Goal: Task Accomplishment & Management: Use online tool/utility

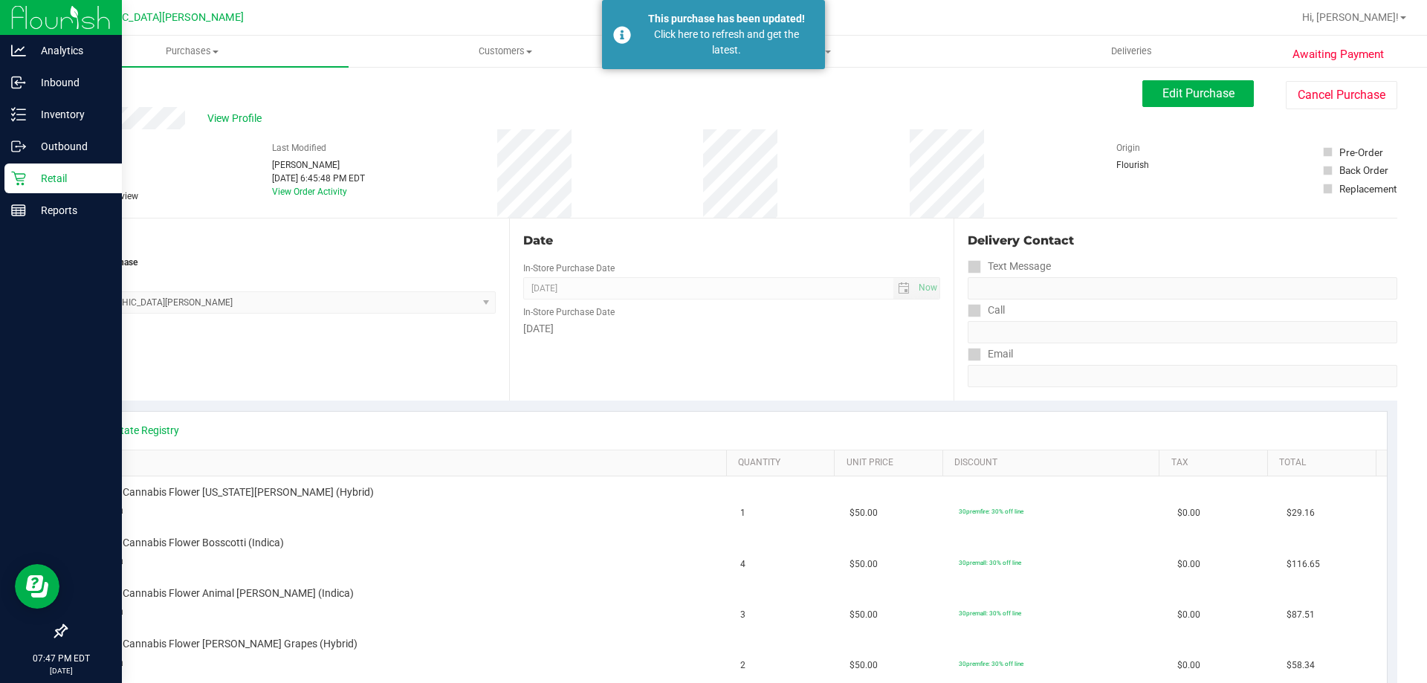
scroll to position [297, 0]
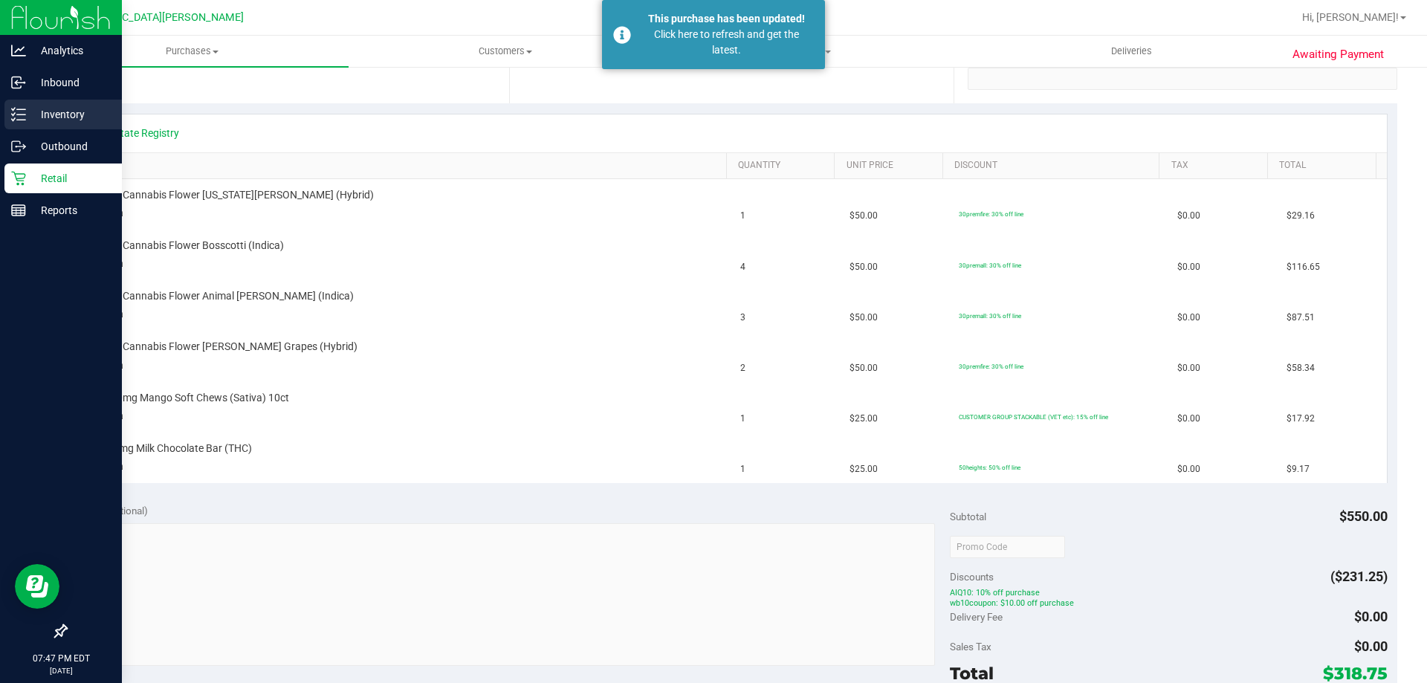
click at [72, 117] on p "Inventory" at bounding box center [70, 115] width 89 height 18
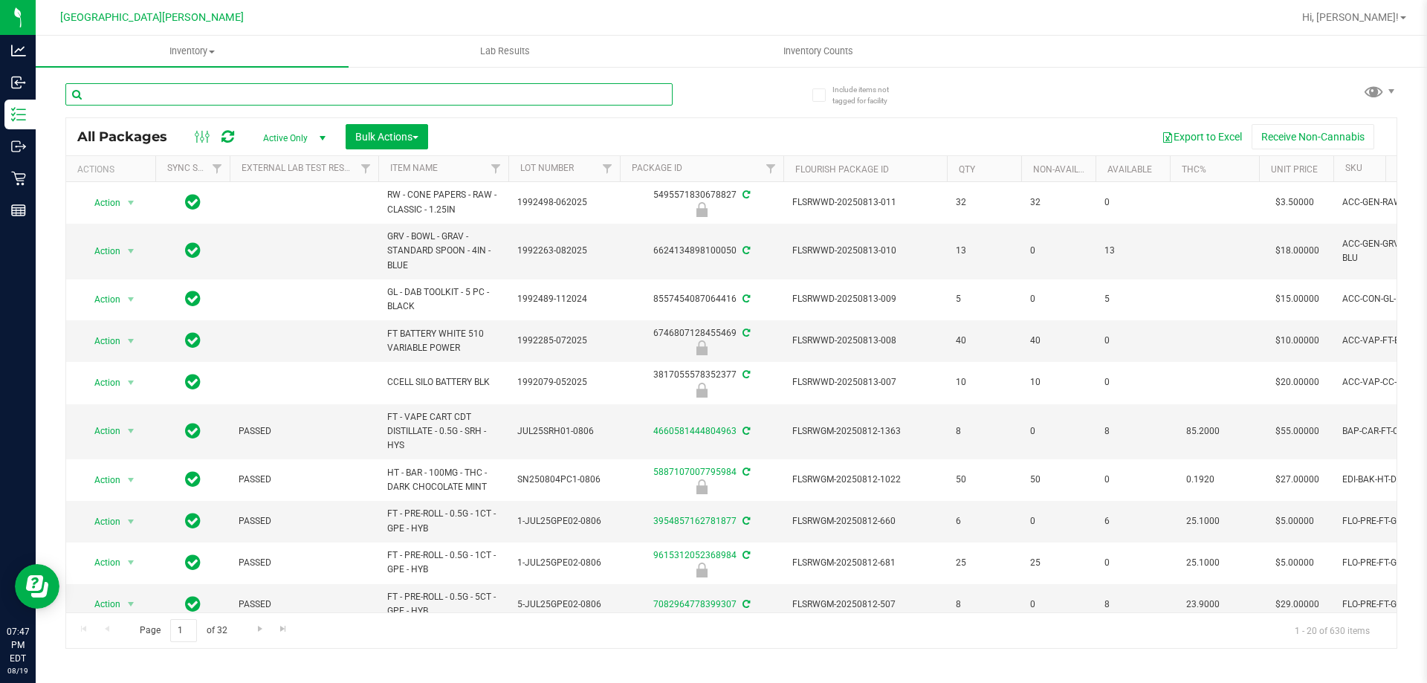
click at [143, 94] on input "text" at bounding box center [368, 94] width 607 height 22
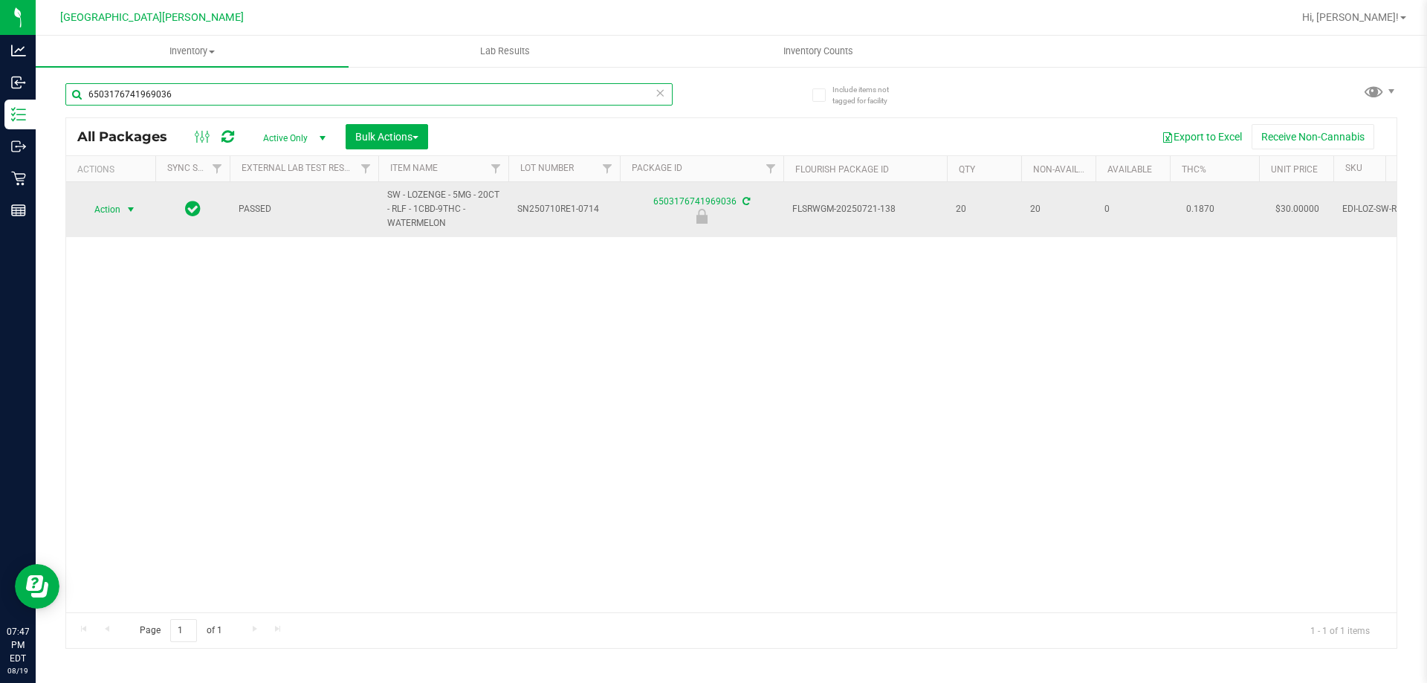
type input "6503176741969036"
click at [98, 202] on span "Action" at bounding box center [101, 209] width 40 height 21
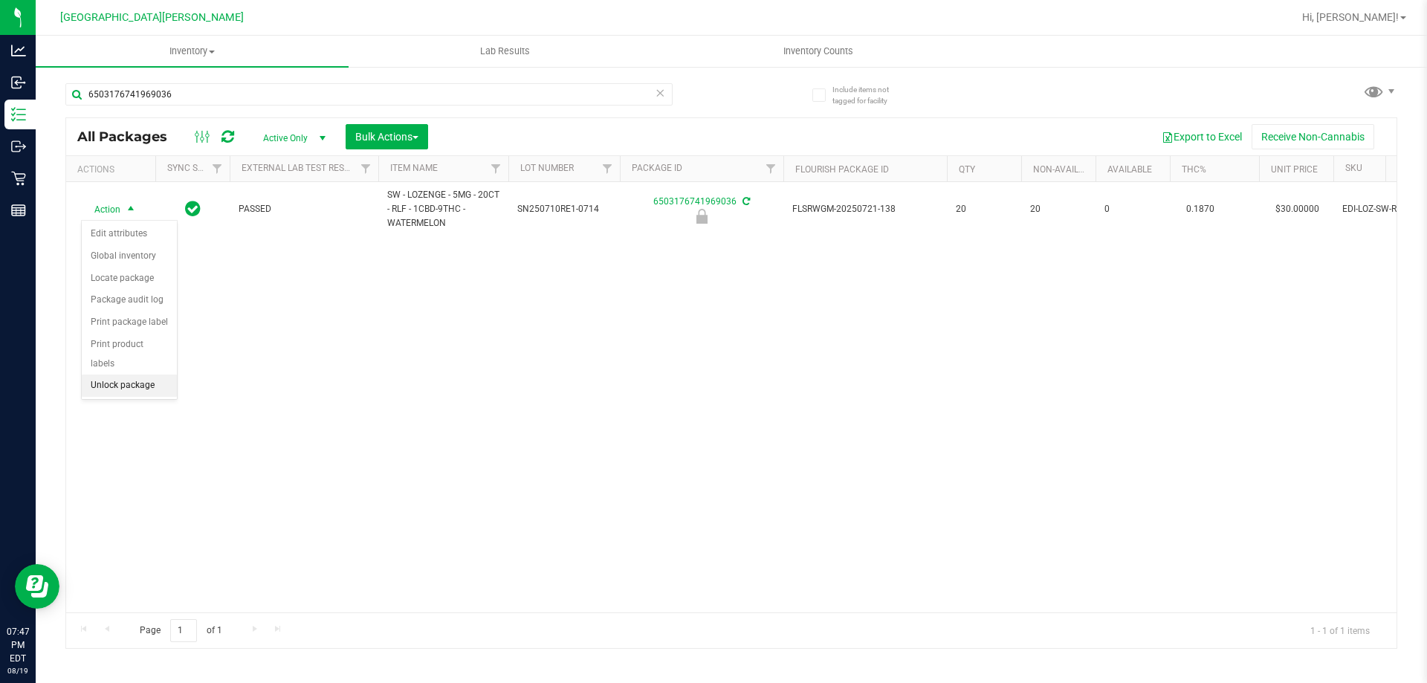
click at [128, 375] on li "Unlock package" at bounding box center [129, 386] width 95 height 22
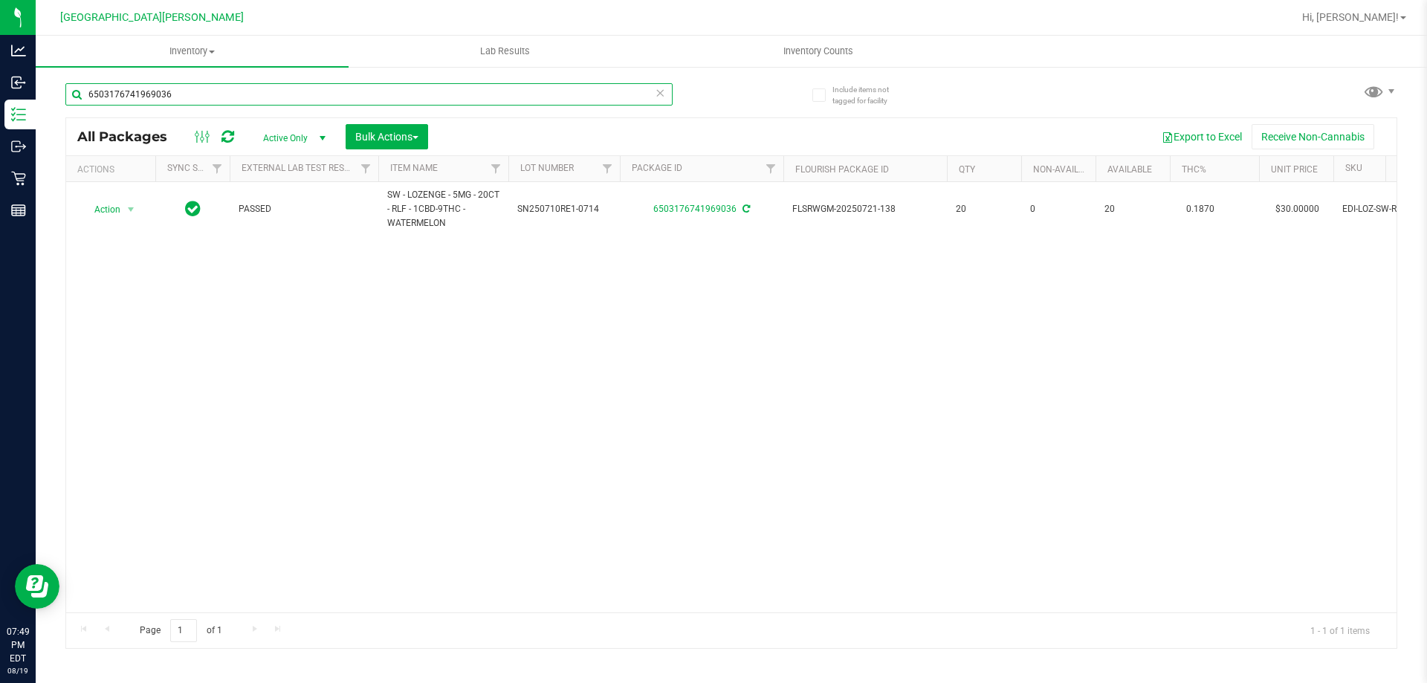
click at [262, 90] on input "6503176741969036" at bounding box center [368, 94] width 607 height 22
type input "6"
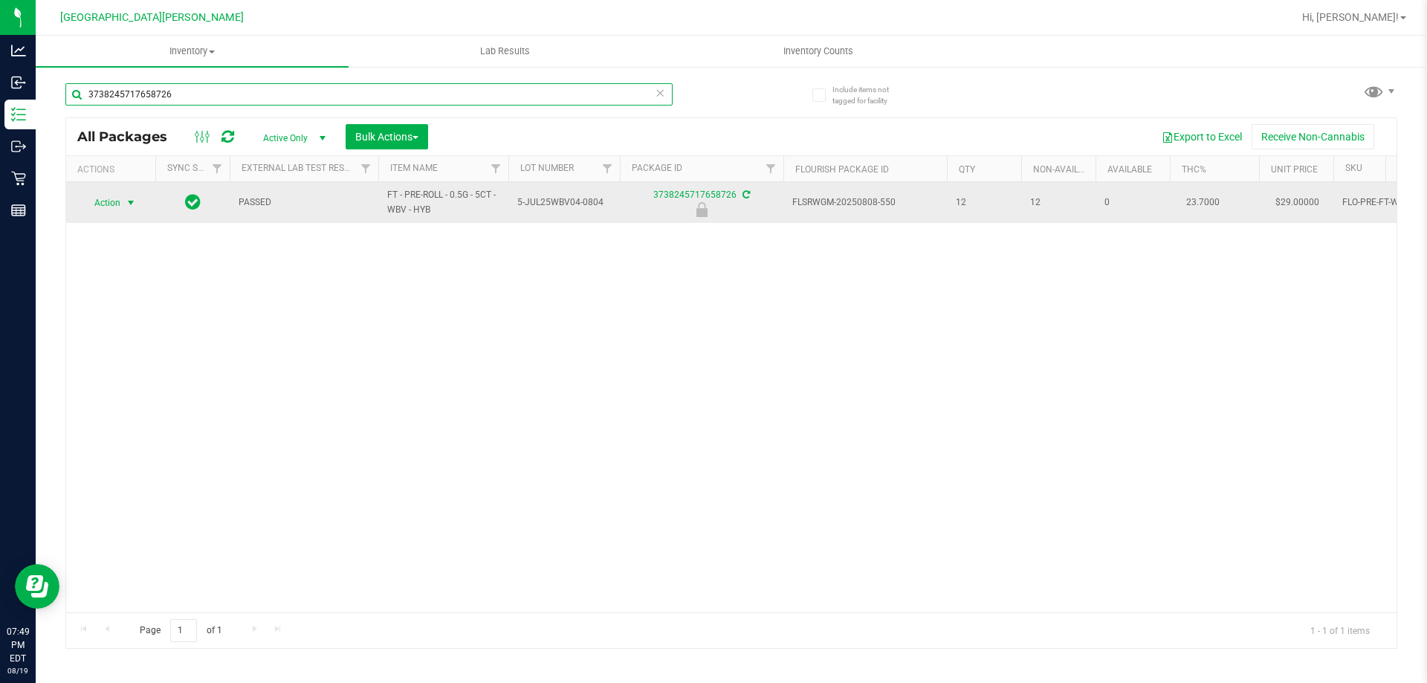
type input "3738245717658726"
click at [113, 198] on span "Action" at bounding box center [101, 202] width 40 height 21
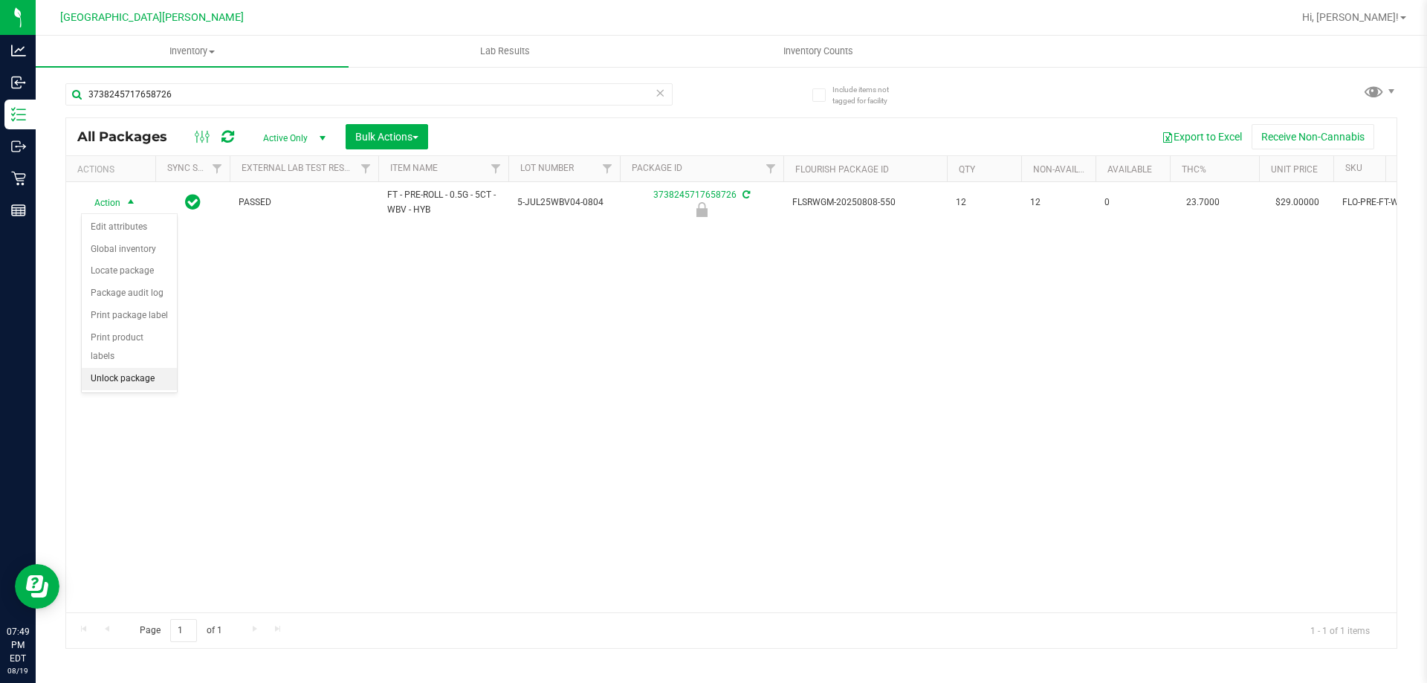
click at [142, 368] on li "Unlock package" at bounding box center [129, 379] width 95 height 22
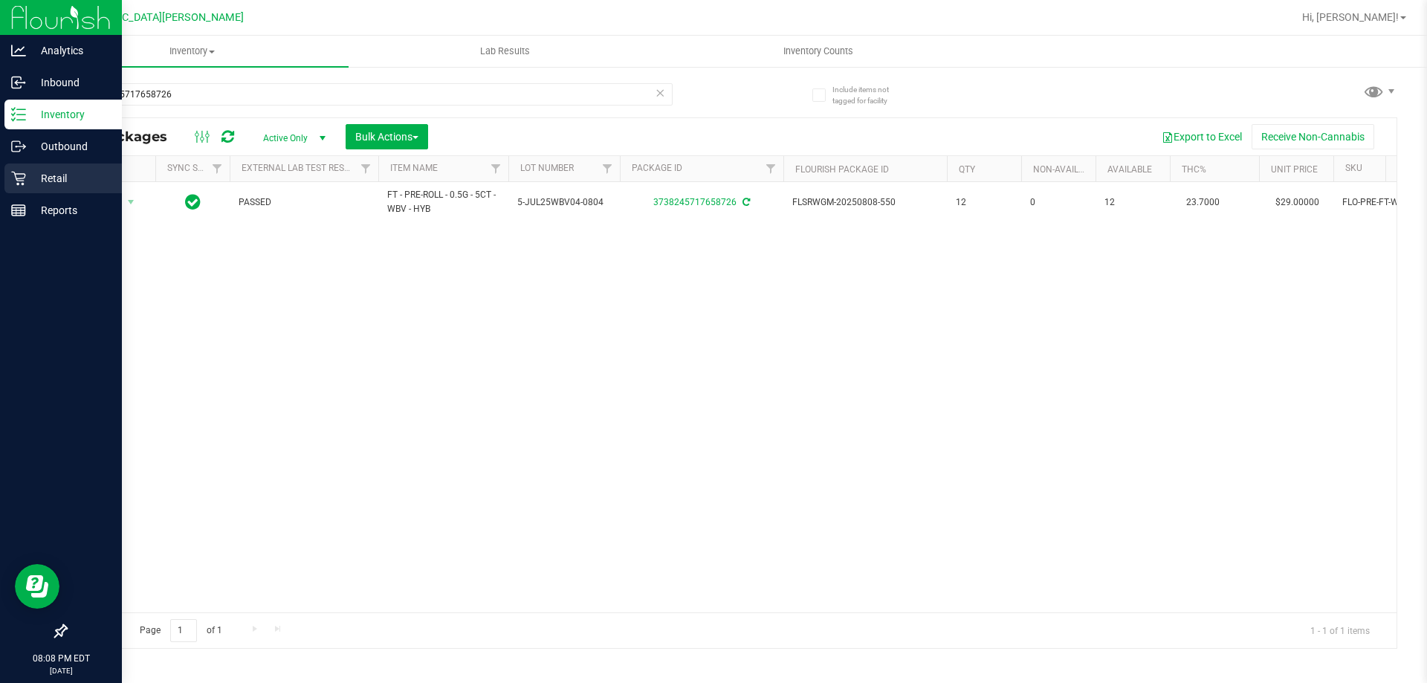
click at [48, 184] on p "Retail" at bounding box center [70, 178] width 89 height 18
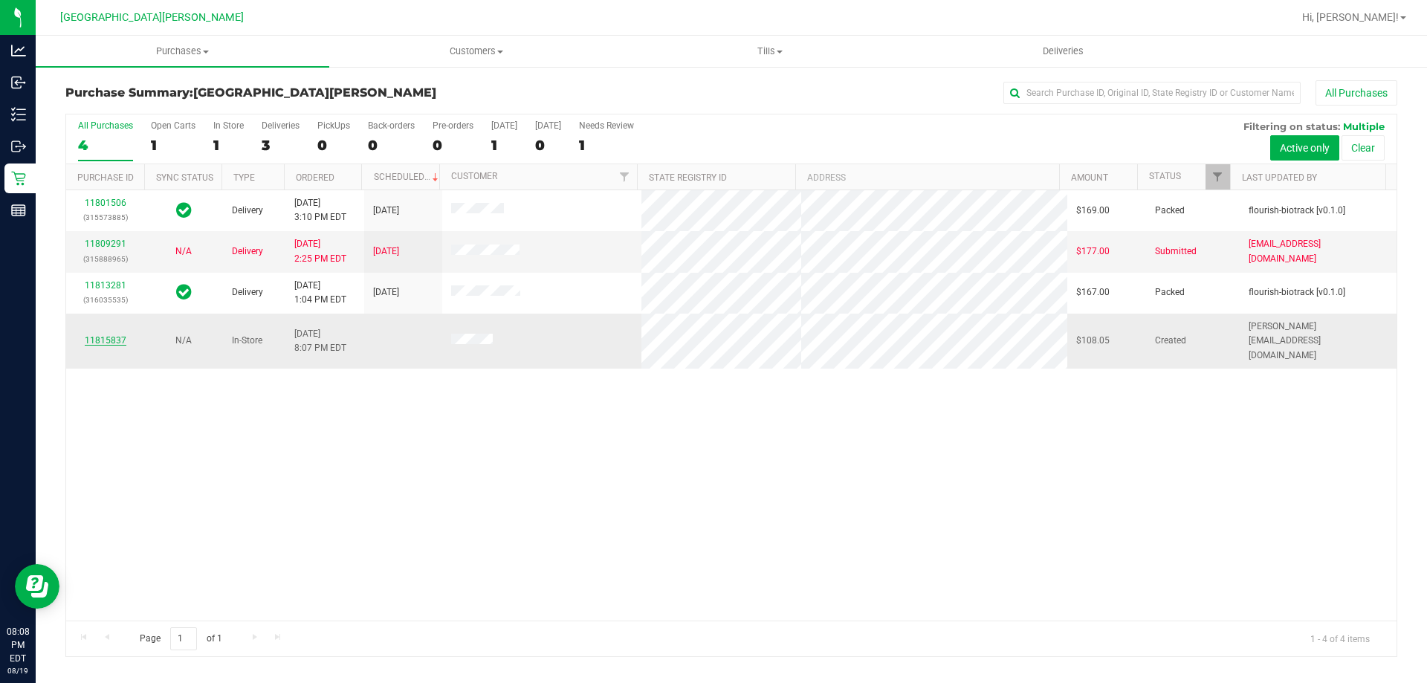
click at [97, 335] on link "11815837" at bounding box center [106, 340] width 42 height 10
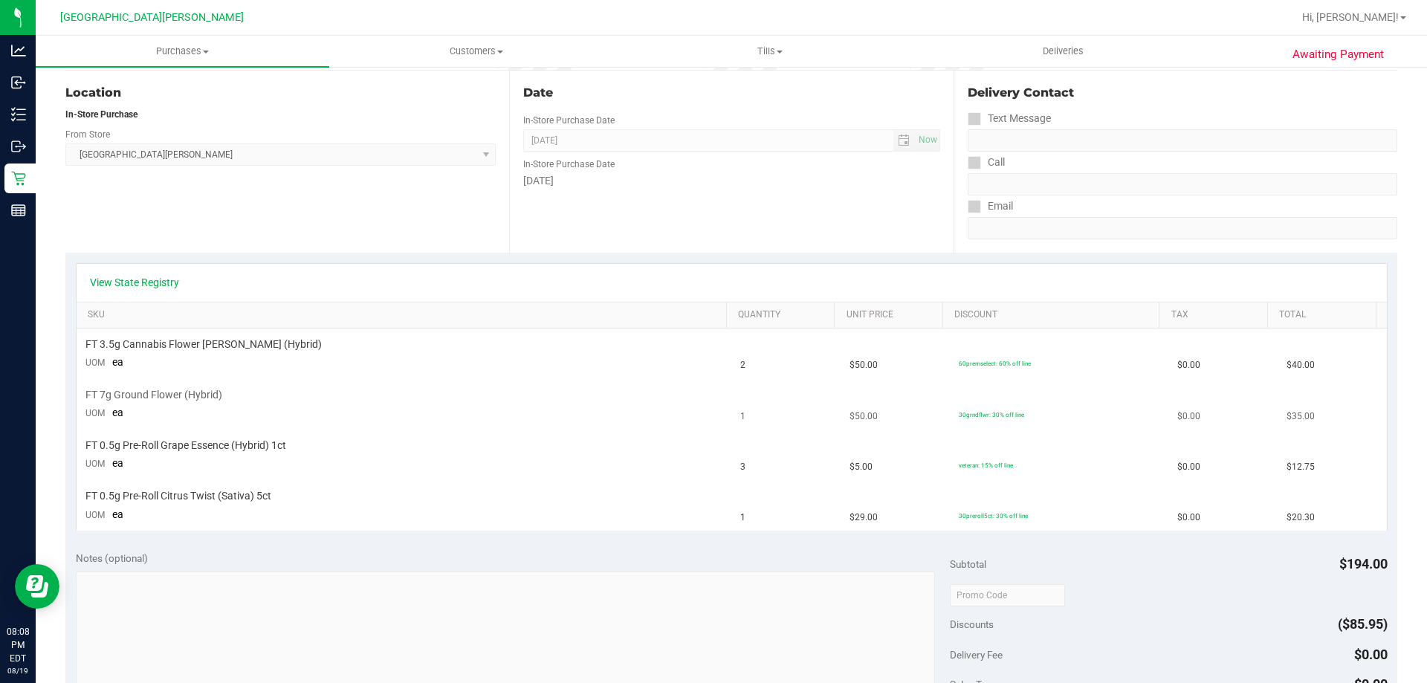
scroll to position [149, 0]
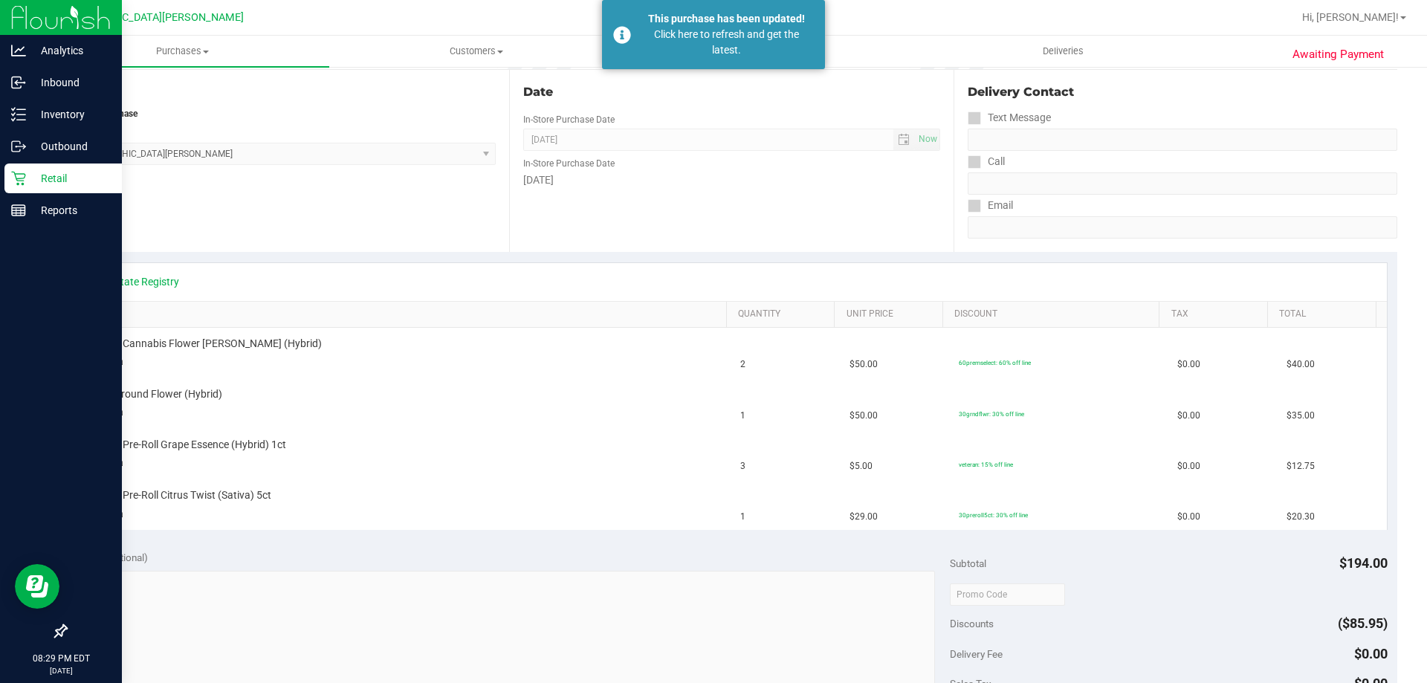
click at [33, 178] on p "Retail" at bounding box center [70, 178] width 89 height 18
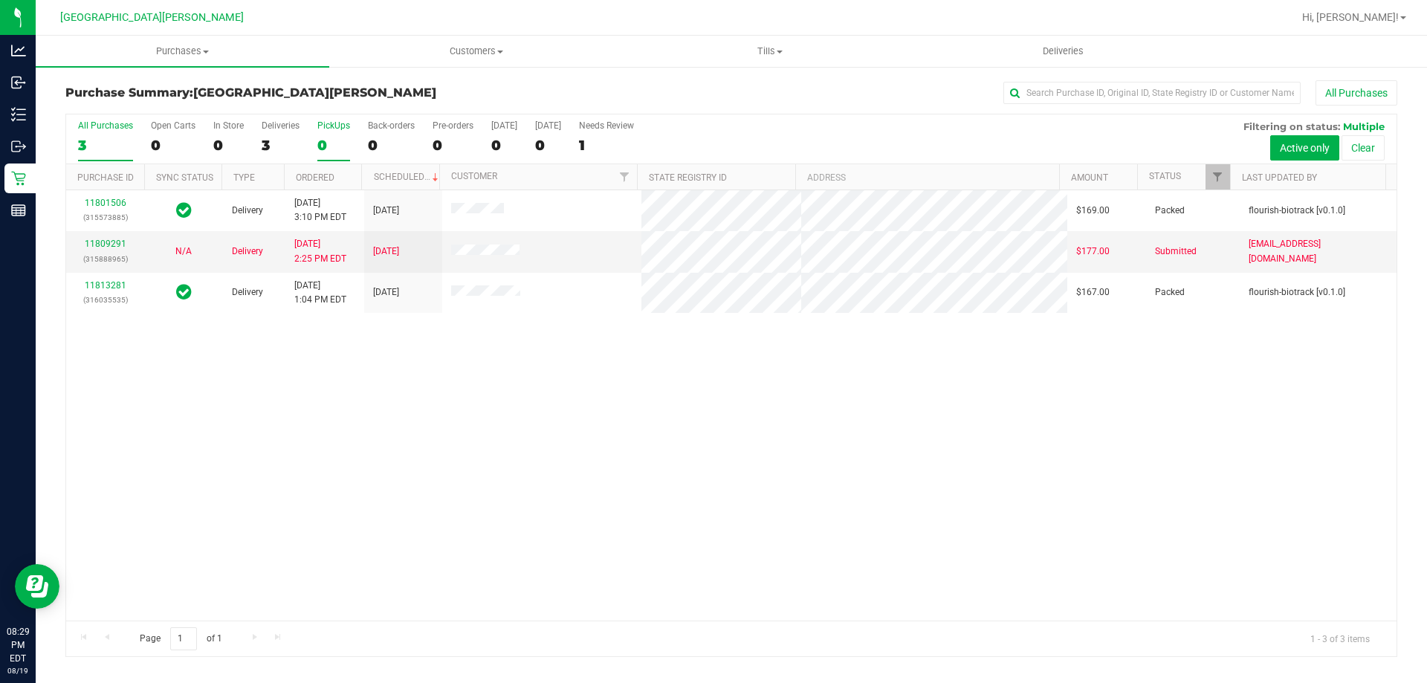
click at [323, 139] on div "0" at bounding box center [333, 145] width 33 height 17
click at [0, 0] on input "PickUps 0" at bounding box center [0, 0] width 0 height 0
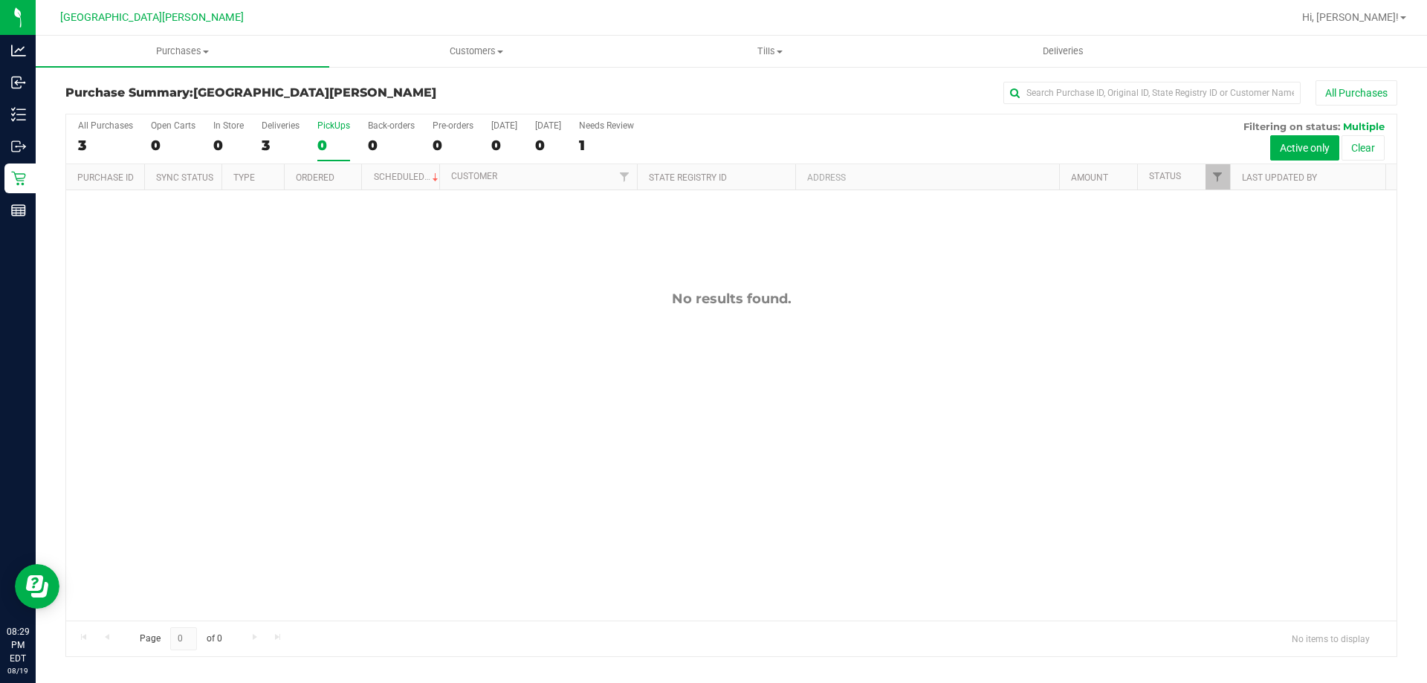
click at [323, 139] on div "0" at bounding box center [333, 145] width 33 height 17
click at [0, 0] on input "PickUps 0" at bounding box center [0, 0] width 0 height 0
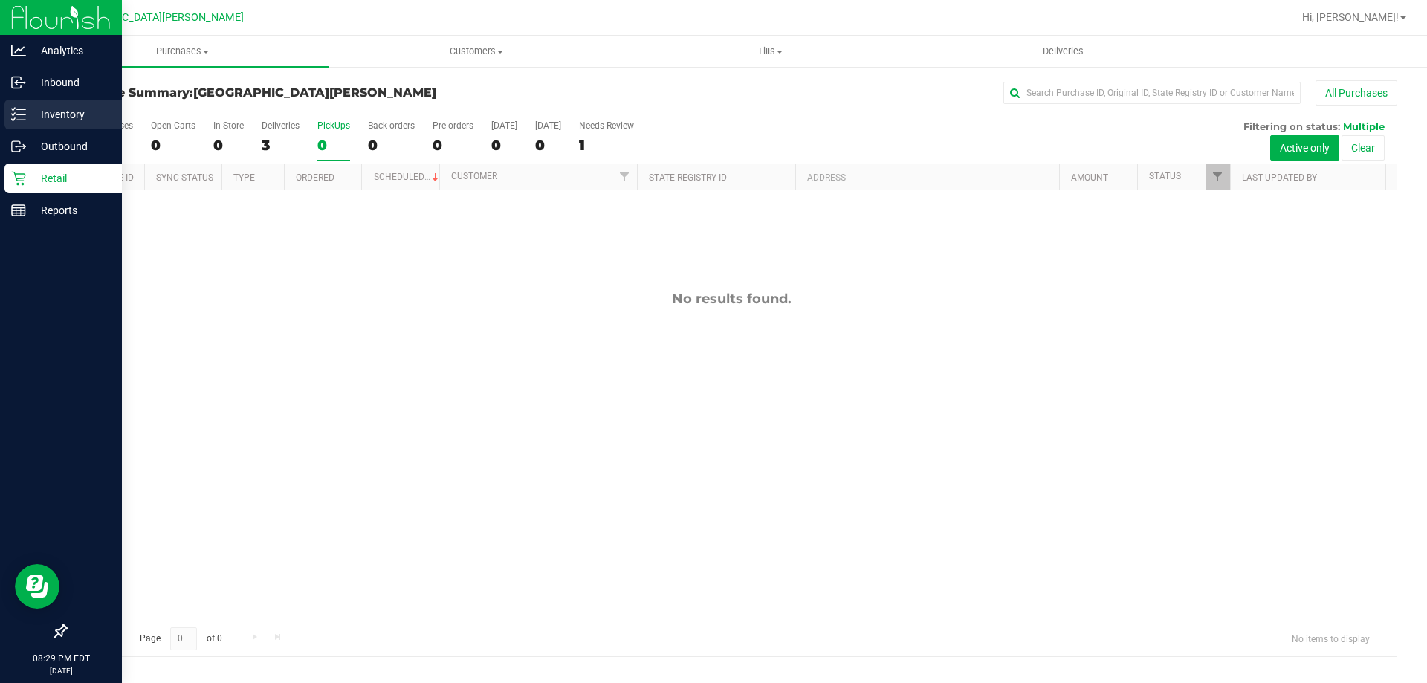
click at [34, 117] on p "Inventory" at bounding box center [70, 115] width 89 height 18
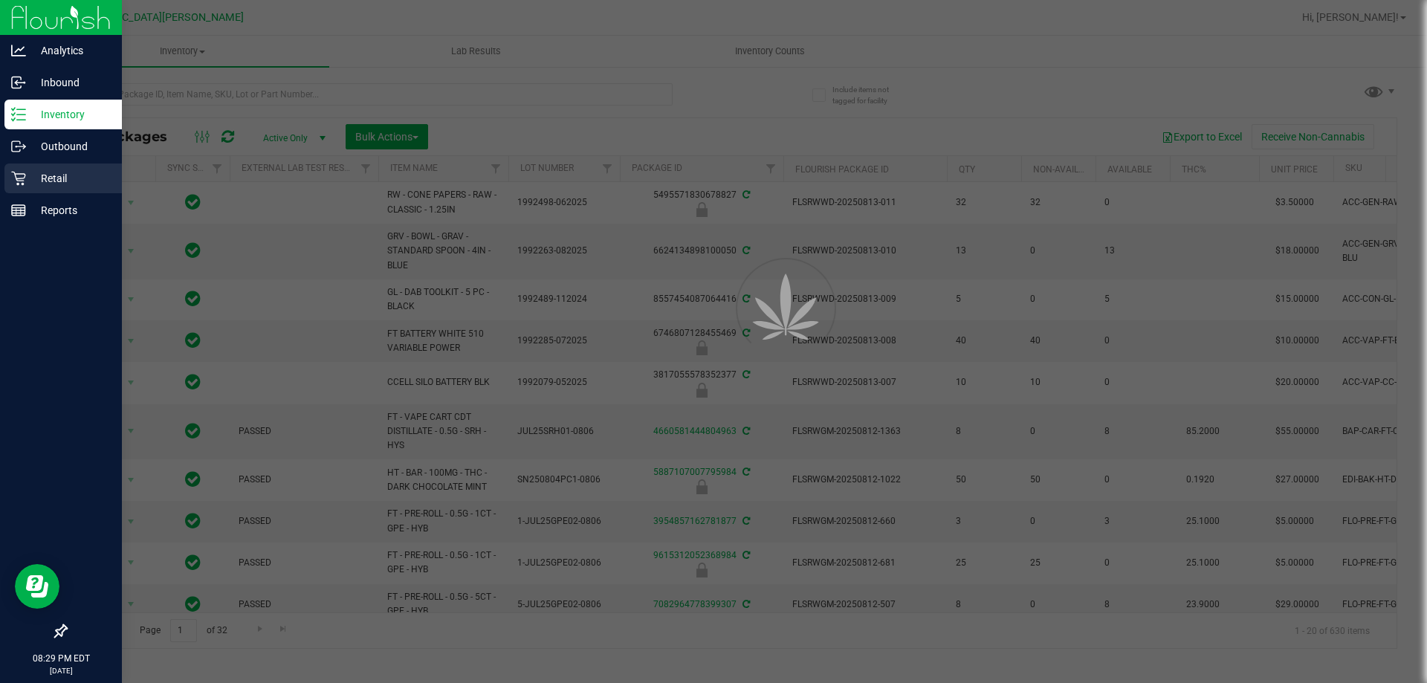
click at [39, 177] on p "Retail" at bounding box center [70, 178] width 89 height 18
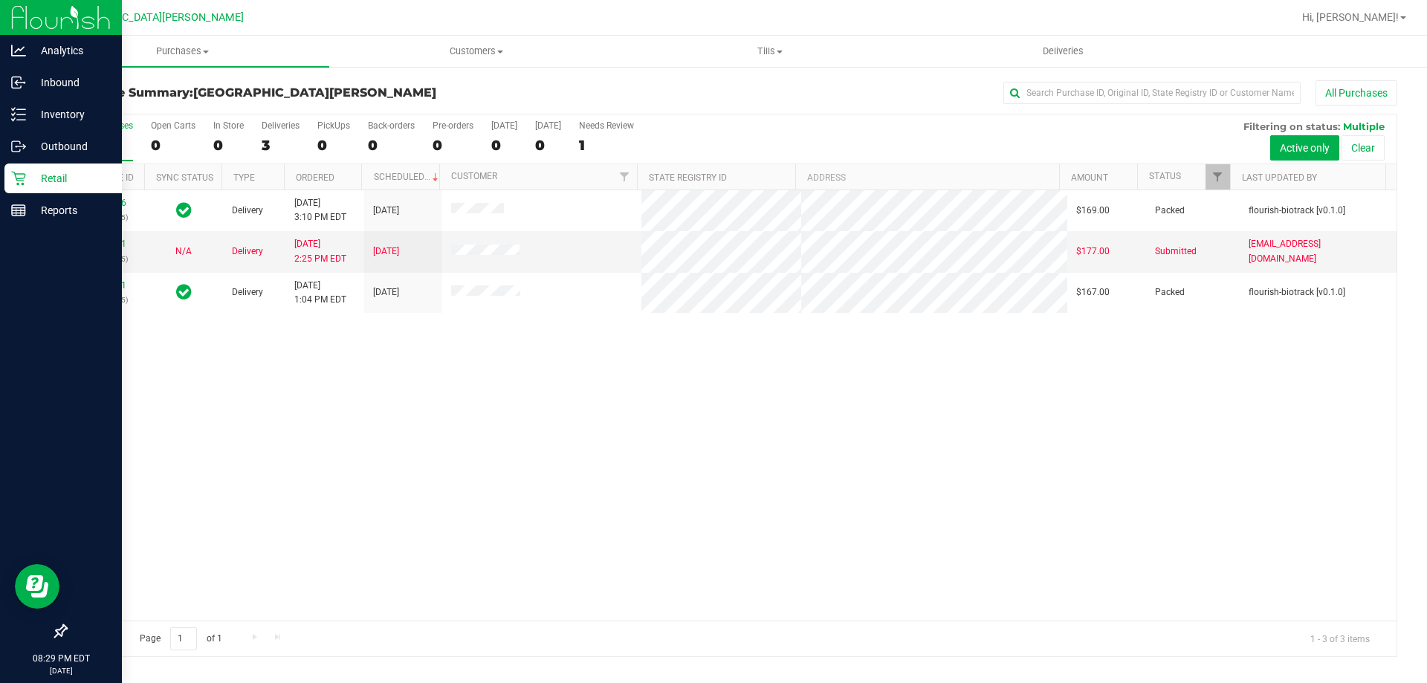
click at [45, 173] on p "Retail" at bounding box center [70, 178] width 89 height 18
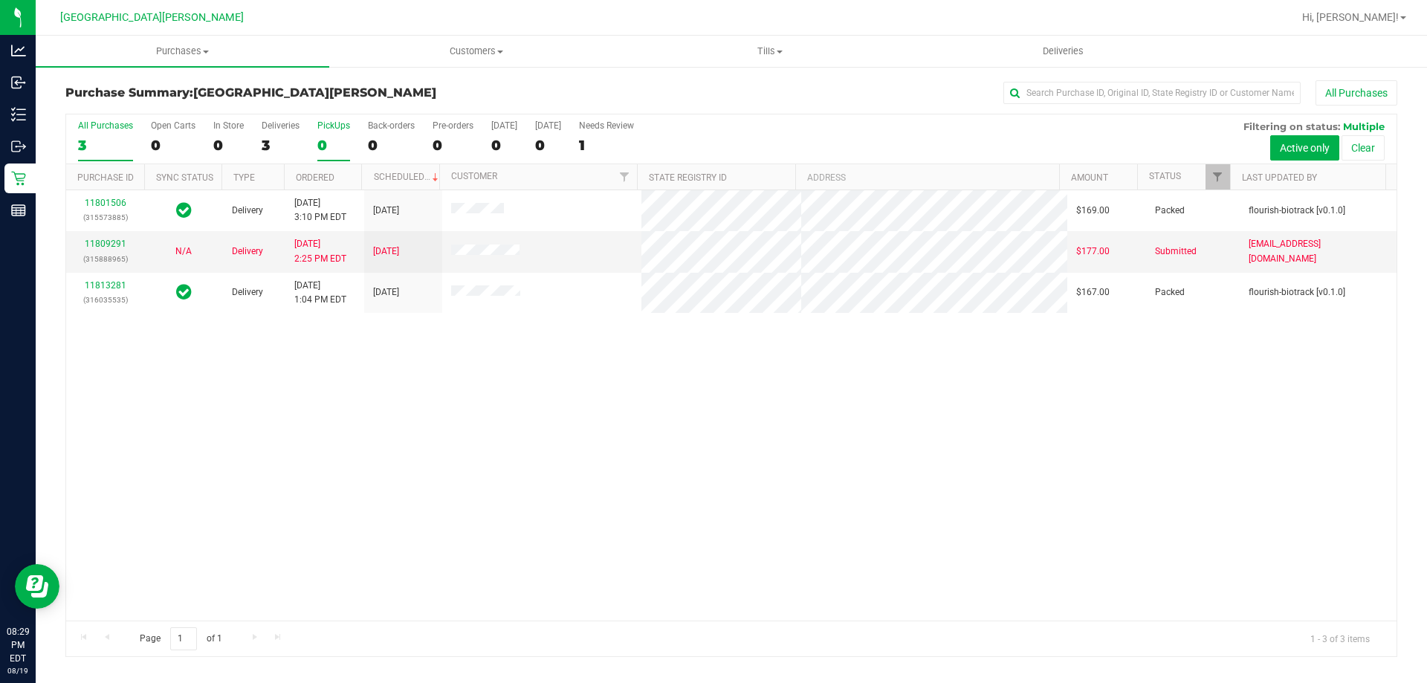
click at [323, 140] on div "0" at bounding box center [333, 145] width 33 height 17
click at [0, 0] on input "PickUps 0" at bounding box center [0, 0] width 0 height 0
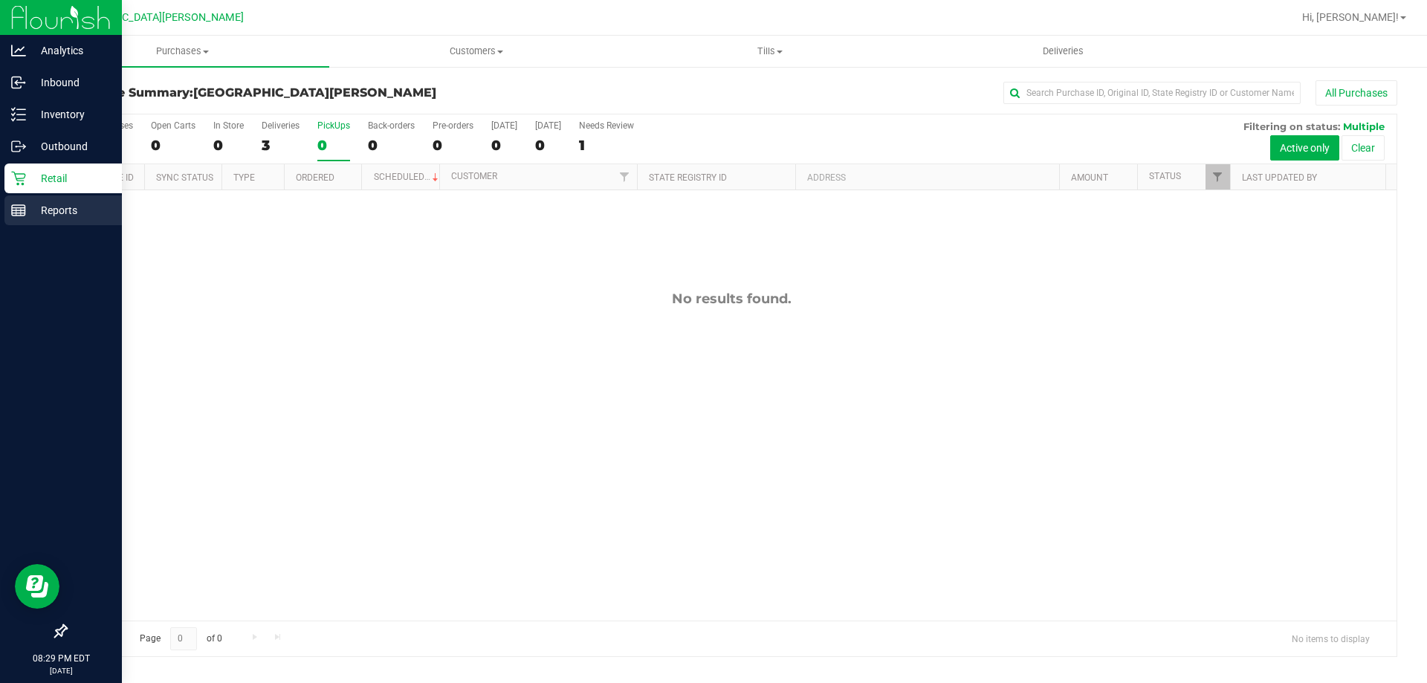
click at [42, 196] on div "Reports" at bounding box center [62, 210] width 117 height 30
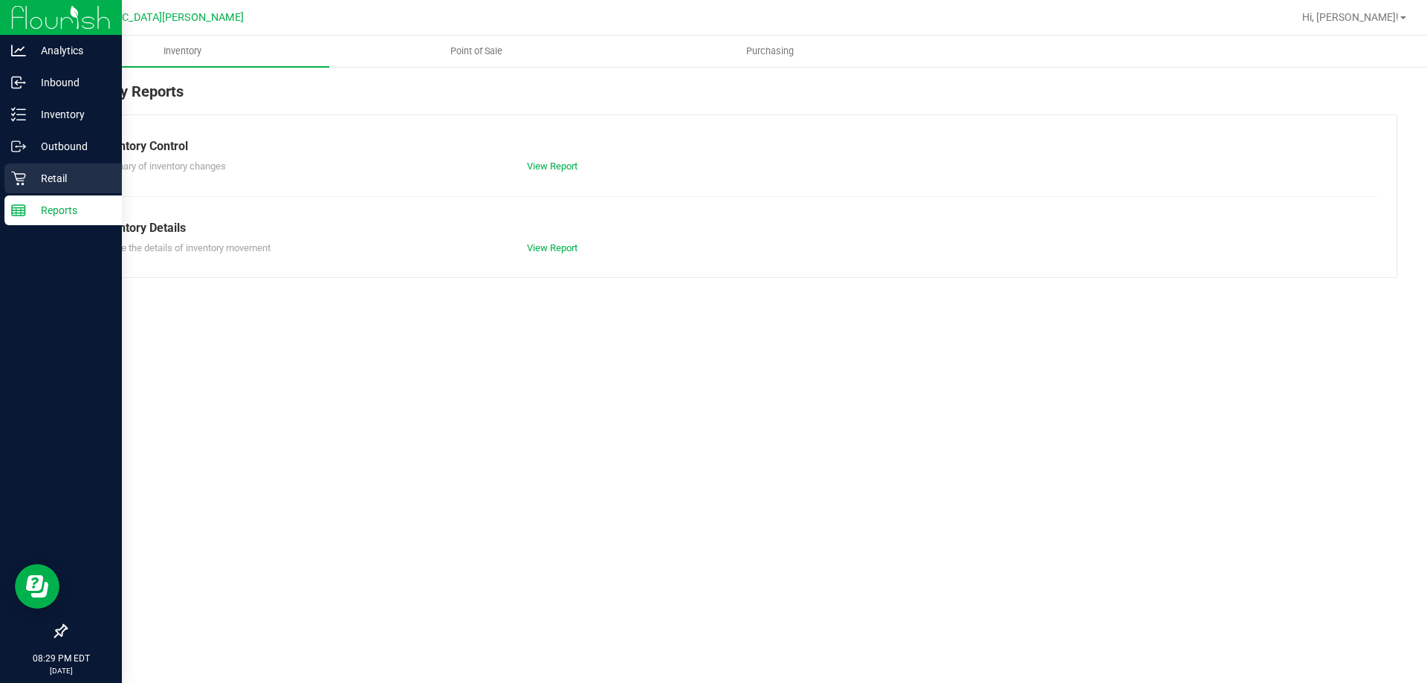
click at [42, 167] on div "Retail" at bounding box center [62, 178] width 117 height 30
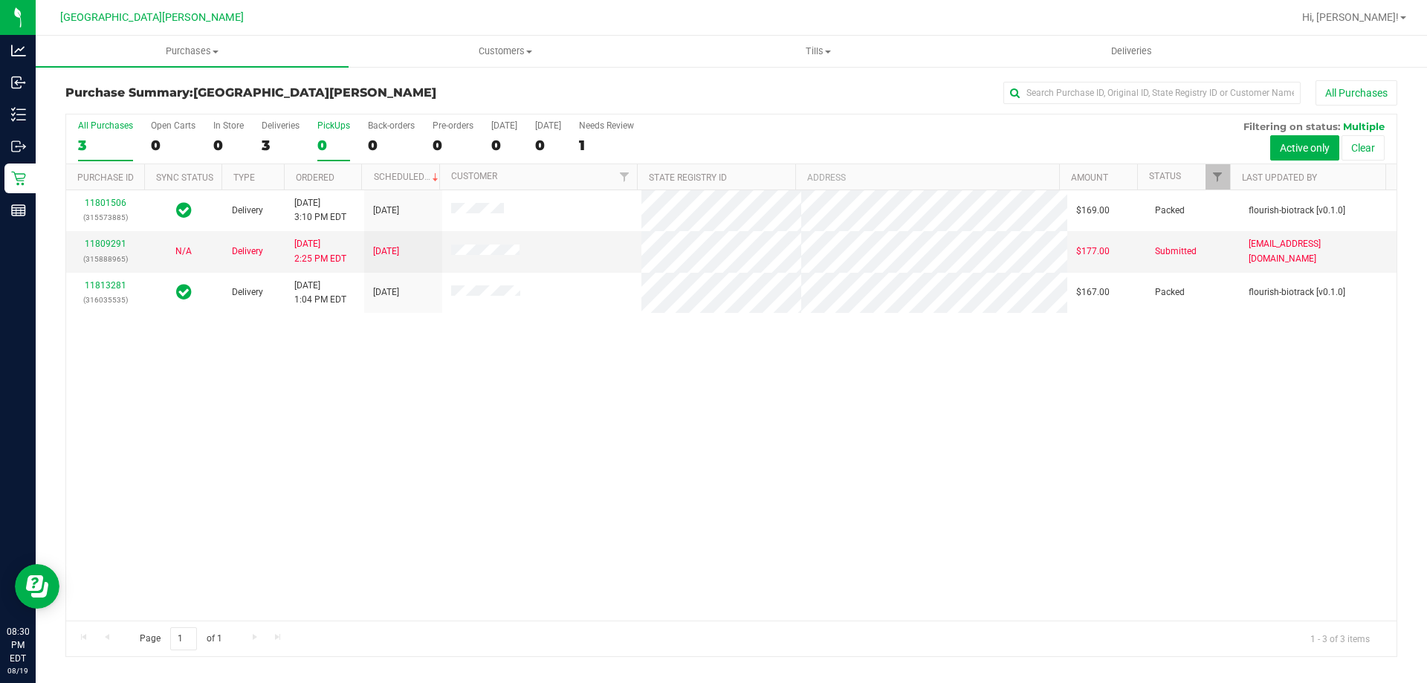
click at [333, 141] on div "0" at bounding box center [333, 145] width 33 height 17
click at [0, 0] on input "PickUps 0" at bounding box center [0, 0] width 0 height 0
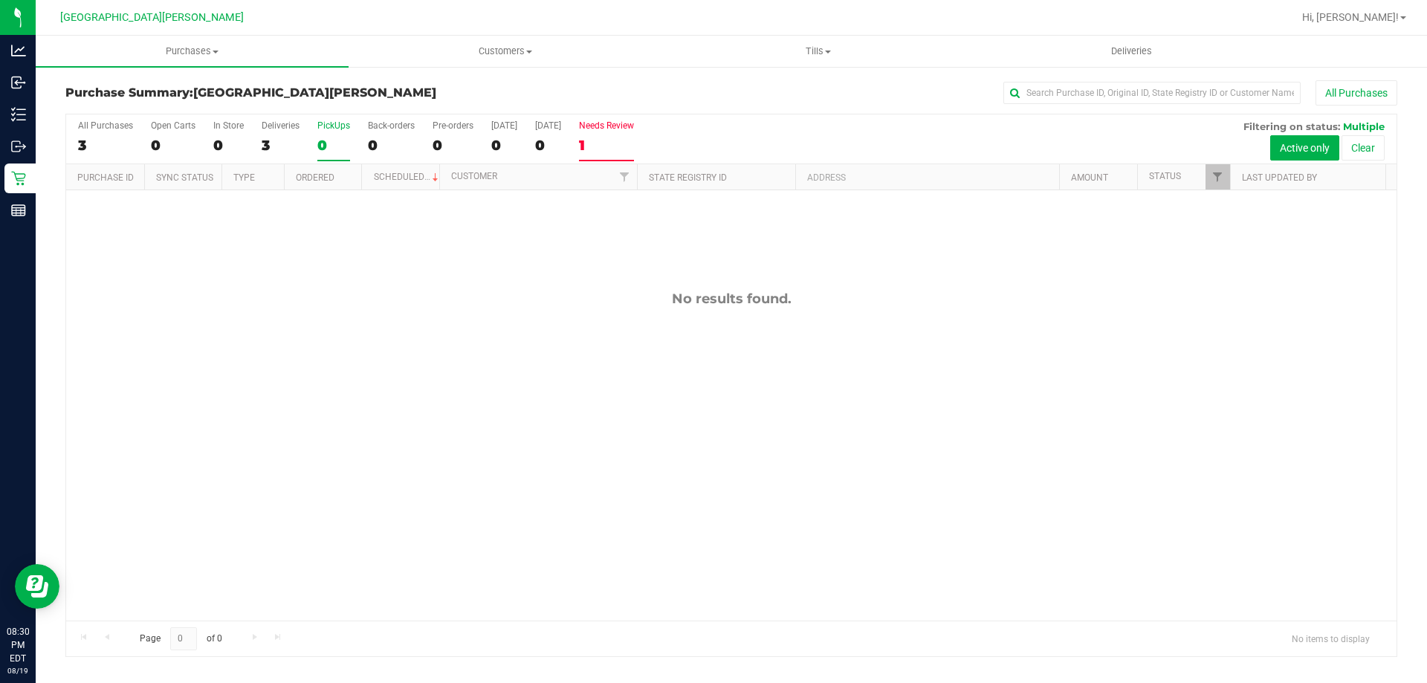
click at [609, 146] on div "1" at bounding box center [606, 145] width 55 height 17
click at [0, 0] on input "Needs Review 1" at bounding box center [0, 0] width 0 height 0
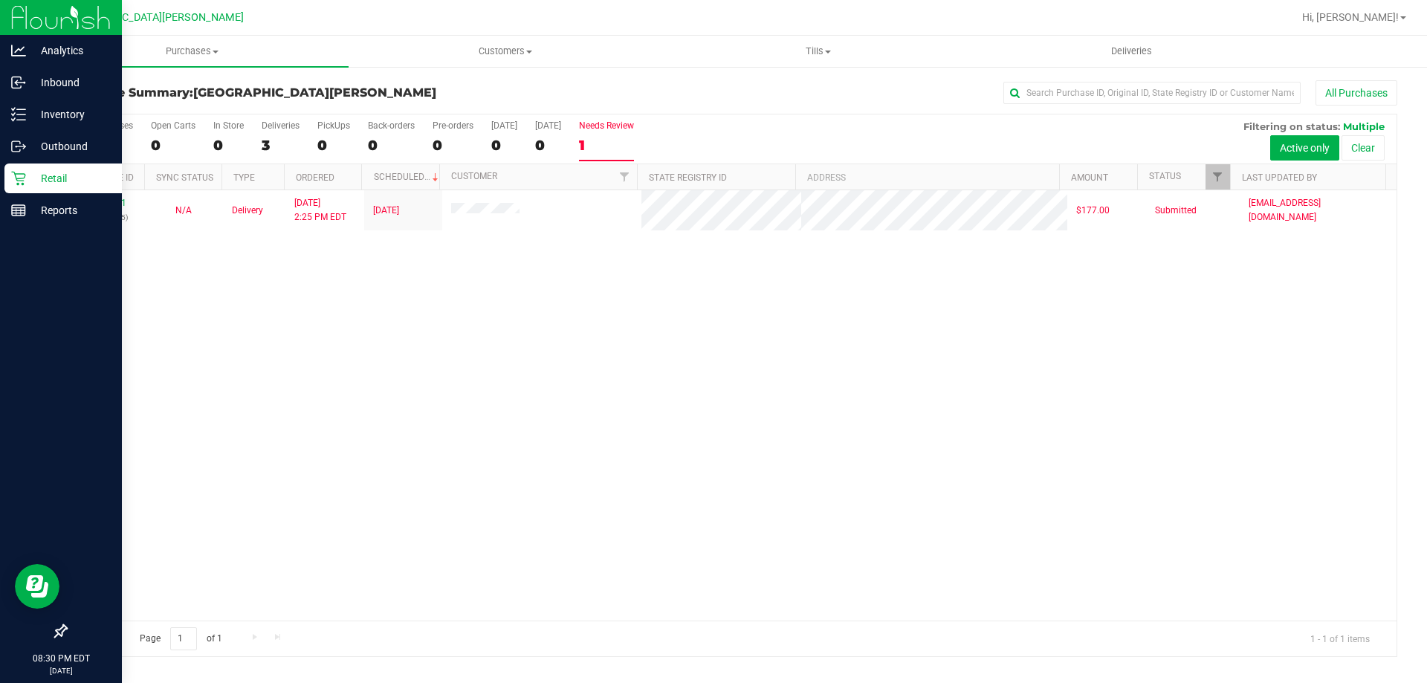
click at [74, 174] on p "Retail" at bounding box center [70, 178] width 89 height 18
click at [71, 204] on p "Reports" at bounding box center [70, 210] width 89 height 18
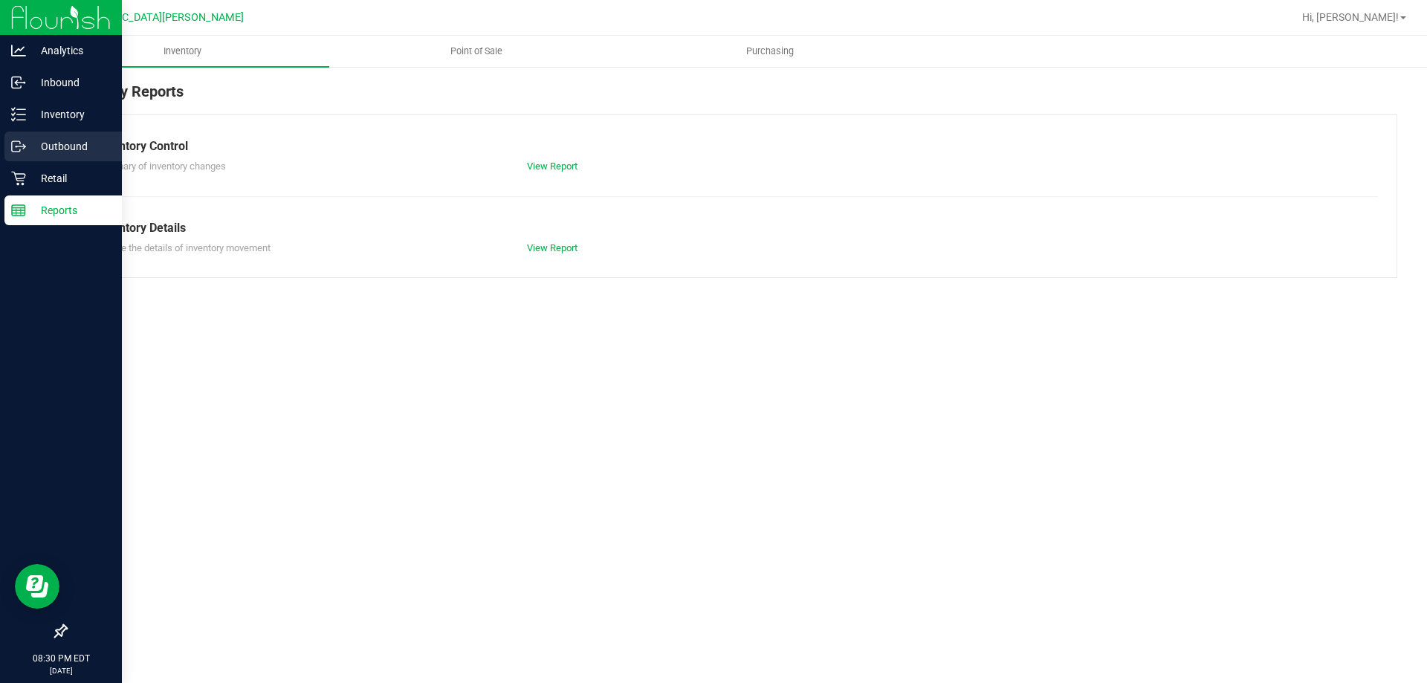
click at [56, 156] on div "Outbound" at bounding box center [62, 147] width 117 height 30
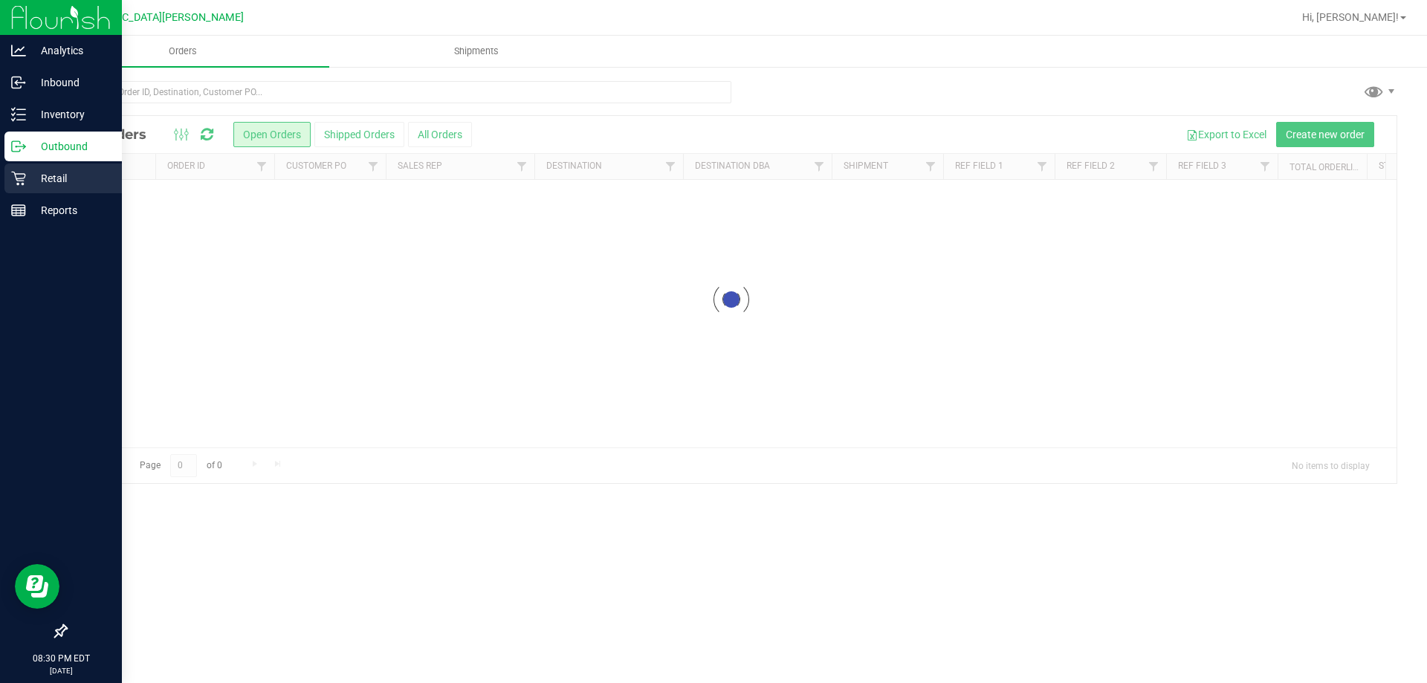
click at [54, 176] on p "Retail" at bounding box center [70, 178] width 89 height 18
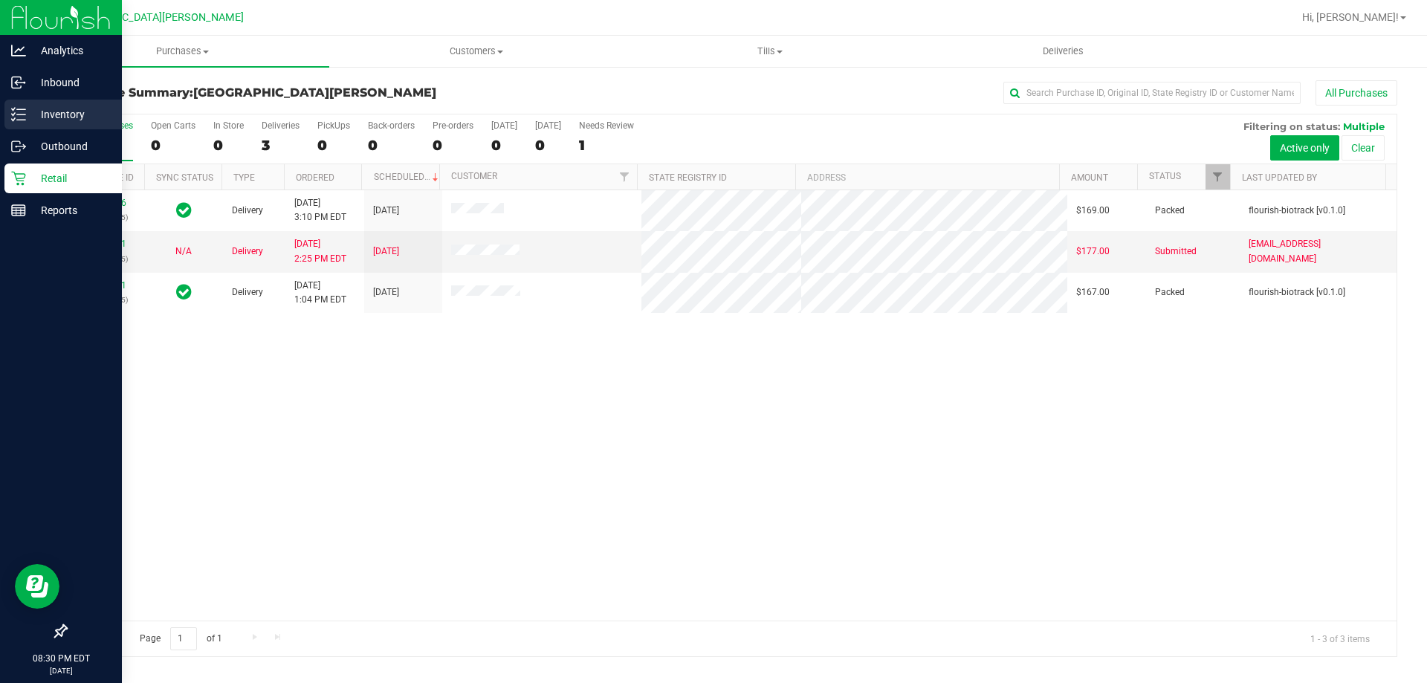
click at [58, 114] on p "Inventory" at bounding box center [70, 115] width 89 height 18
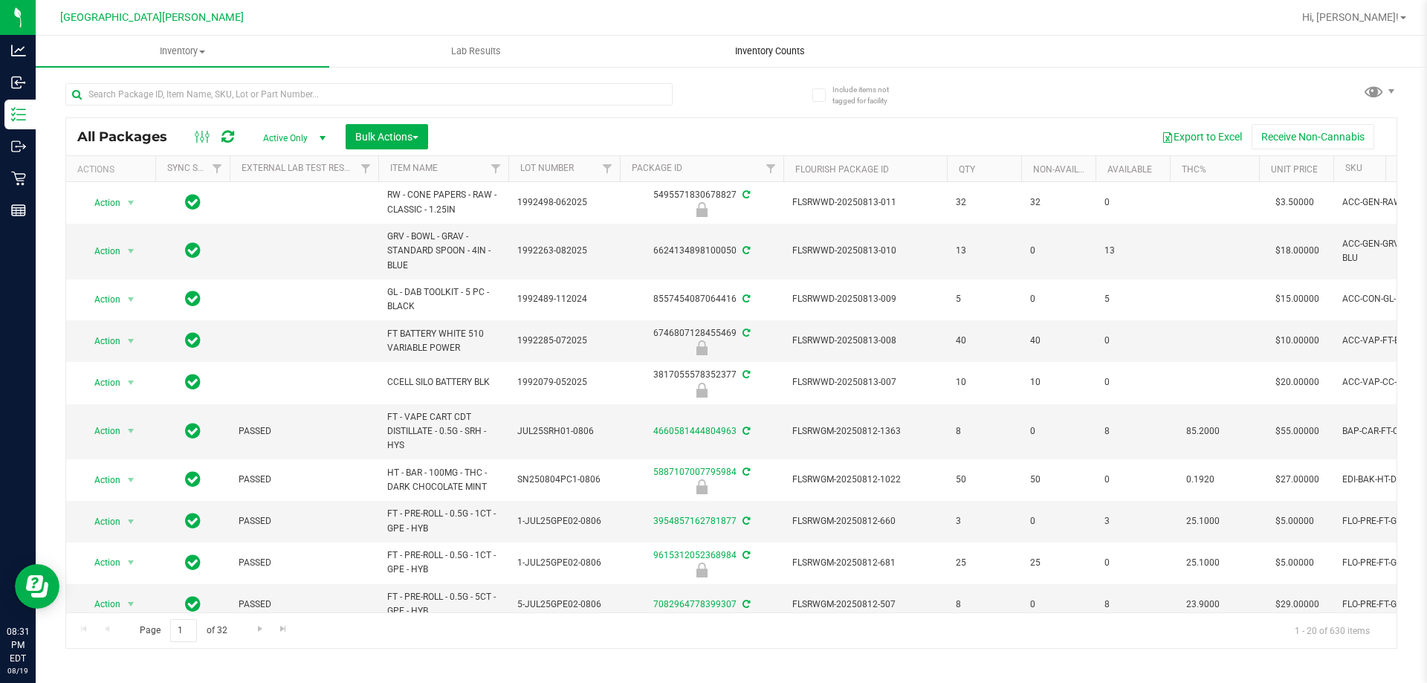
click at [743, 50] on span "Inventory Counts" at bounding box center [770, 51] width 110 height 13
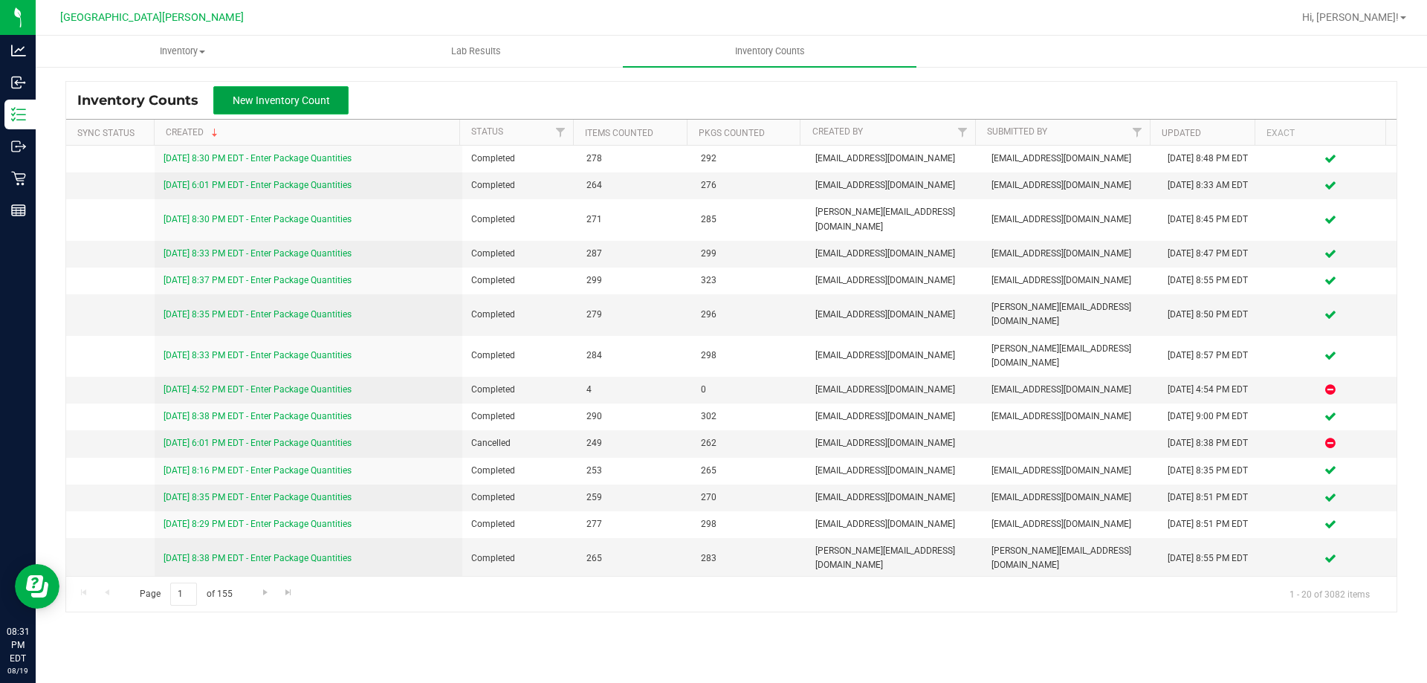
click at [248, 108] on button "New Inventory Count" at bounding box center [280, 100] width 135 height 28
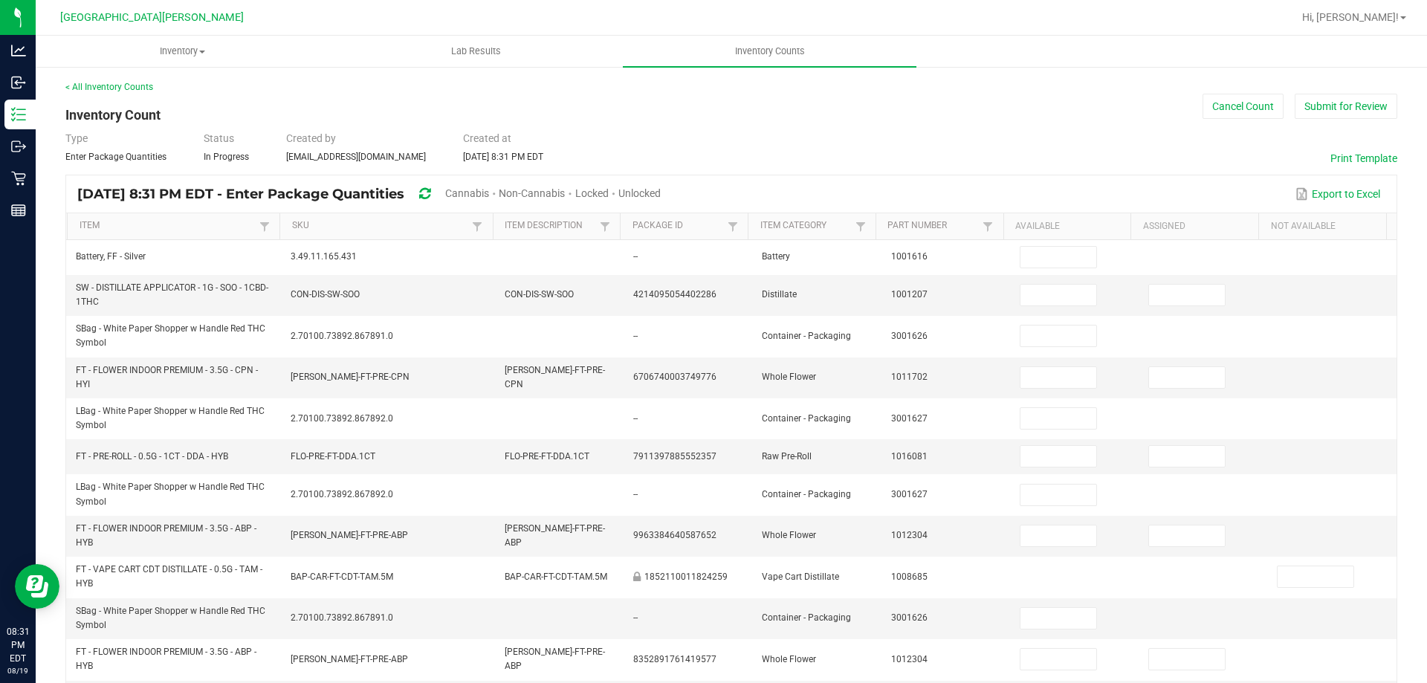
click at [661, 187] on span "Unlocked" at bounding box center [639, 193] width 42 height 12
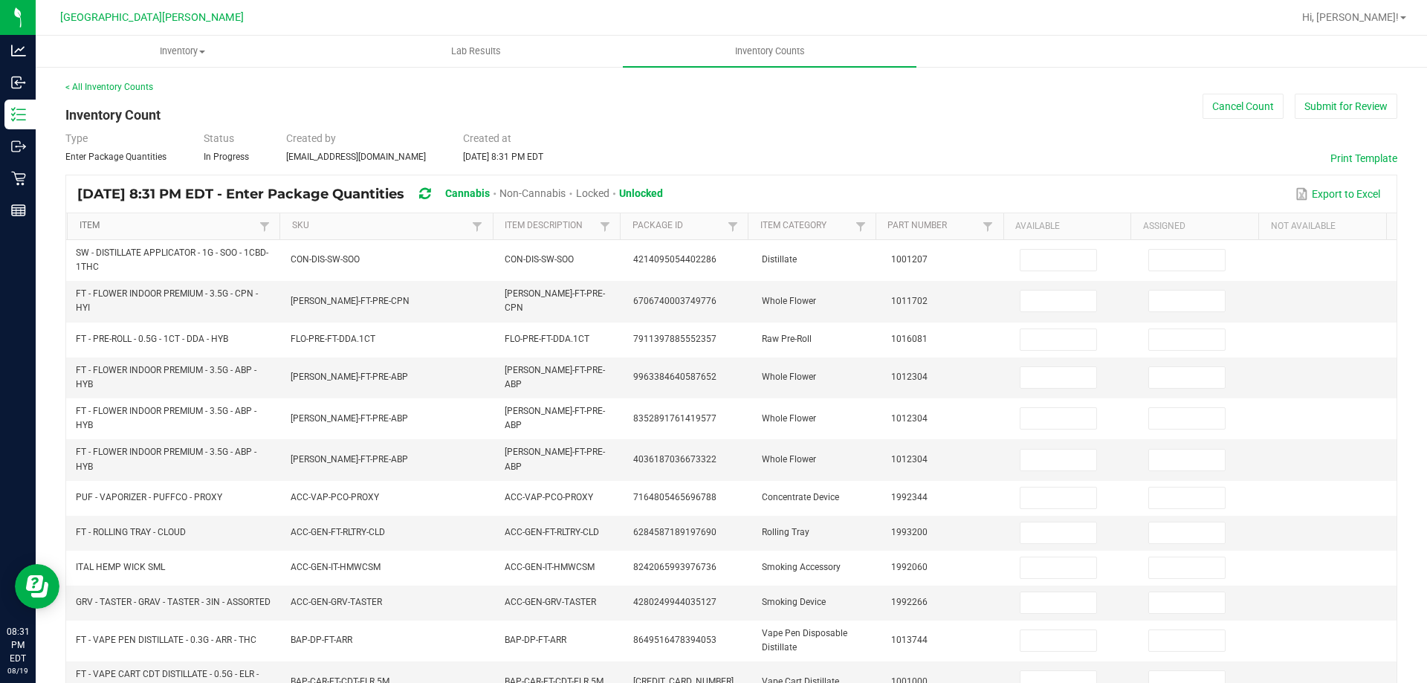
click at [100, 224] on link "Item" at bounding box center [168, 226] width 177 height 12
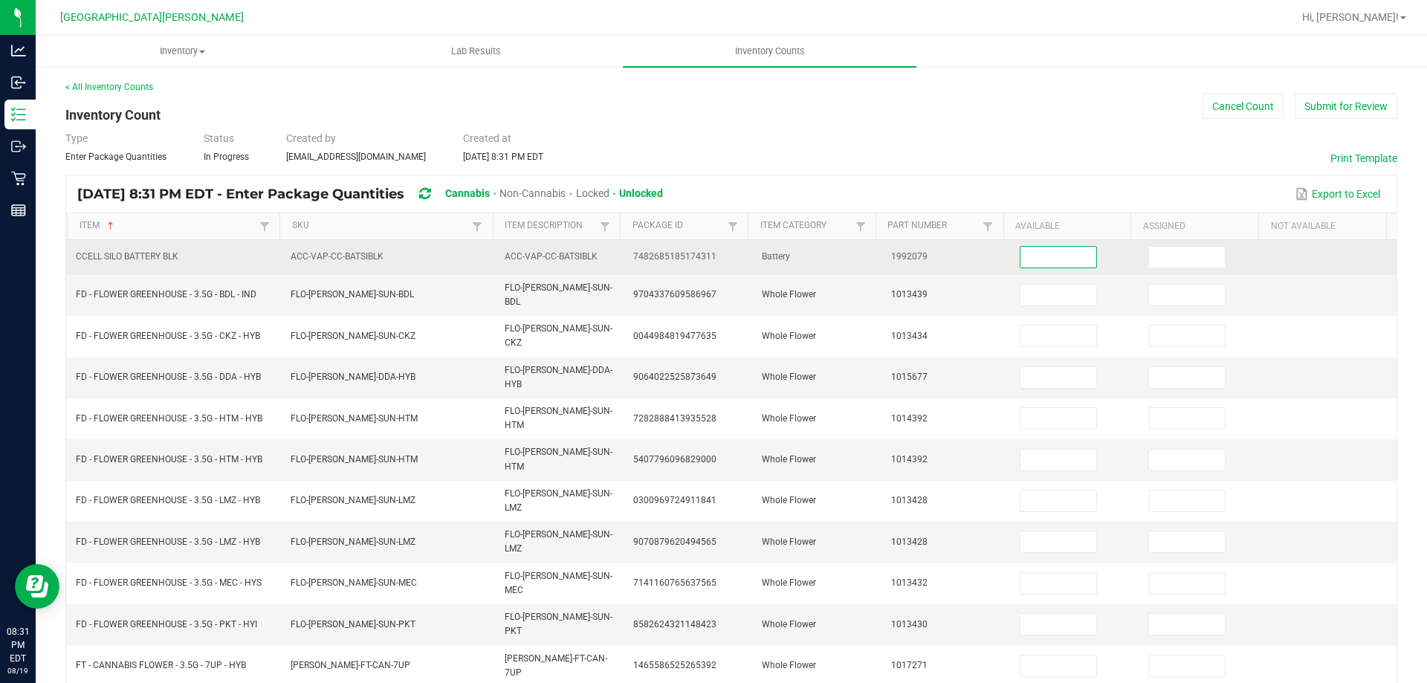
click at [1030, 259] on input at bounding box center [1058, 257] width 76 height 21
type input "2"
type input "11"
type input "7"
type input "18"
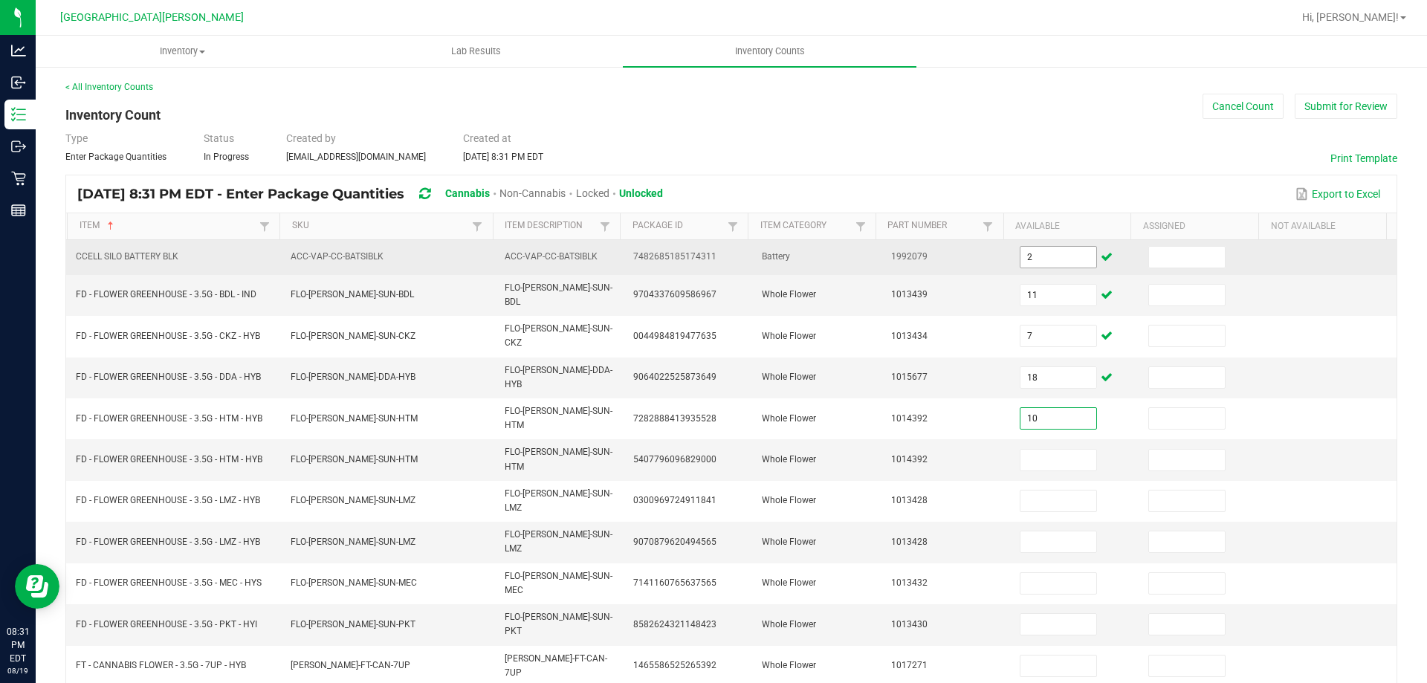
type input "10"
type input "0"
type input "11"
type input "0"
type input "3"
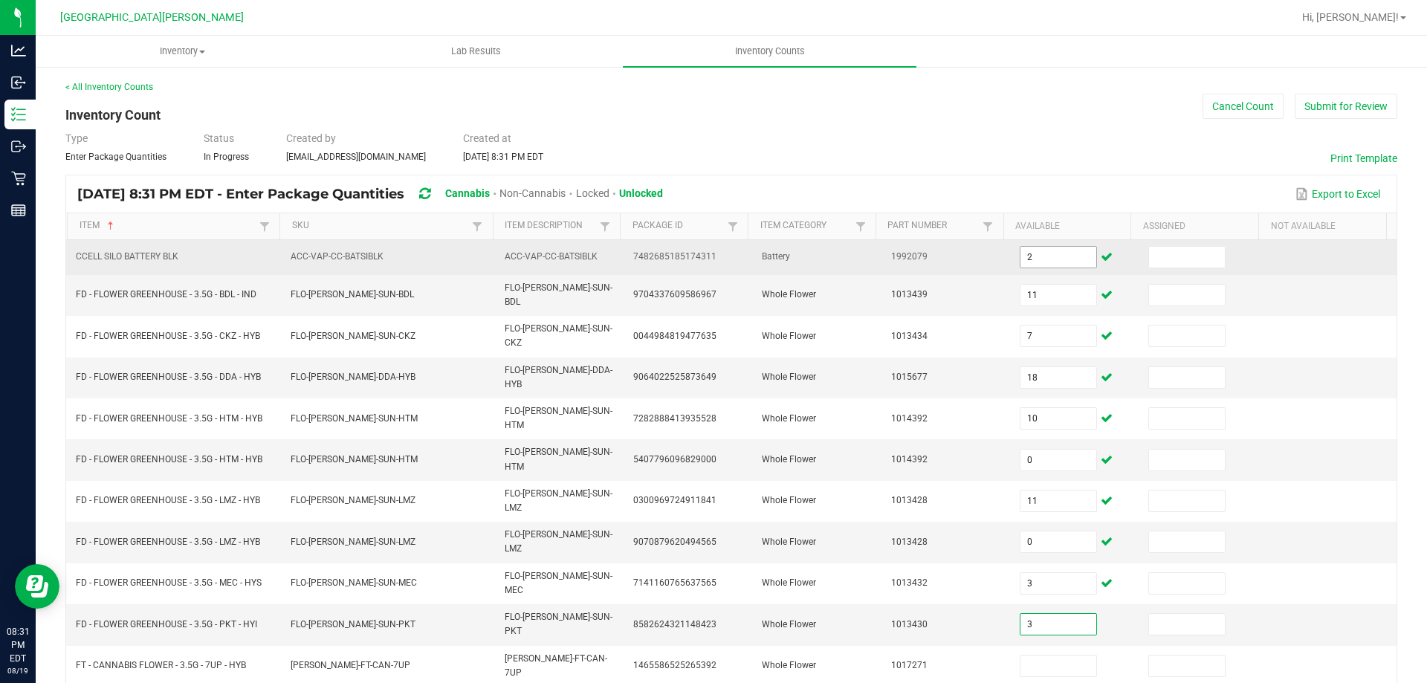
type input "3"
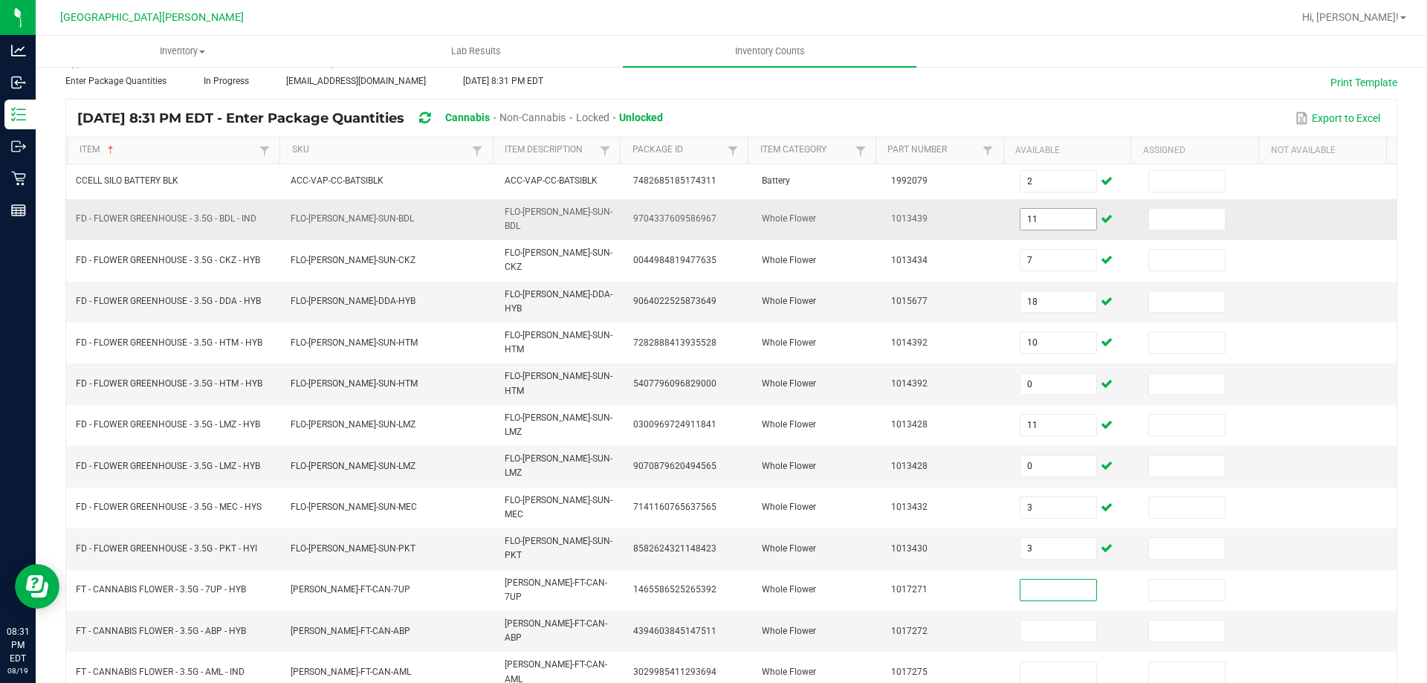
scroll to position [223, 0]
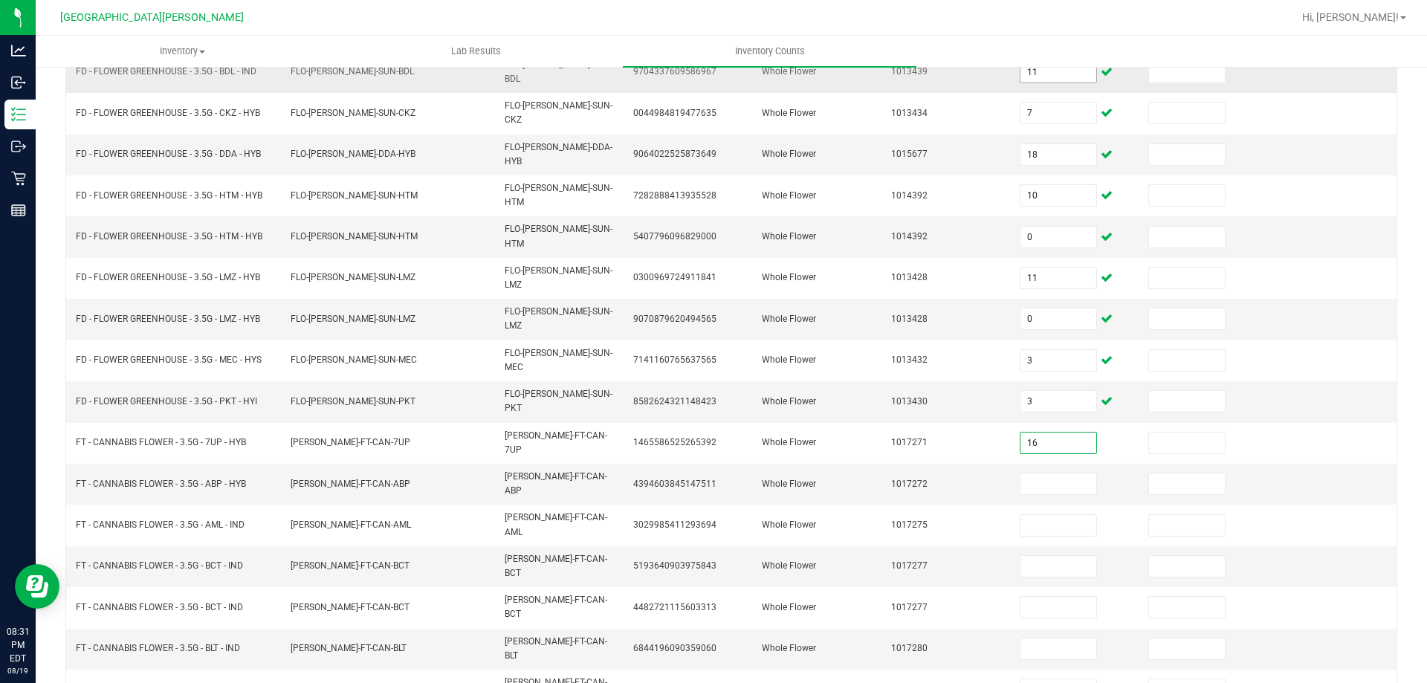
type input "16"
type input "17"
type input "1"
type input "0"
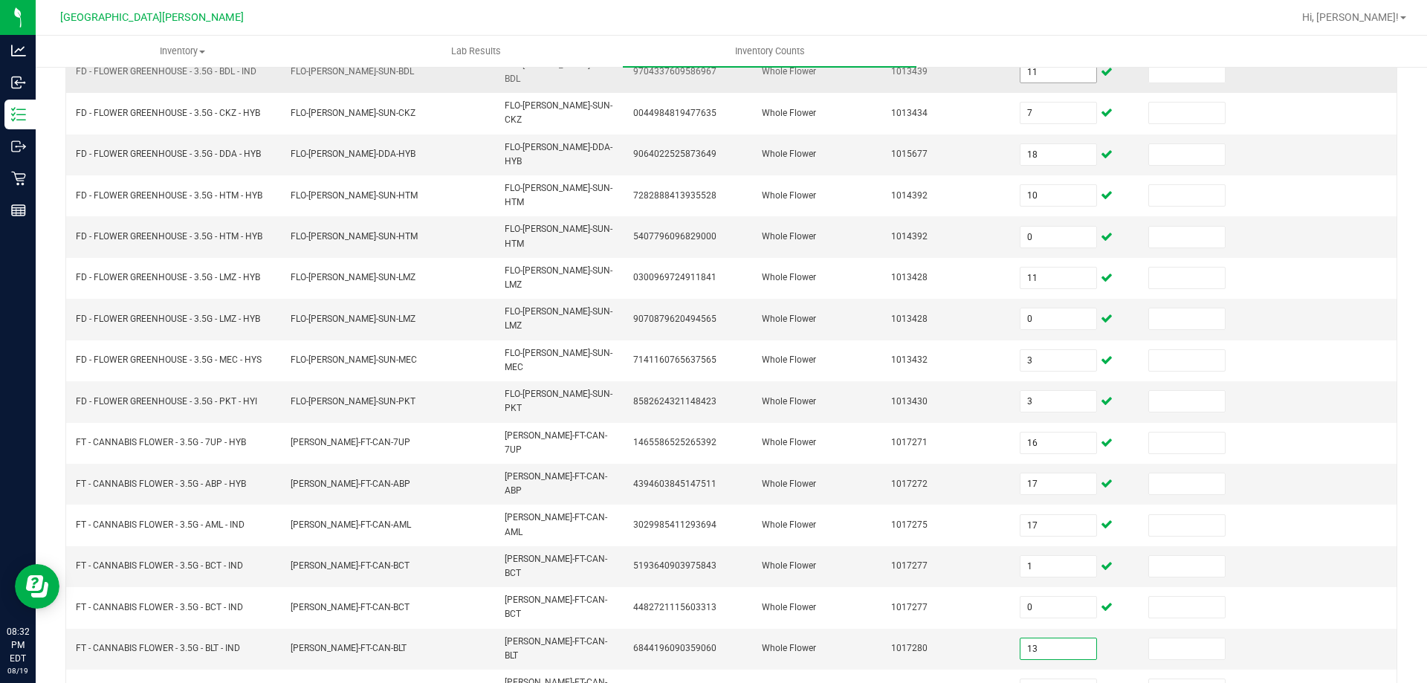
type input "13"
type input "4"
type input "5"
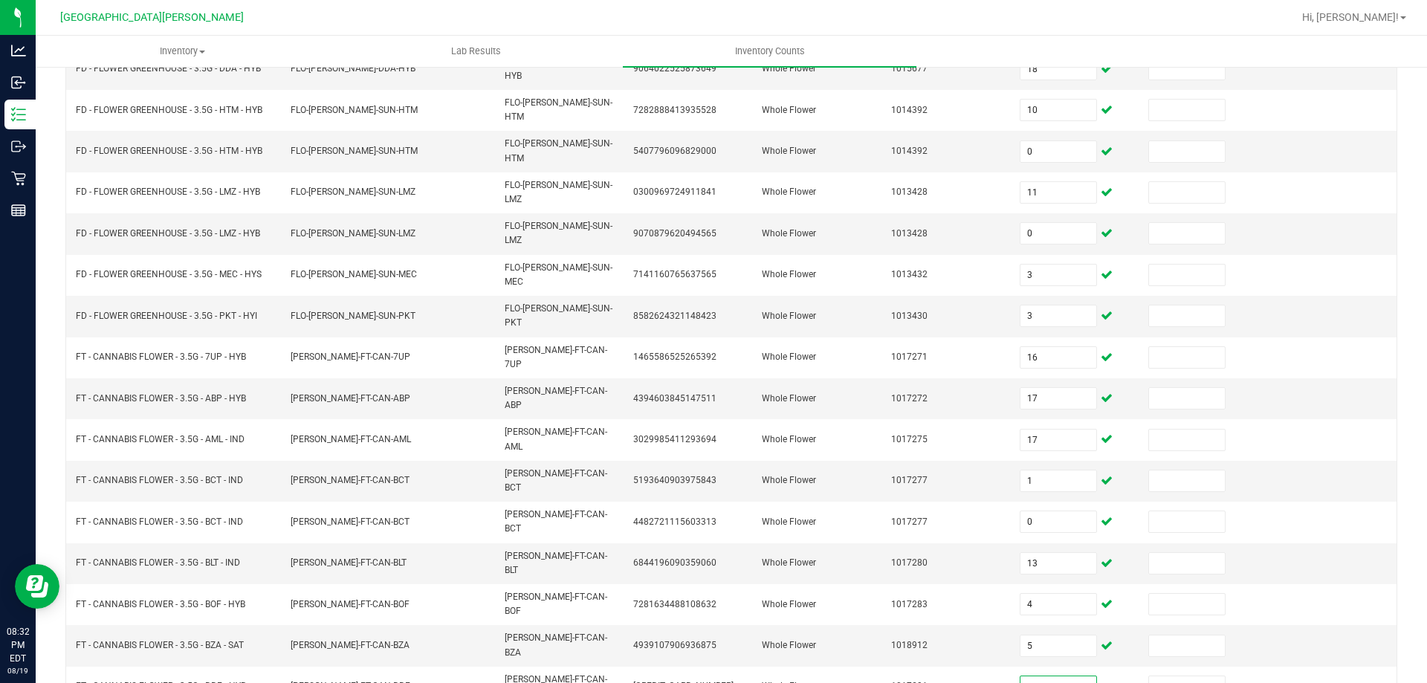
type input "15"
type input "16"
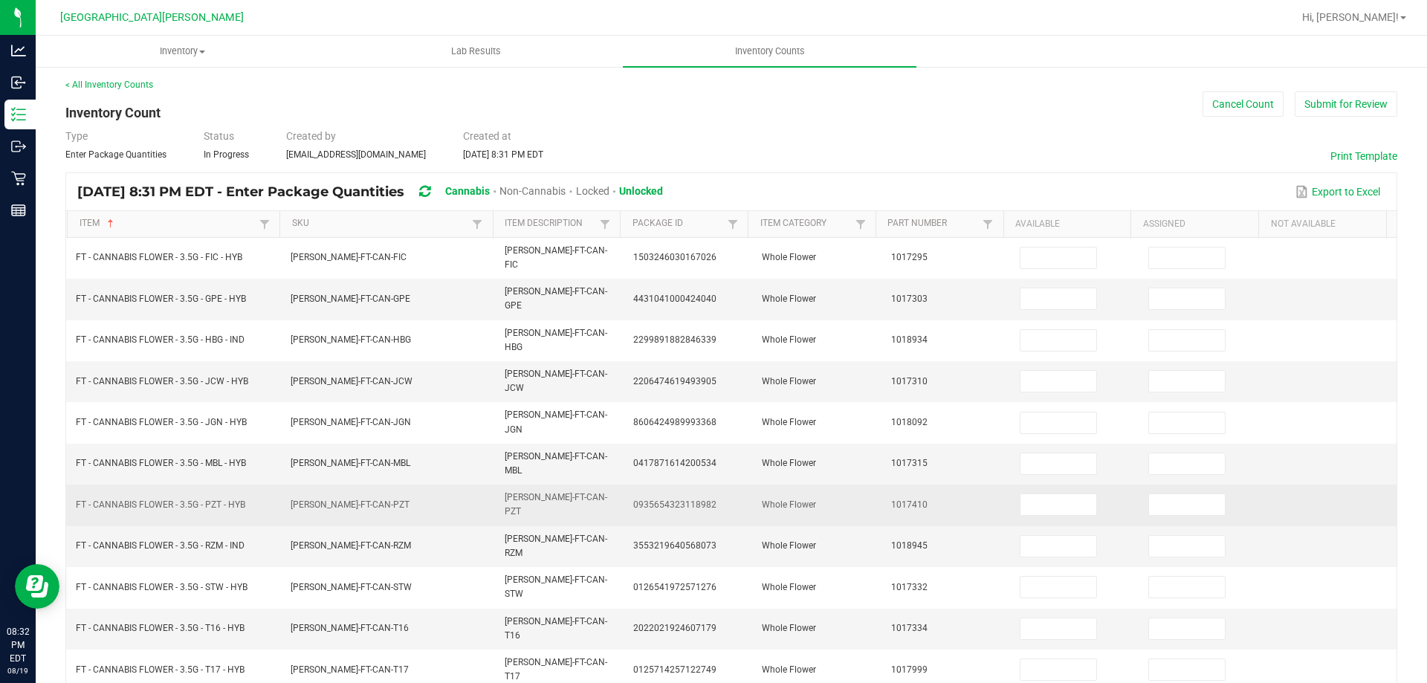
scroll to position [0, 0]
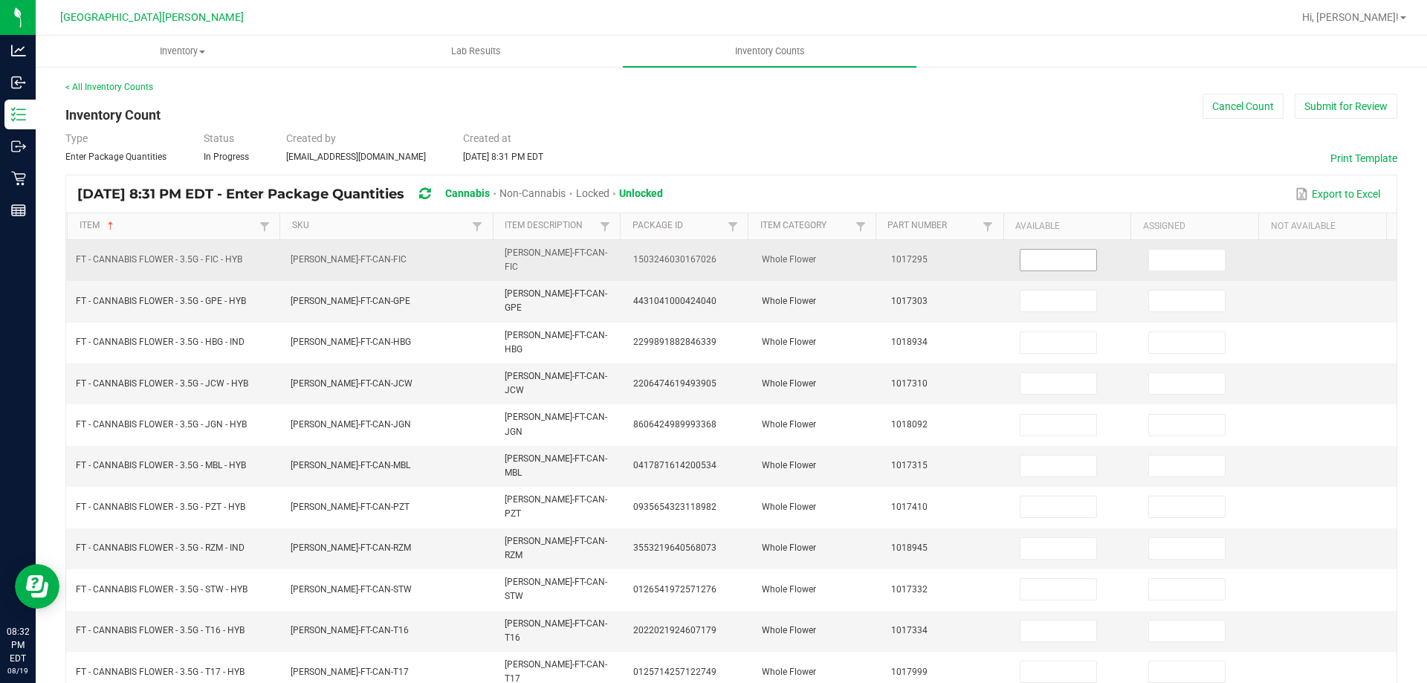
click at [1069, 259] on input at bounding box center [1058, 260] width 76 height 21
type input "0"
type input "20"
type input "5"
type input "2"
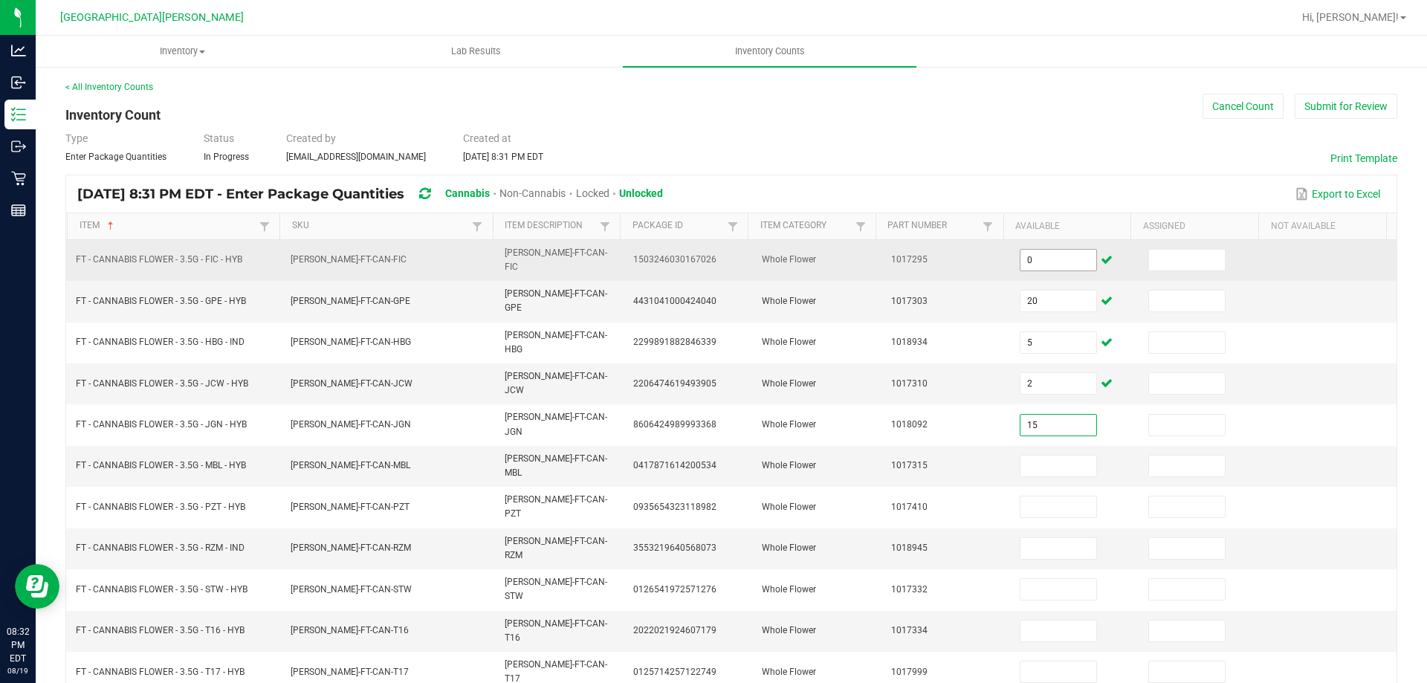
type input "15"
type input "6"
type input "16"
type input "9"
type input "19"
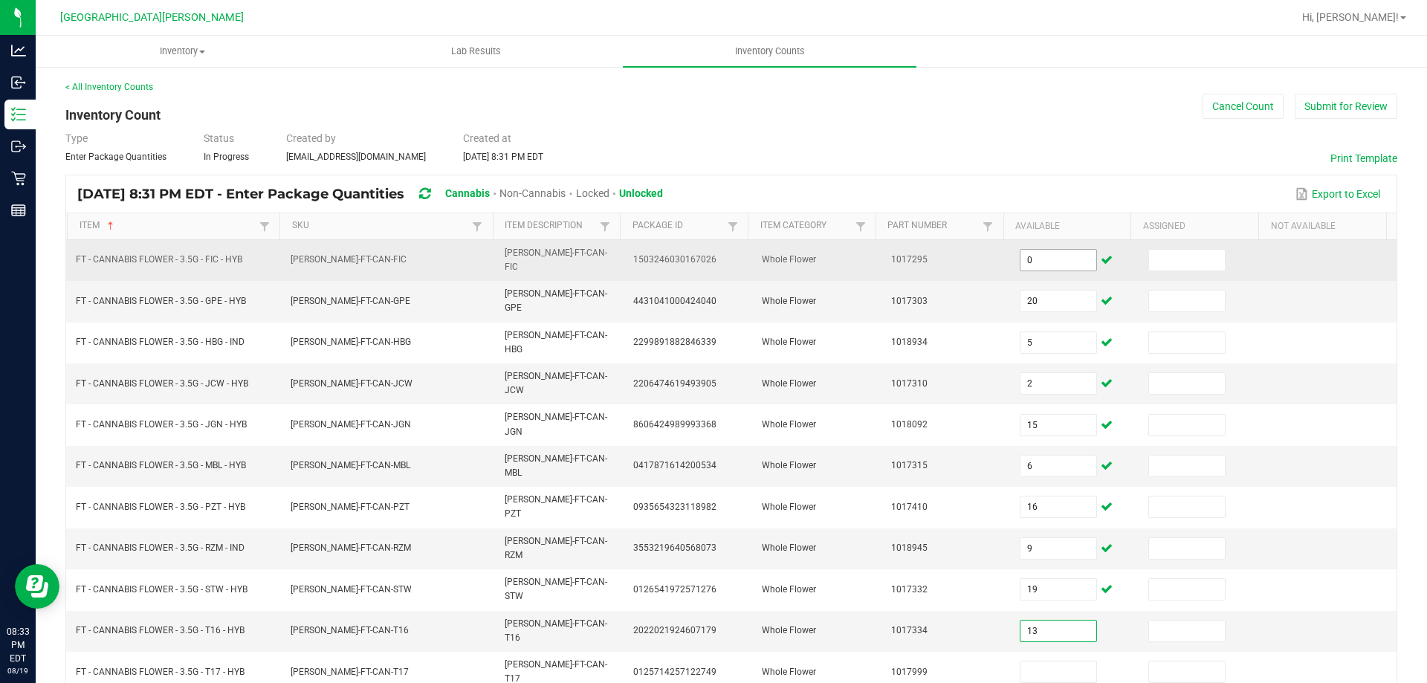
type input "13"
type input "1"
type input "11"
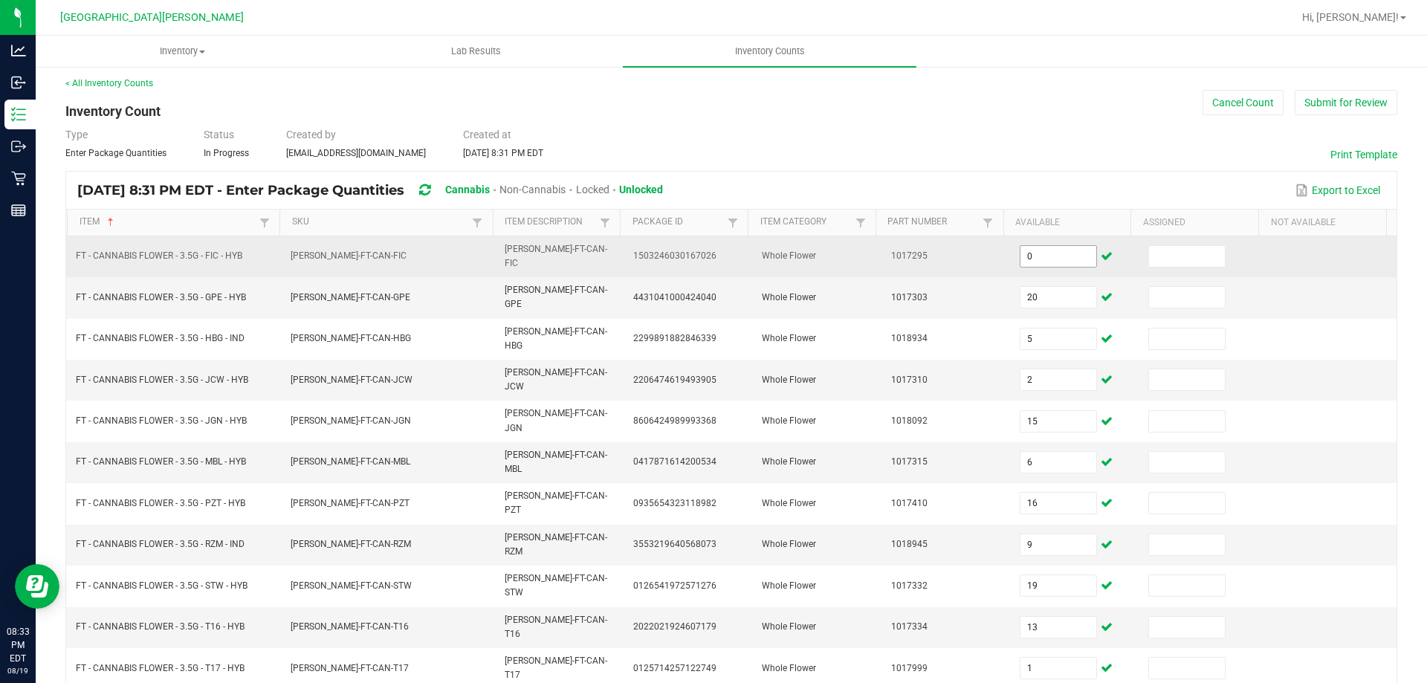
type input "16"
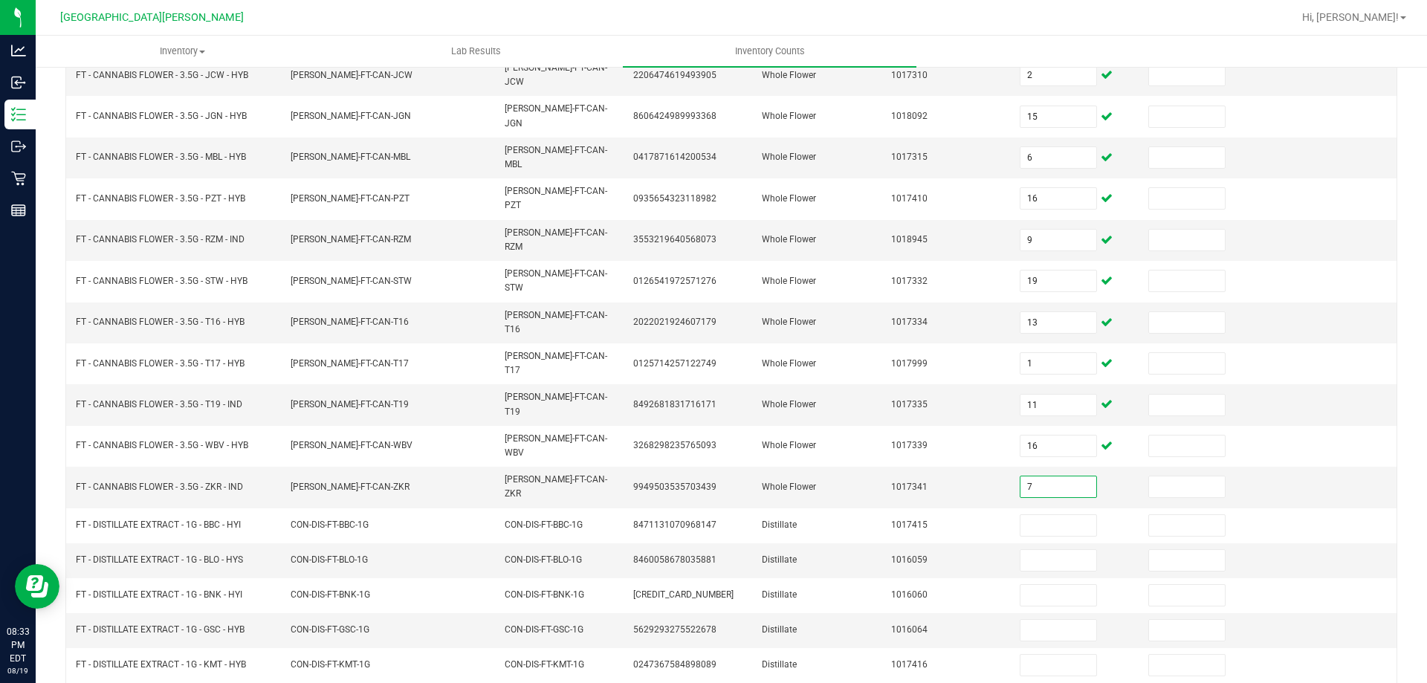
type input "7"
type input "1"
type input "2"
type input "11"
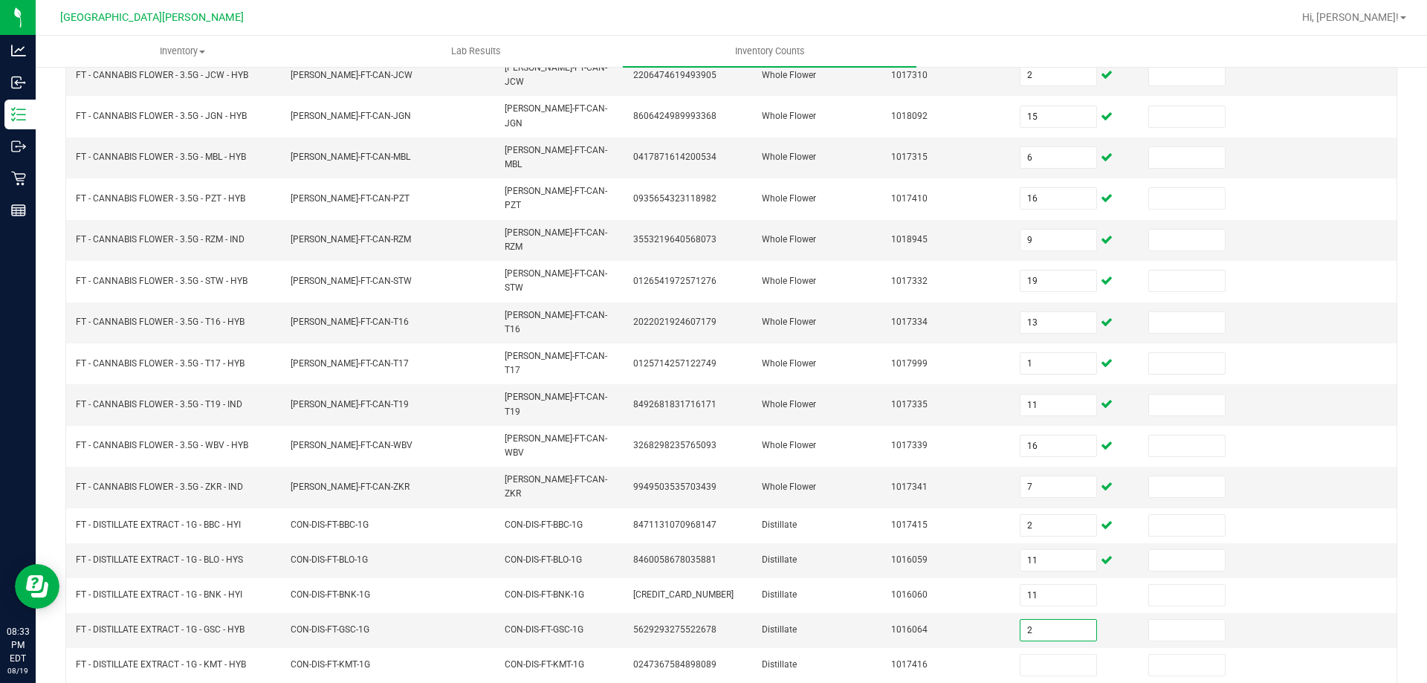
type input "2"
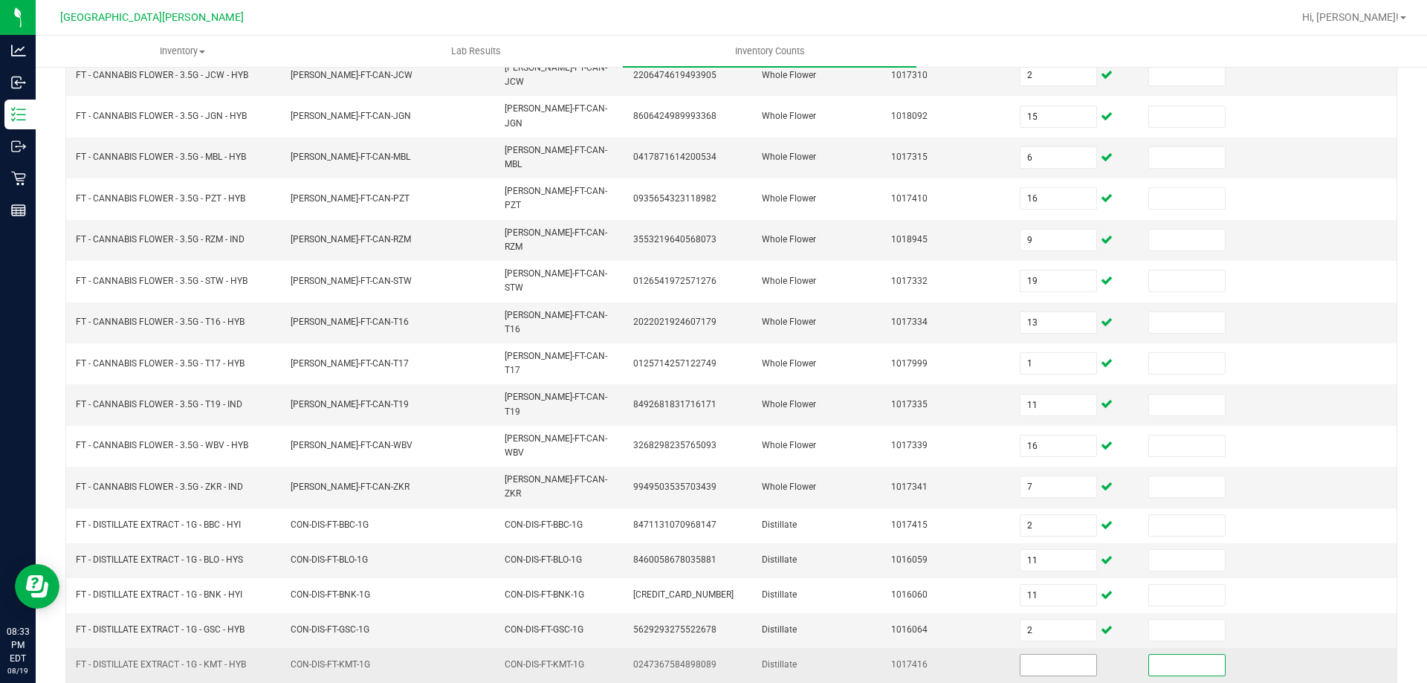
click at [1053, 655] on input at bounding box center [1058, 665] width 76 height 21
type input "8"
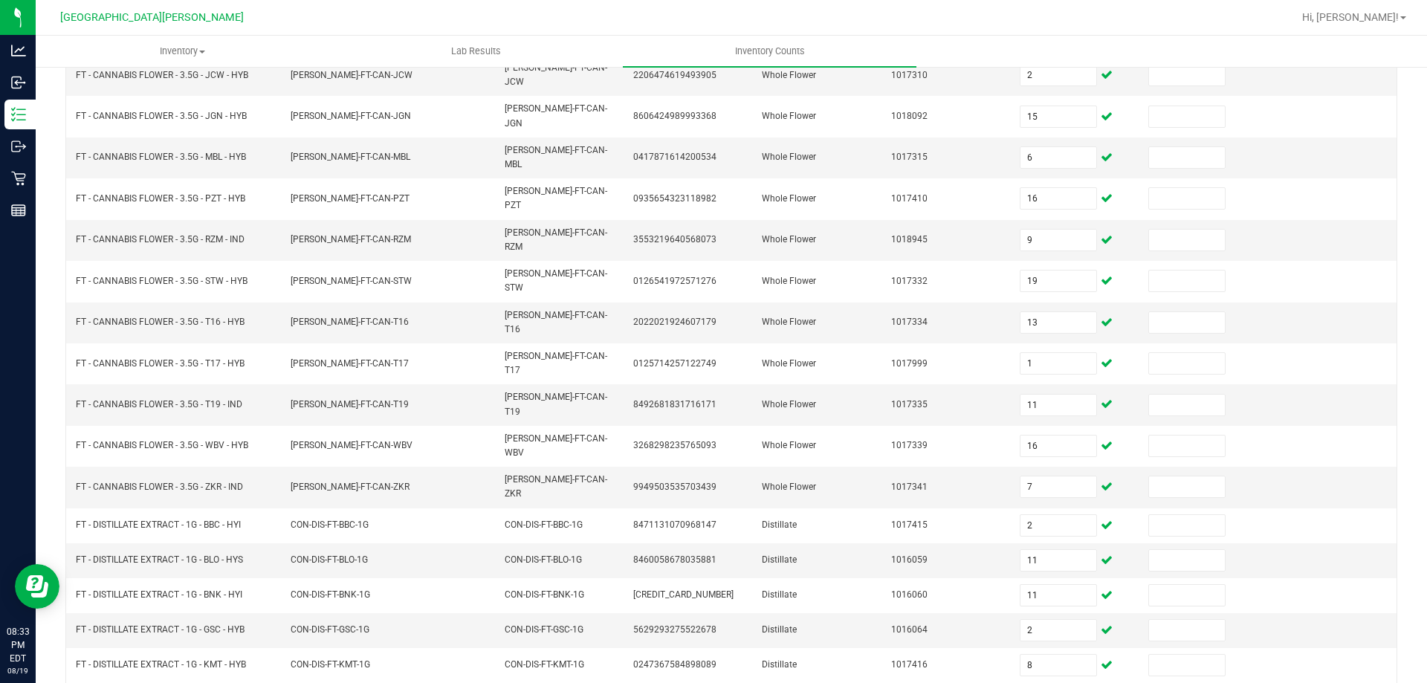
type input "6"
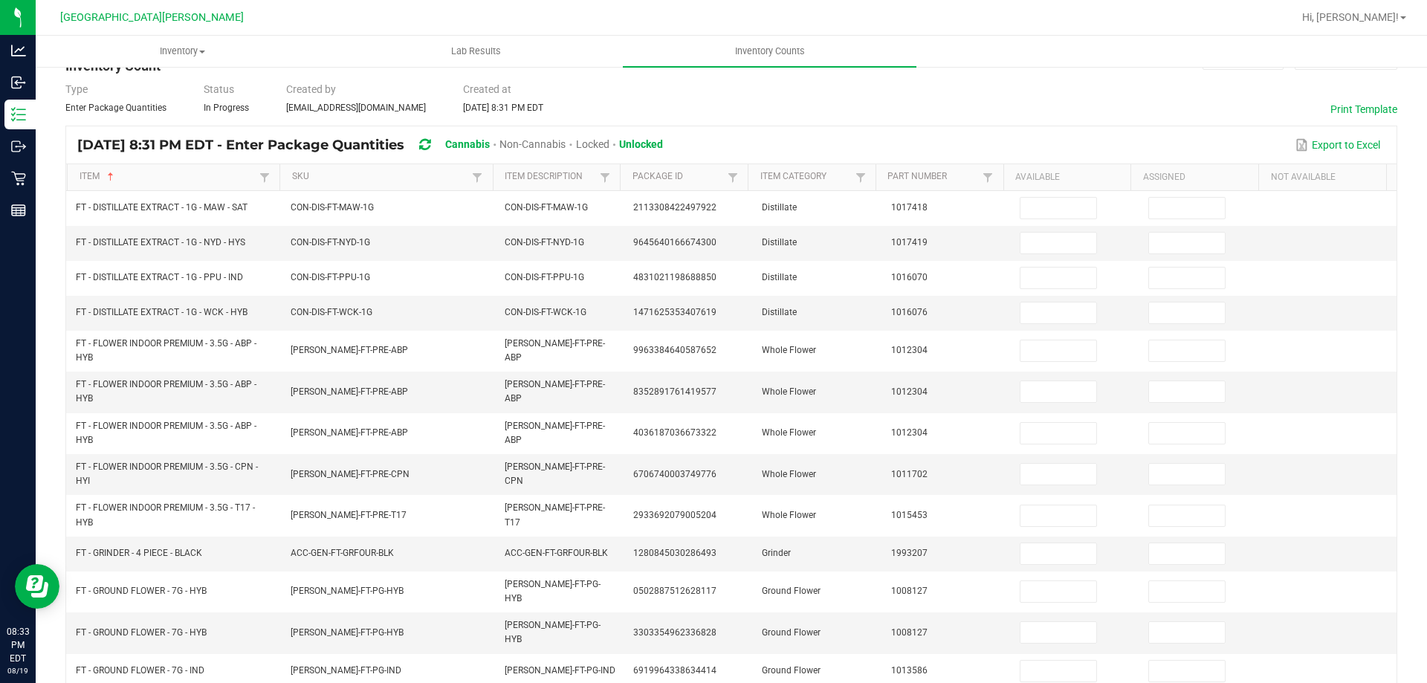
scroll to position [0, 0]
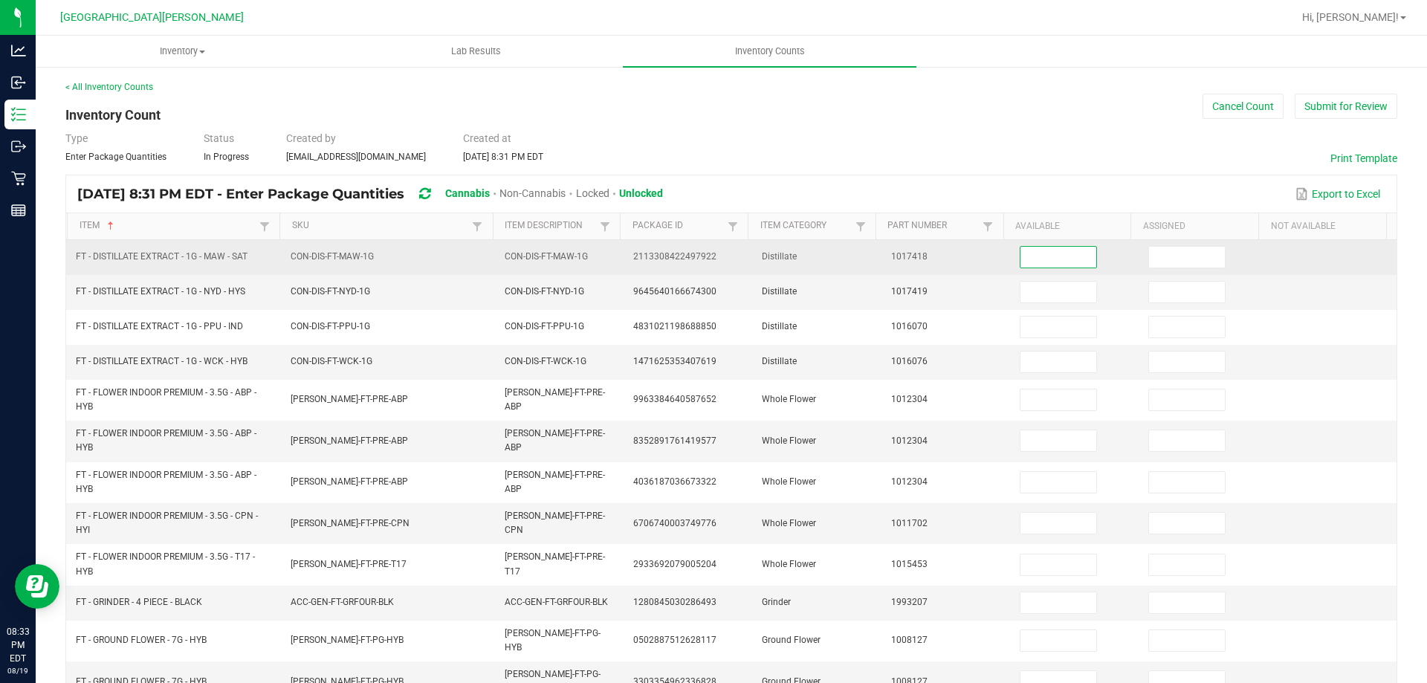
click at [1071, 259] on input at bounding box center [1058, 257] width 76 height 21
type input "6"
type input "10"
type input "11"
type input "1"
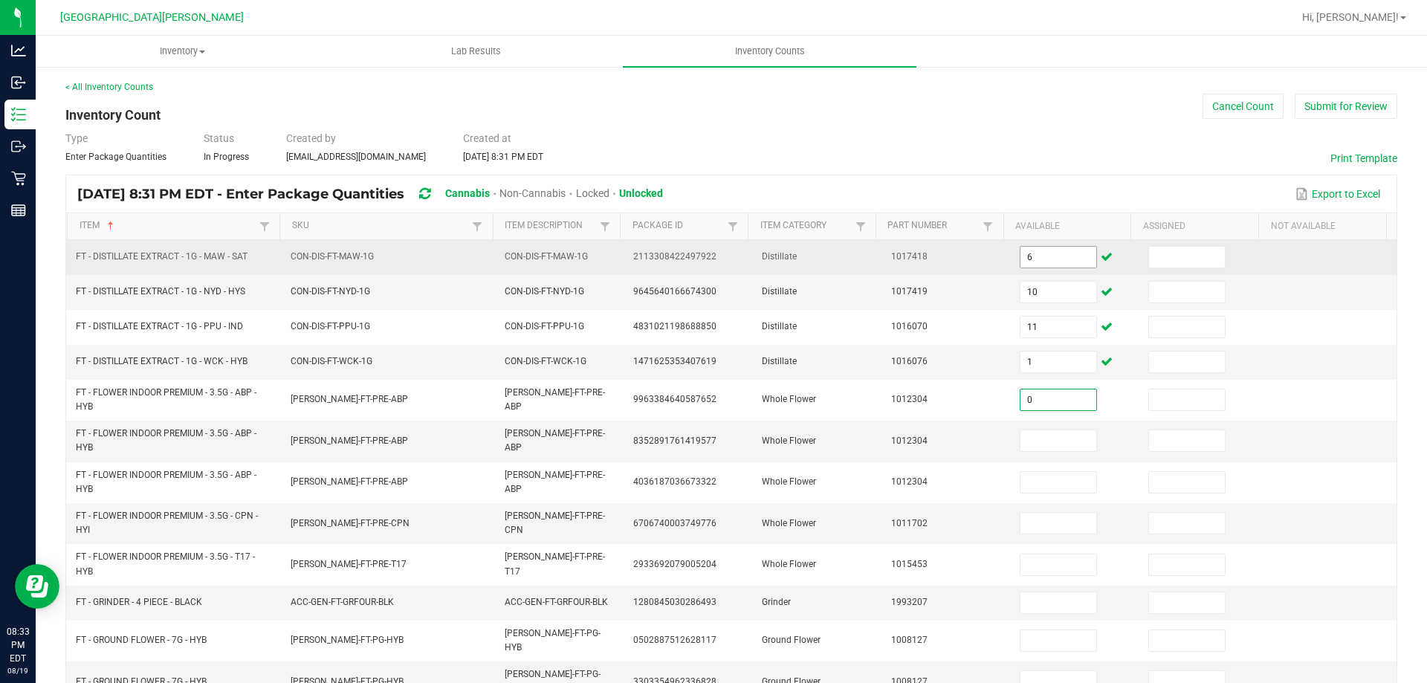
type input "0"
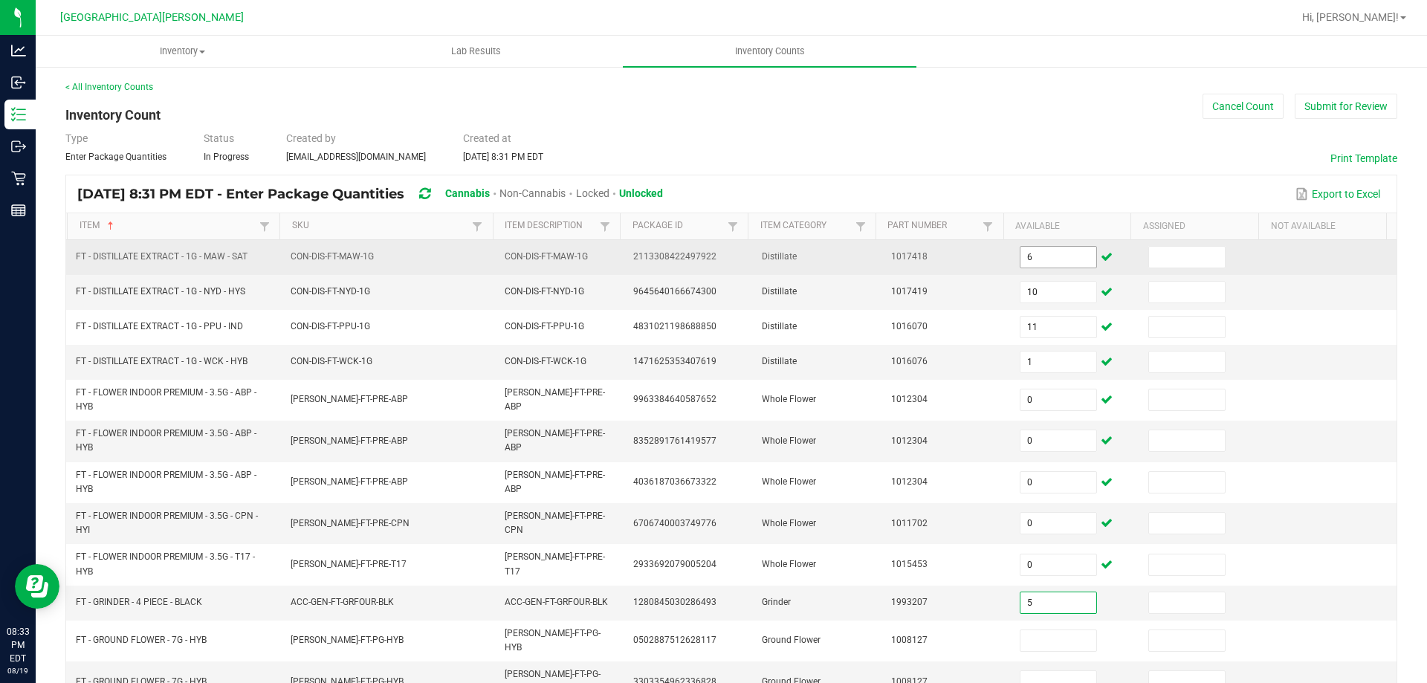
type input "5"
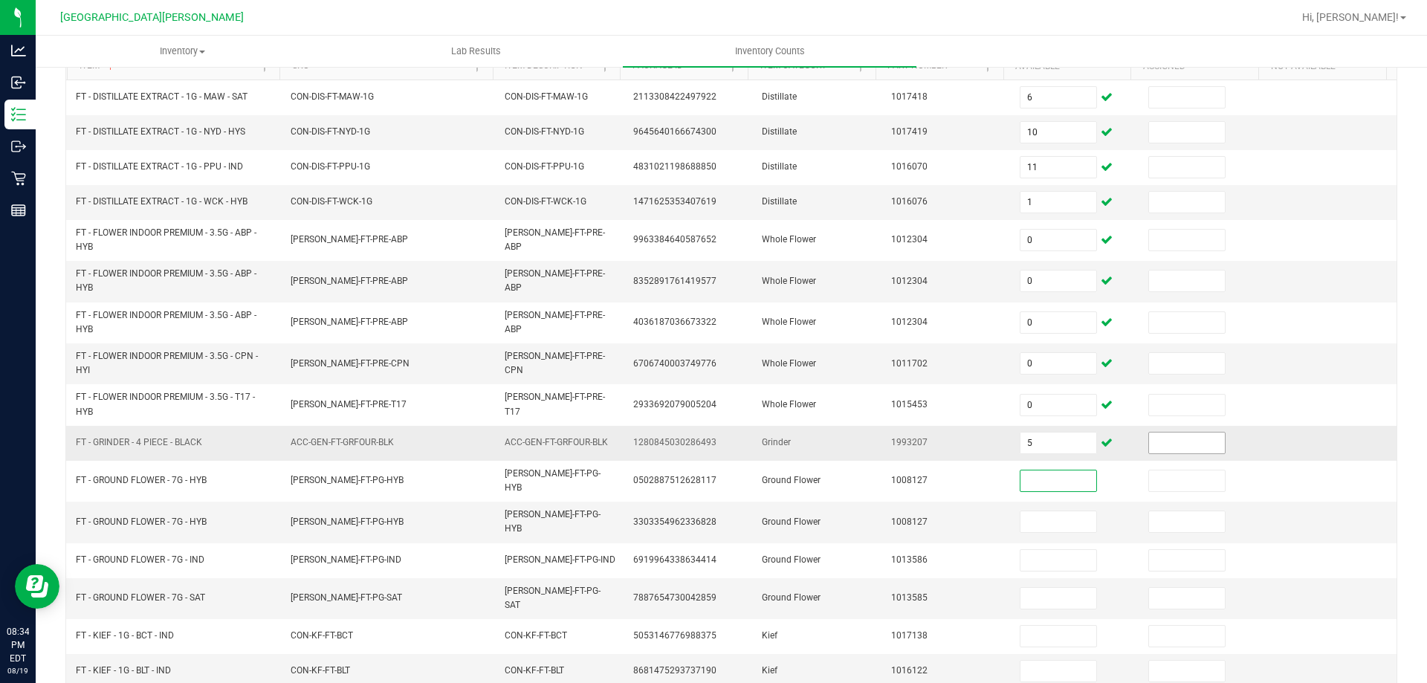
scroll to position [340, 0]
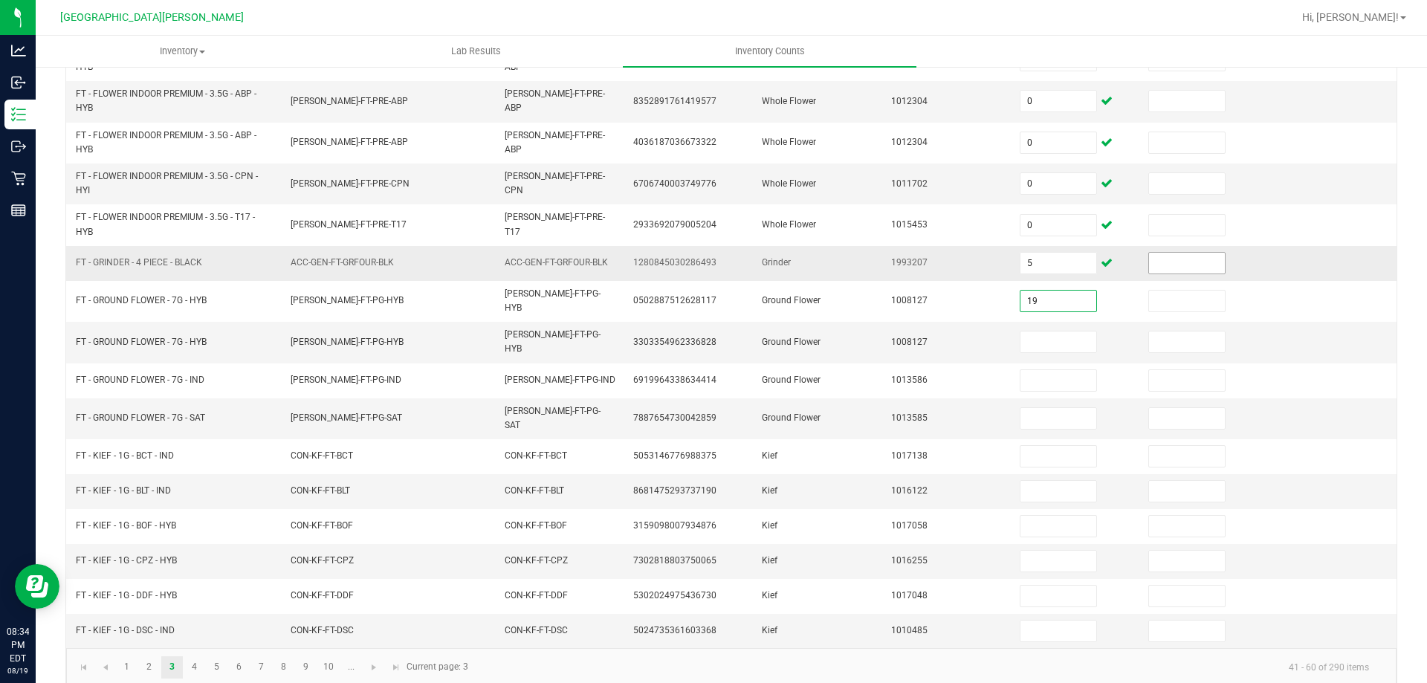
type input "19"
type input "1"
type input "16"
type input "12"
type input "4"
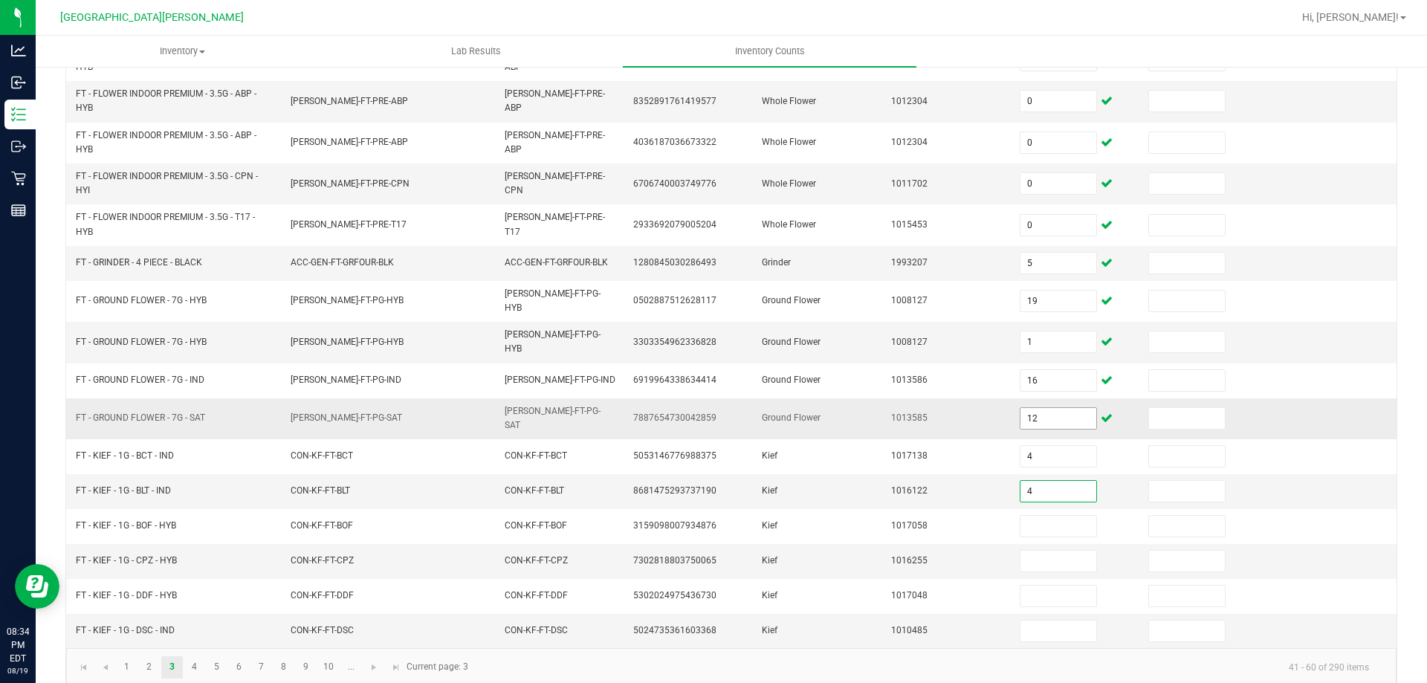
type input "4"
type input "2"
type input "4"
type input "5"
type input "3"
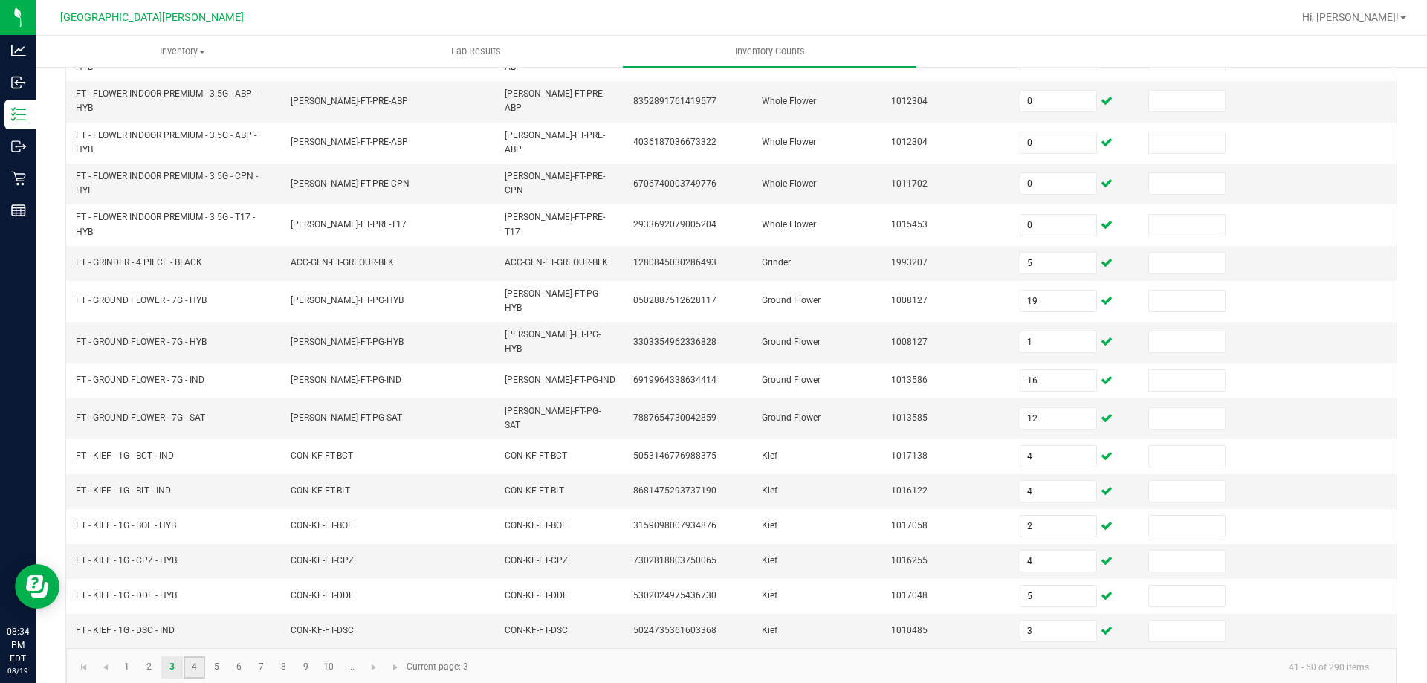
click at [196, 656] on link "4" at bounding box center [195, 667] width 22 height 22
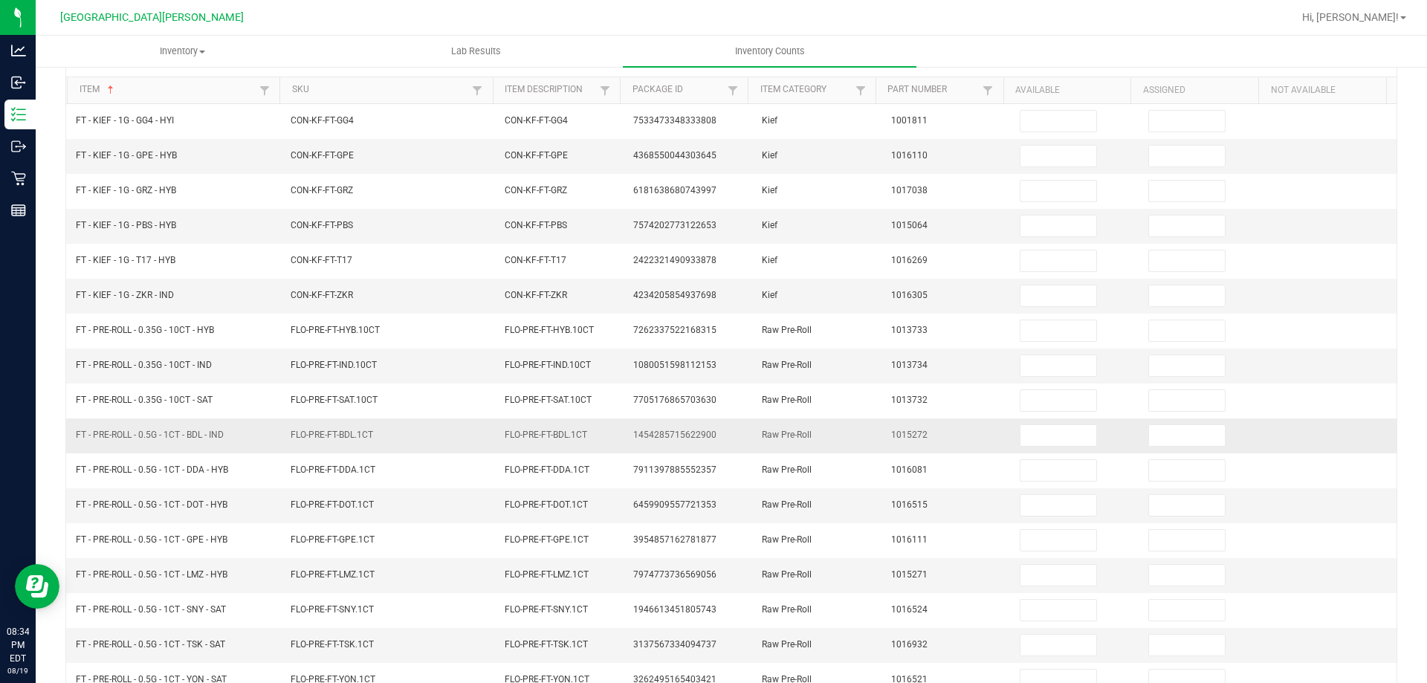
scroll to position [0, 0]
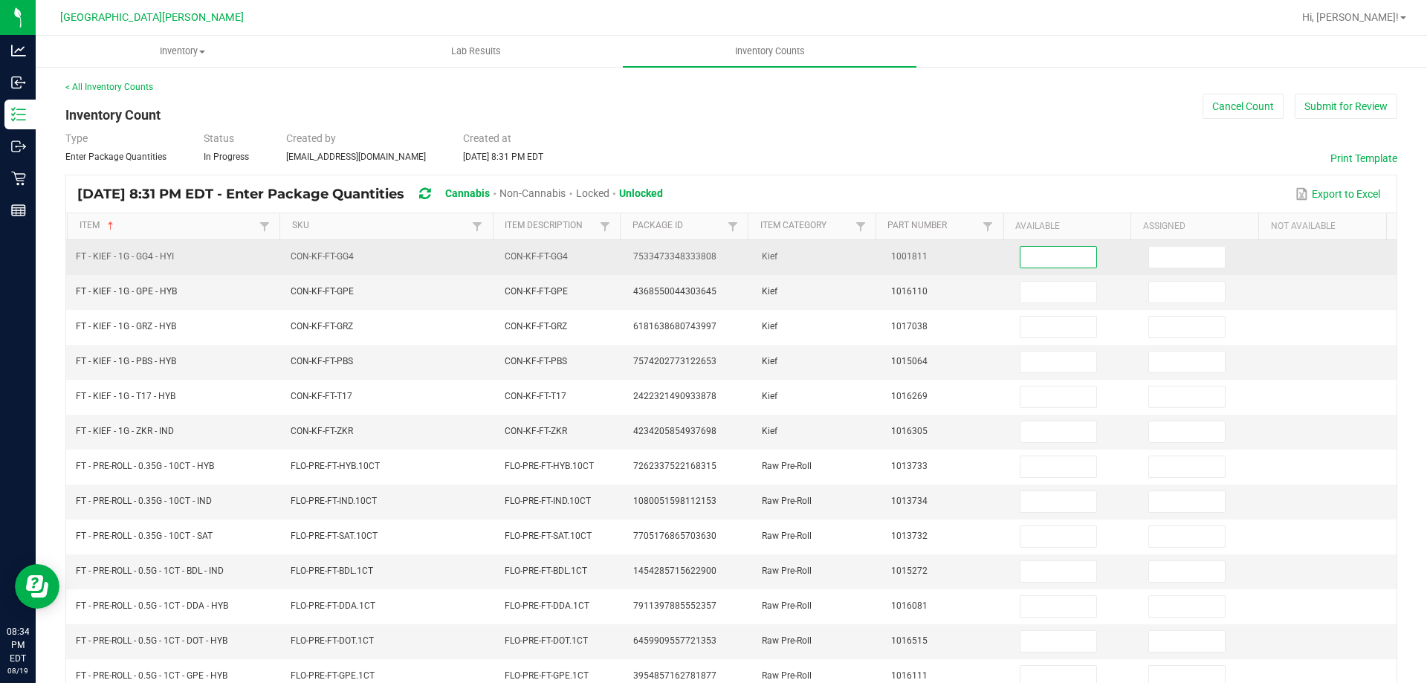
click at [1035, 256] on input at bounding box center [1058, 257] width 76 height 21
type input "5"
type input "3"
type input "1"
type input "6"
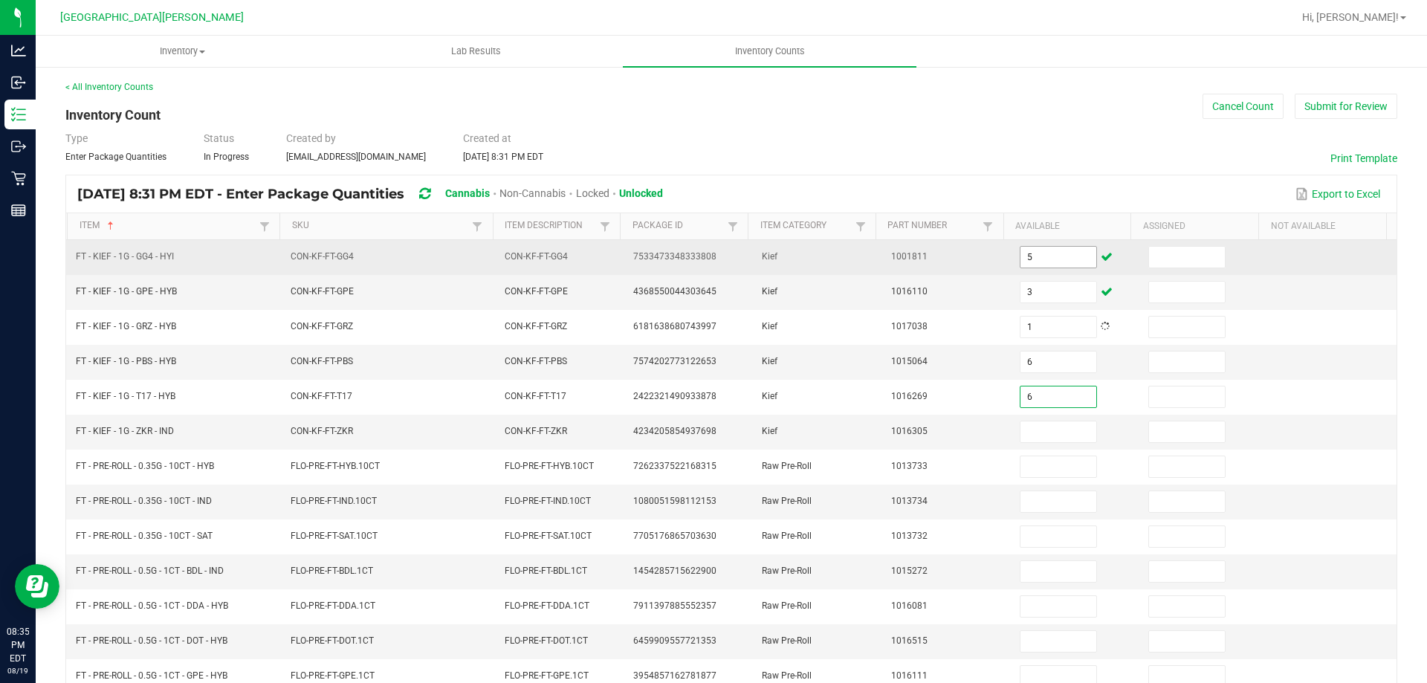
type input "6"
type input "15"
type input "17"
type input "4"
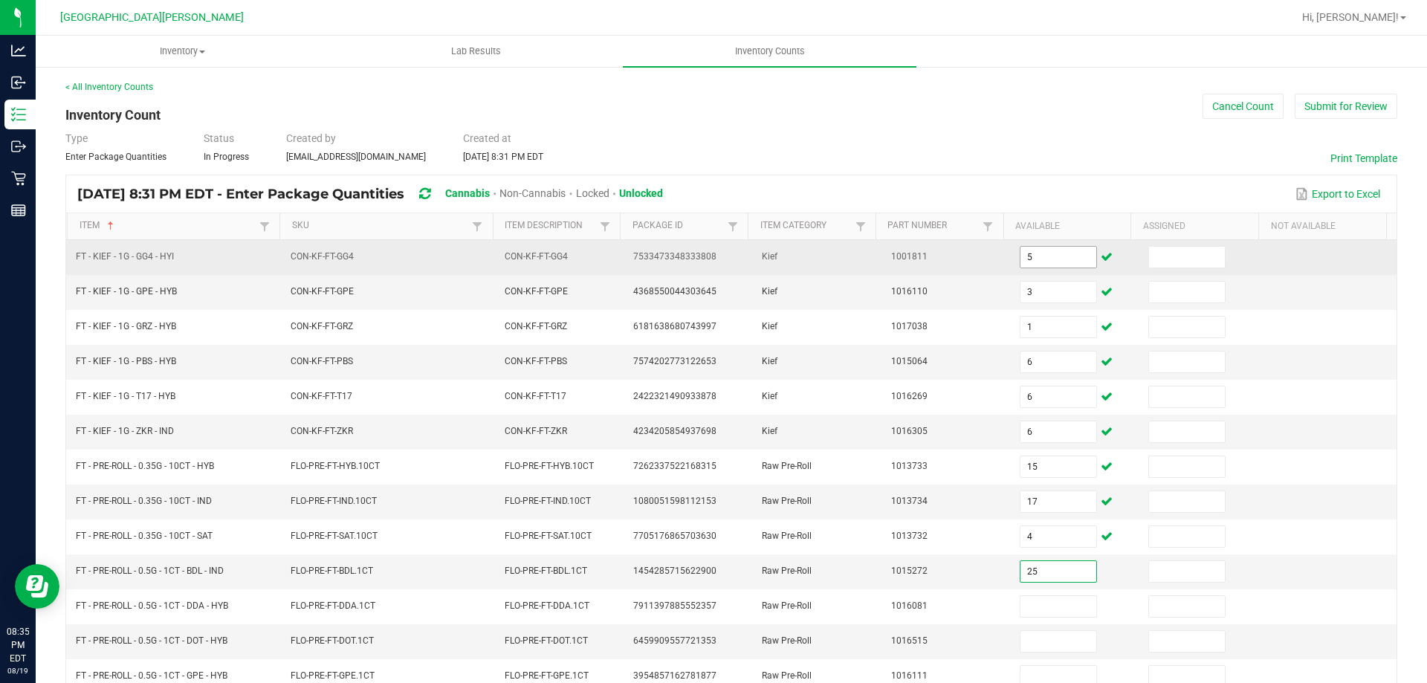
type input "25"
type input "16"
type input "3"
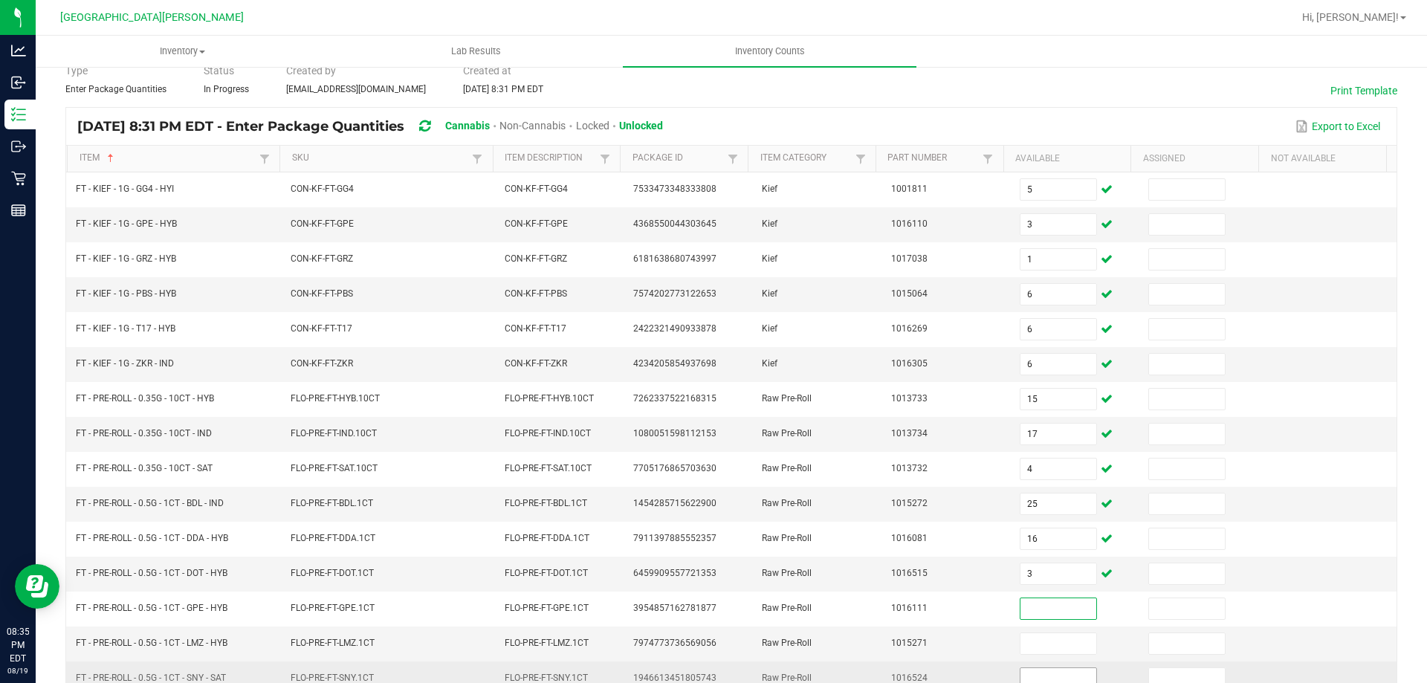
scroll to position [152, 0]
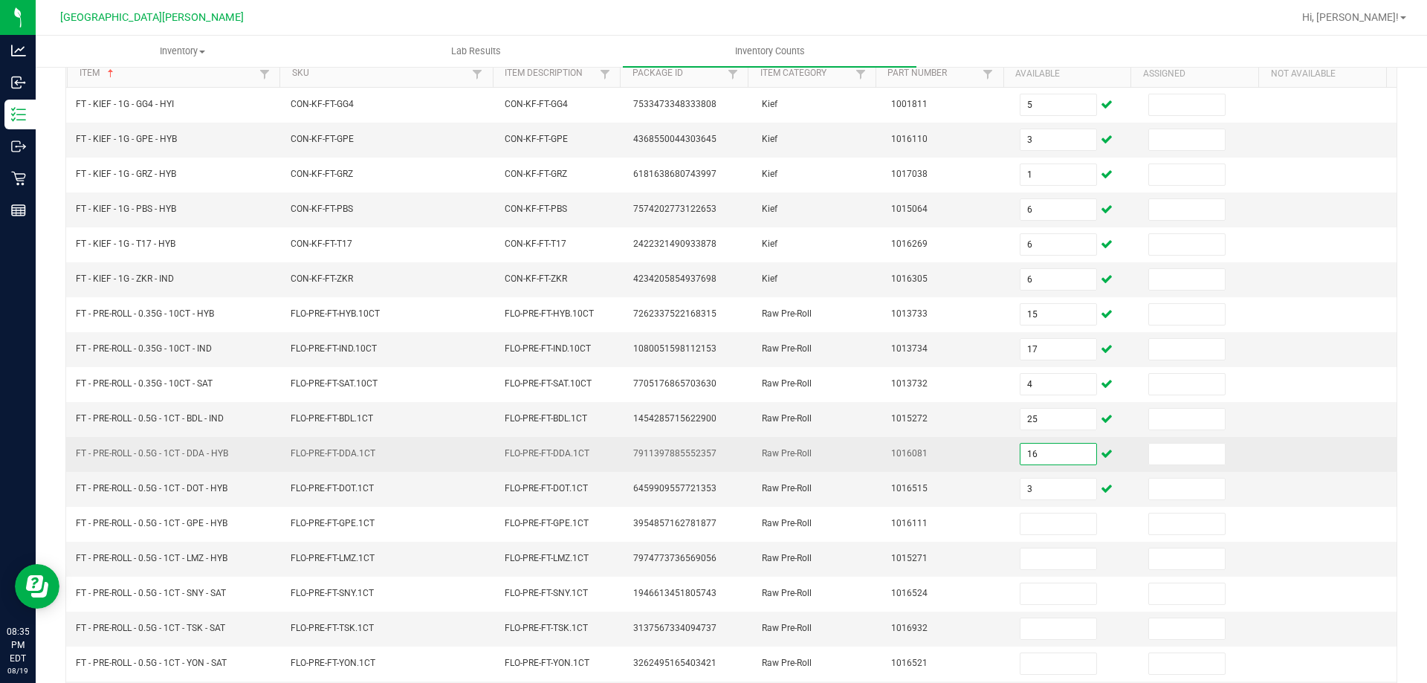
click at [1040, 452] on input "16" at bounding box center [1058, 454] width 76 height 21
type input "0"
type input "16"
type input "3"
type input "14"
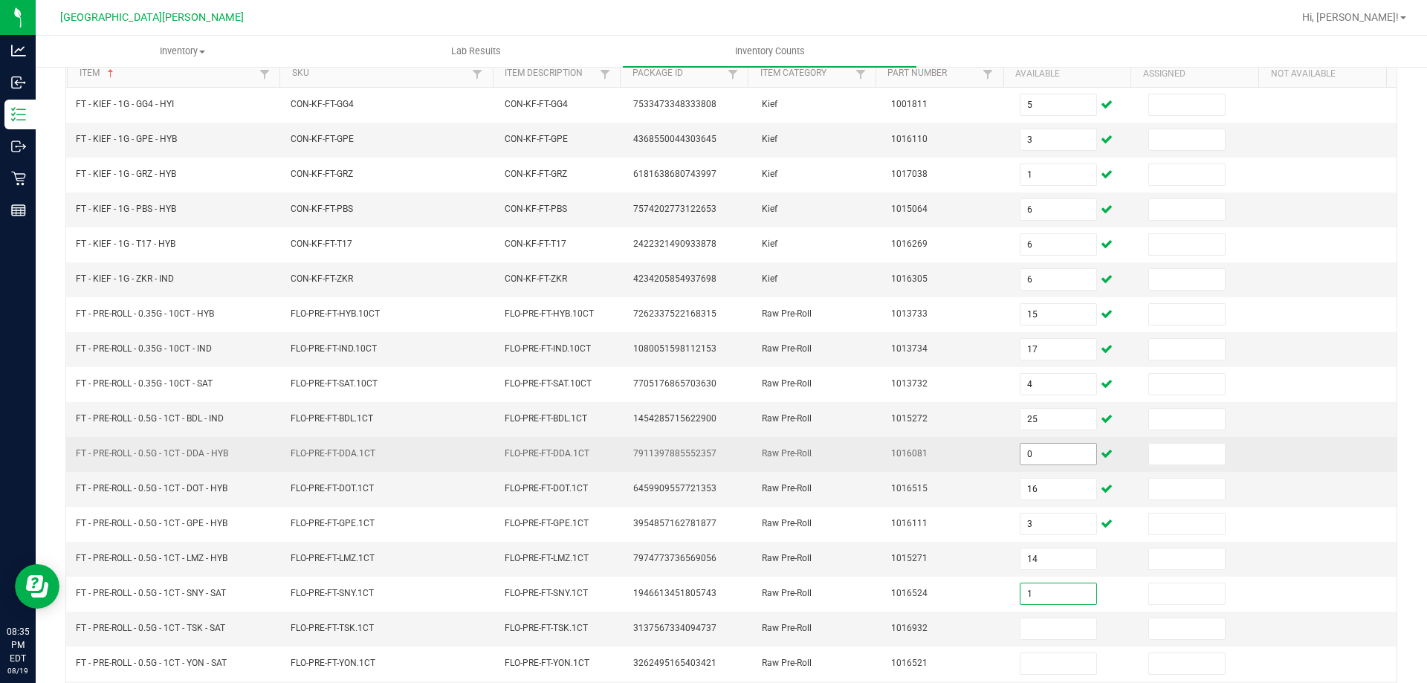
type input "1"
type input "8"
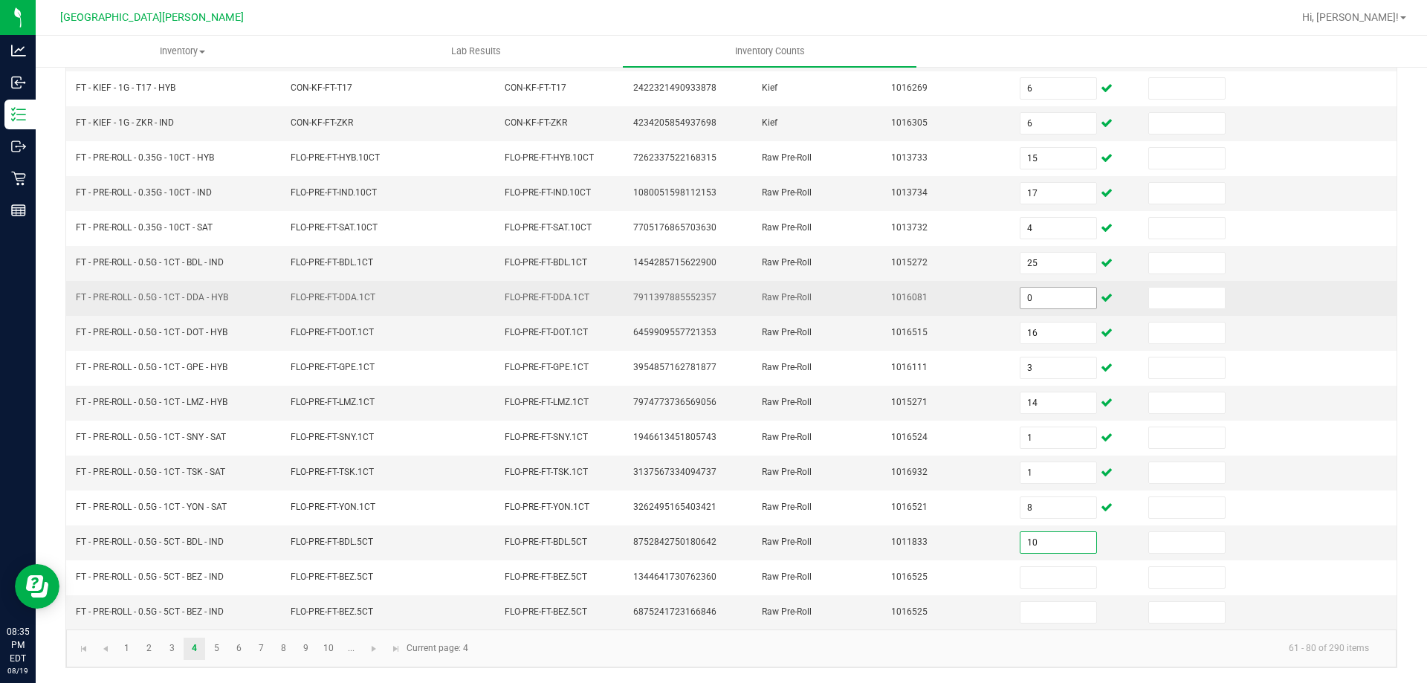
type input "10"
type input "13"
type input "1"
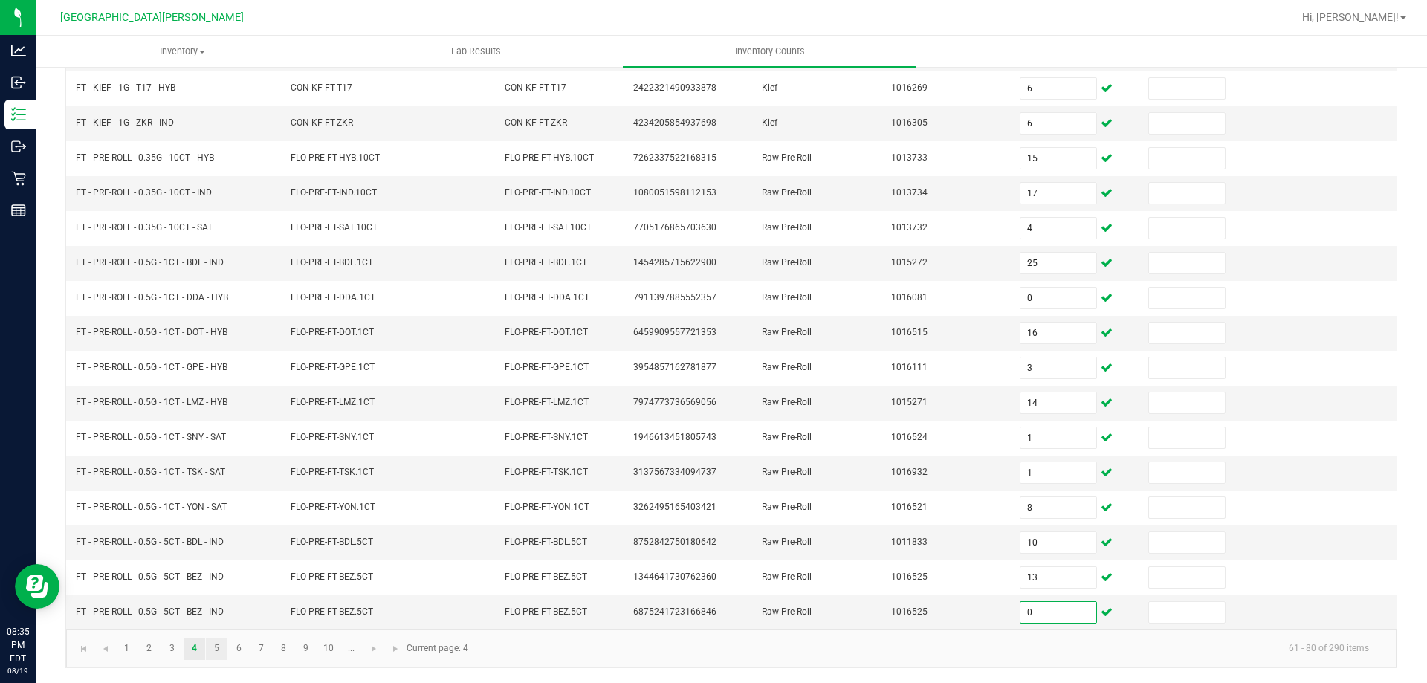
type input "0"
click at [220, 642] on link "5" at bounding box center [217, 649] width 22 height 22
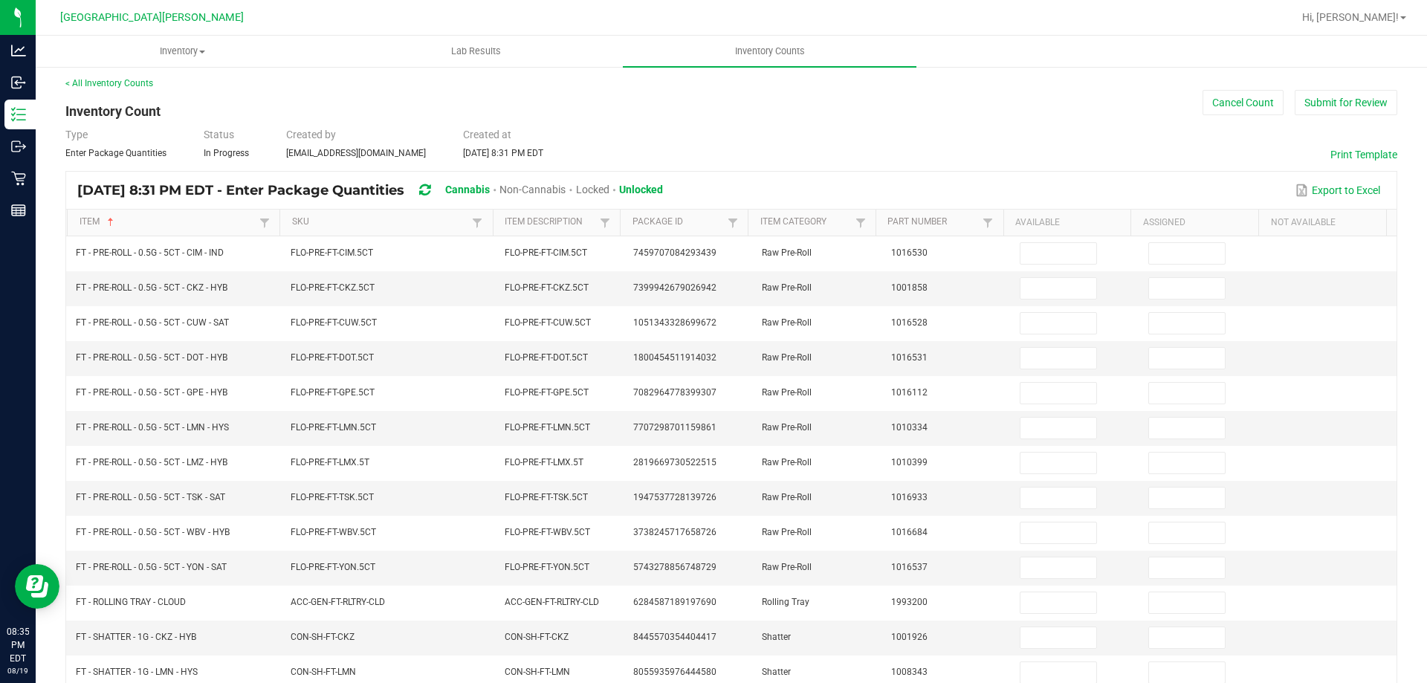
scroll to position [0, 0]
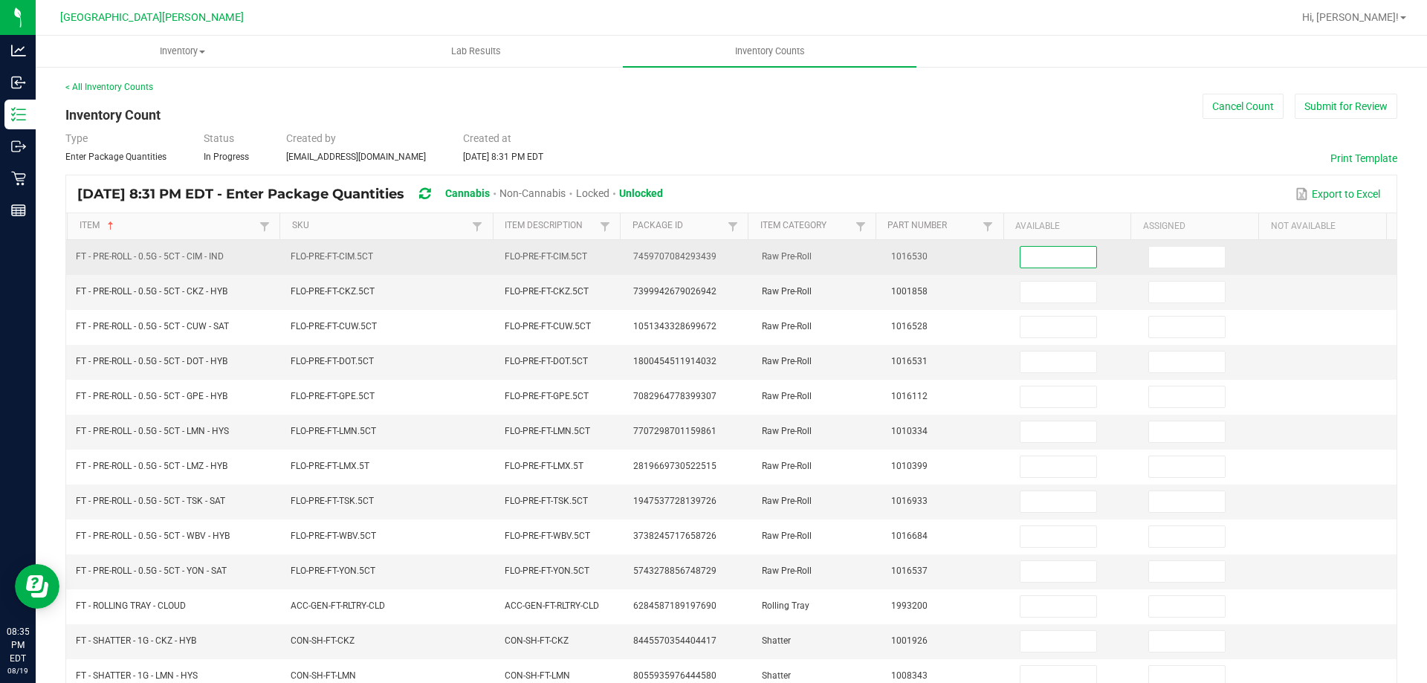
click at [1041, 261] on input at bounding box center [1058, 257] width 76 height 21
type input "11"
type input "6"
type input "8"
type input "3"
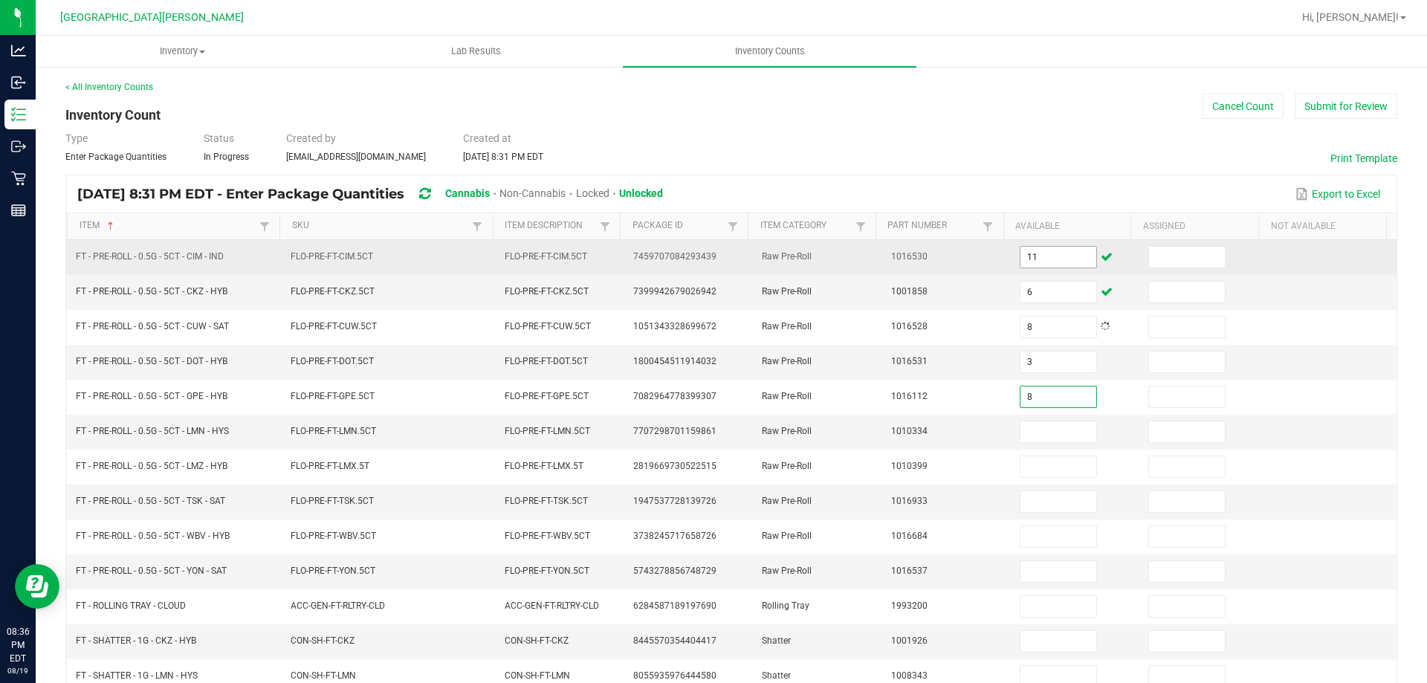
type input "8"
type input "7"
type input "6"
type input "7"
type input "12"
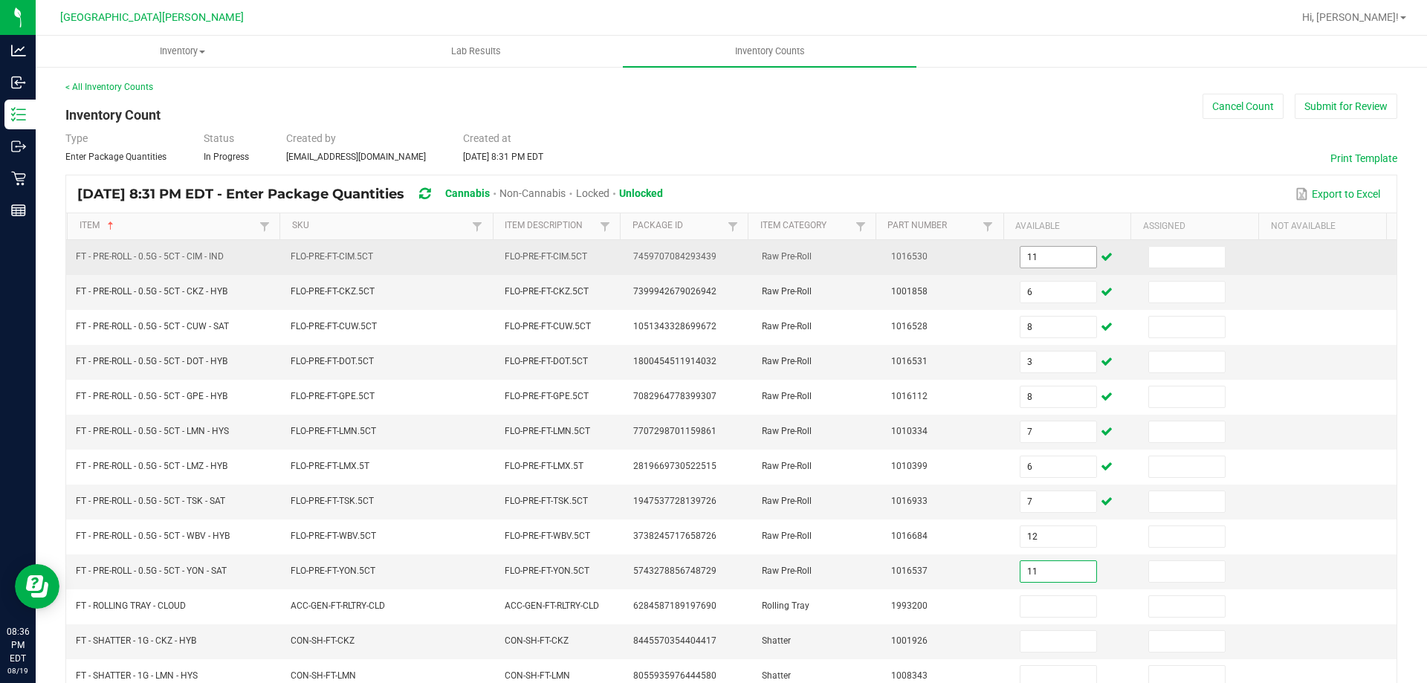
type input "11"
type input "2"
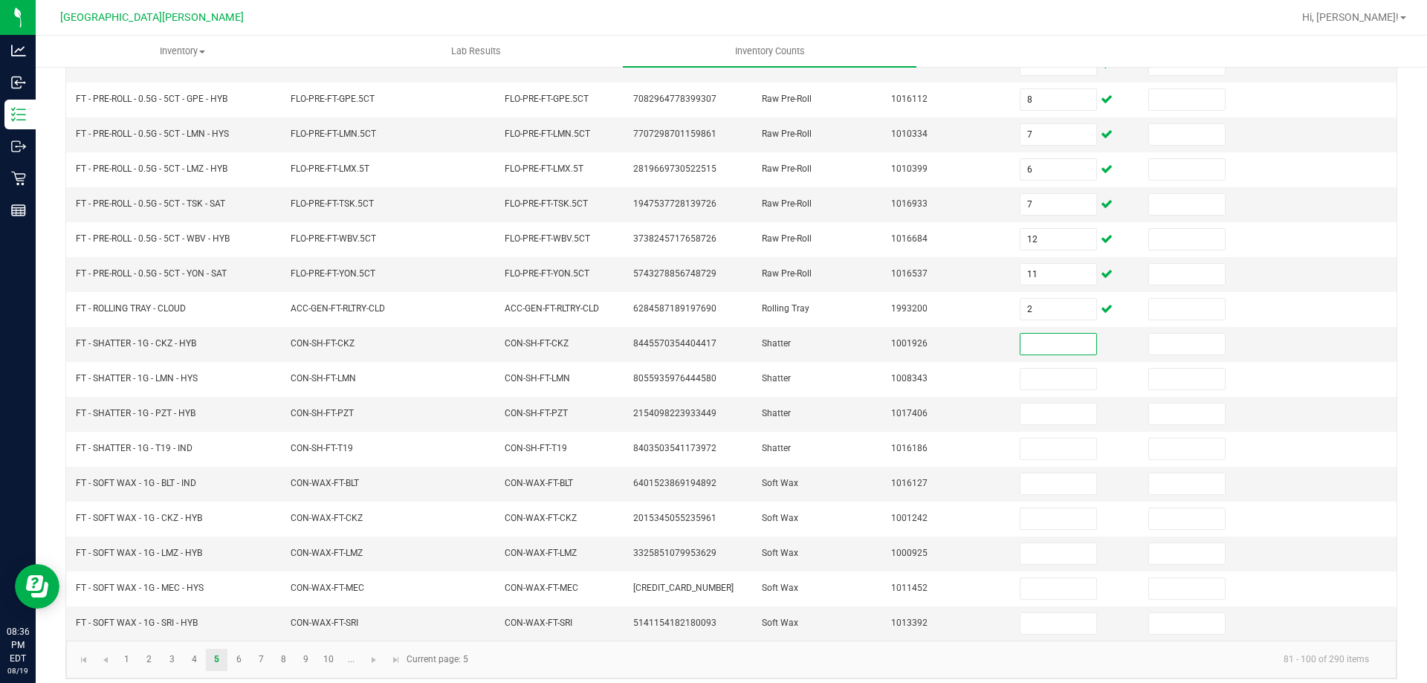
scroll to position [308, 0]
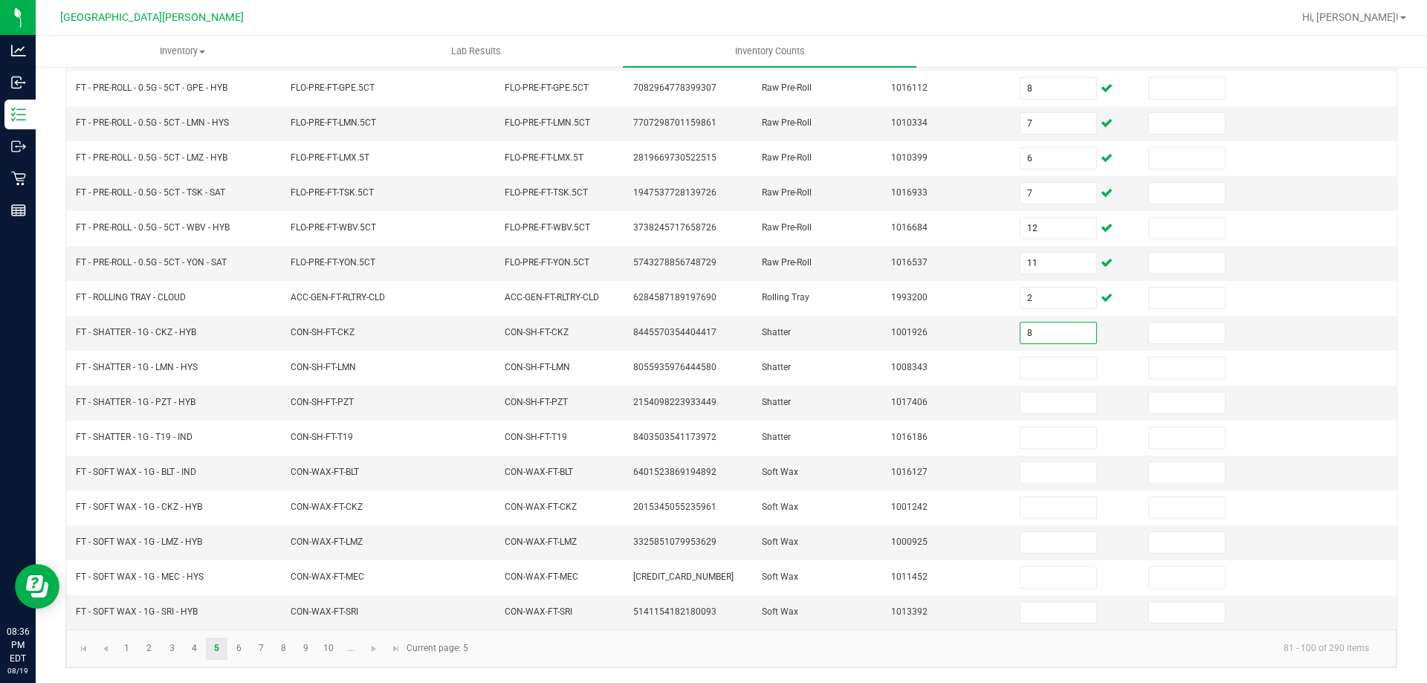
type input "8"
type input "4"
type input "3"
type input "1"
type input "3"
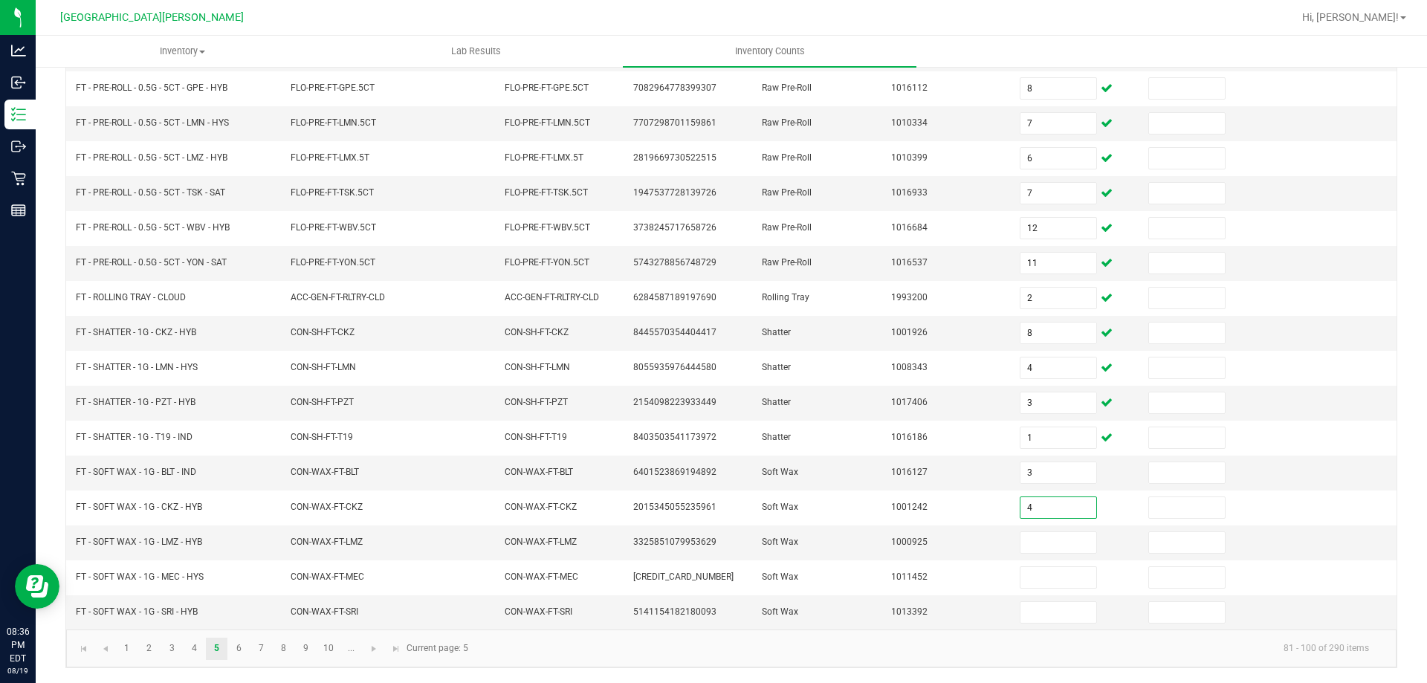
type input "4"
type input "7"
type input "1"
type input "8"
click at [232, 646] on link "6" at bounding box center [239, 649] width 22 height 22
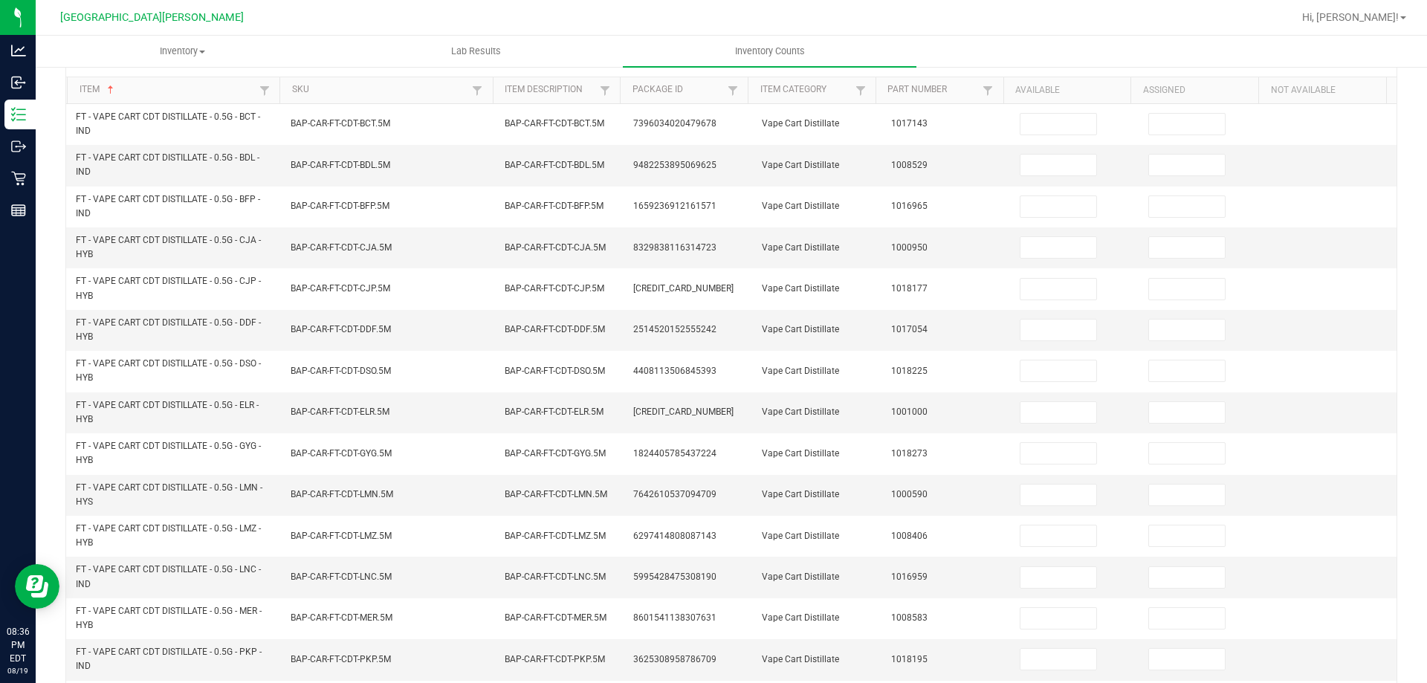
scroll to position [0, 0]
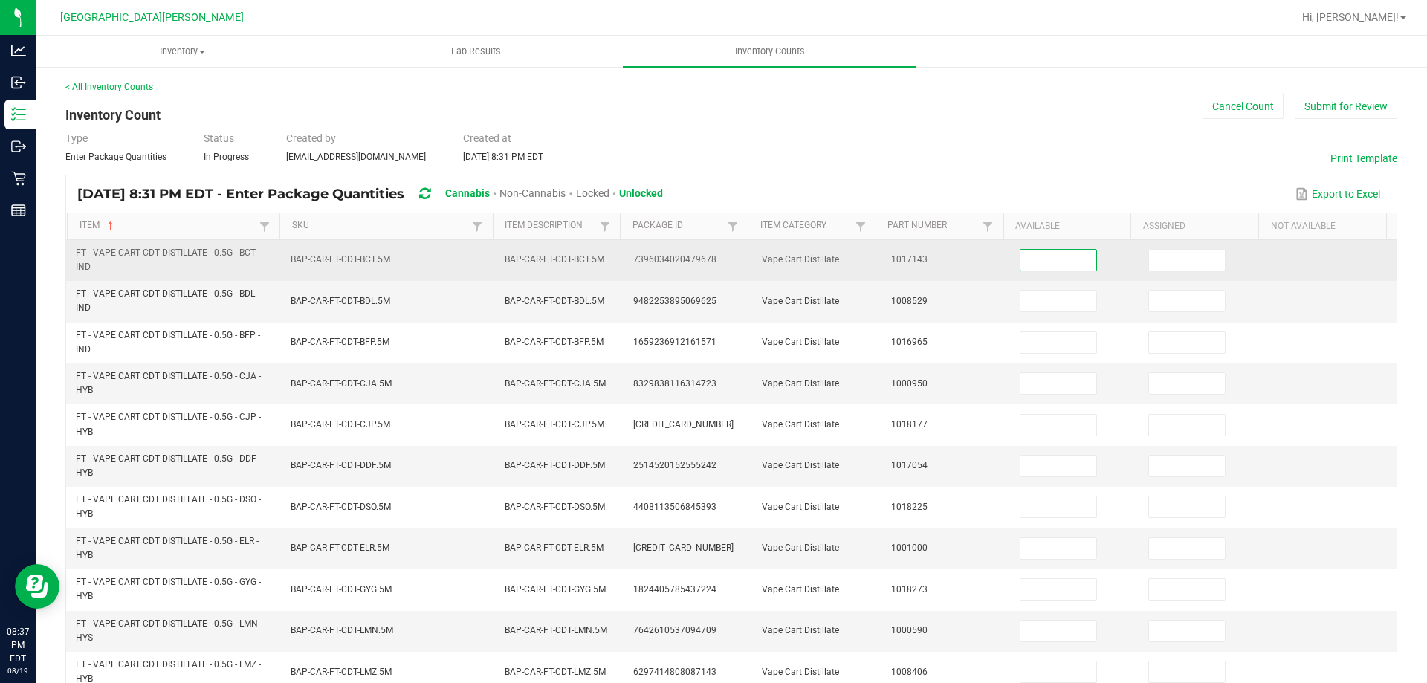
click at [1041, 263] on input at bounding box center [1058, 260] width 76 height 21
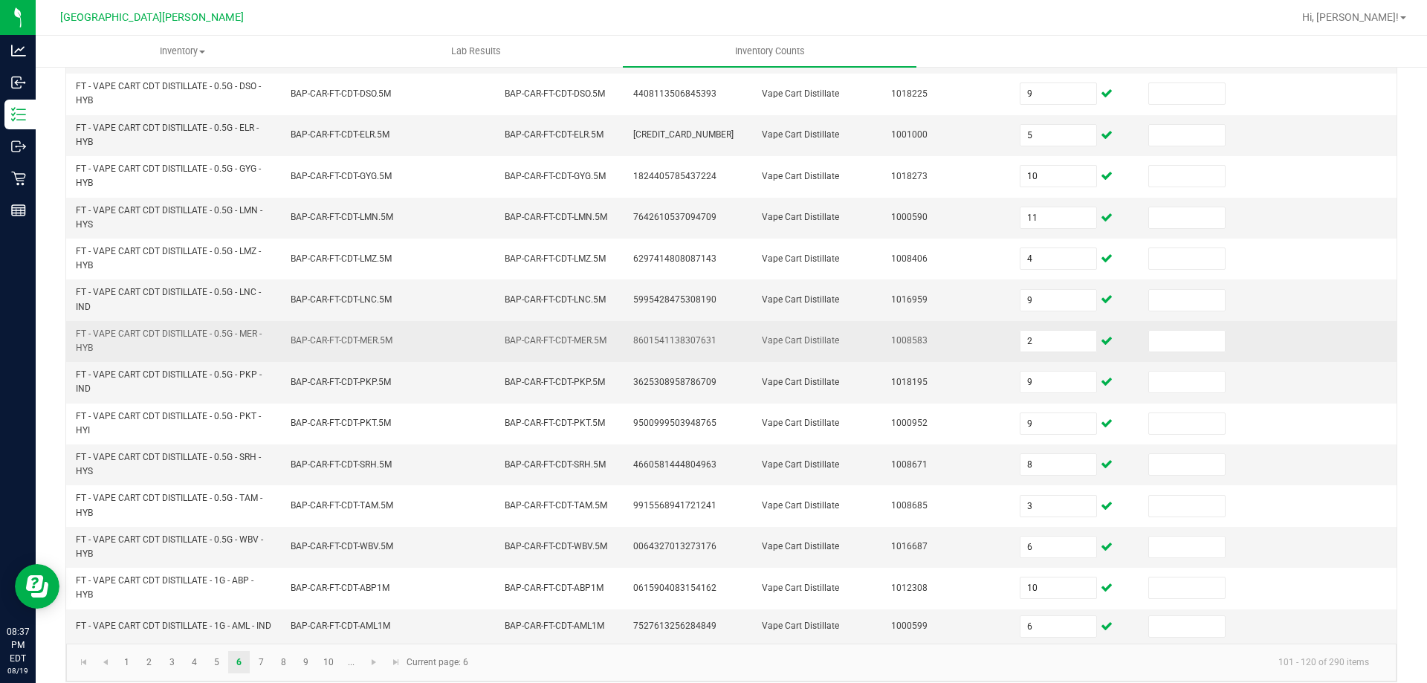
scroll to position [433, 0]
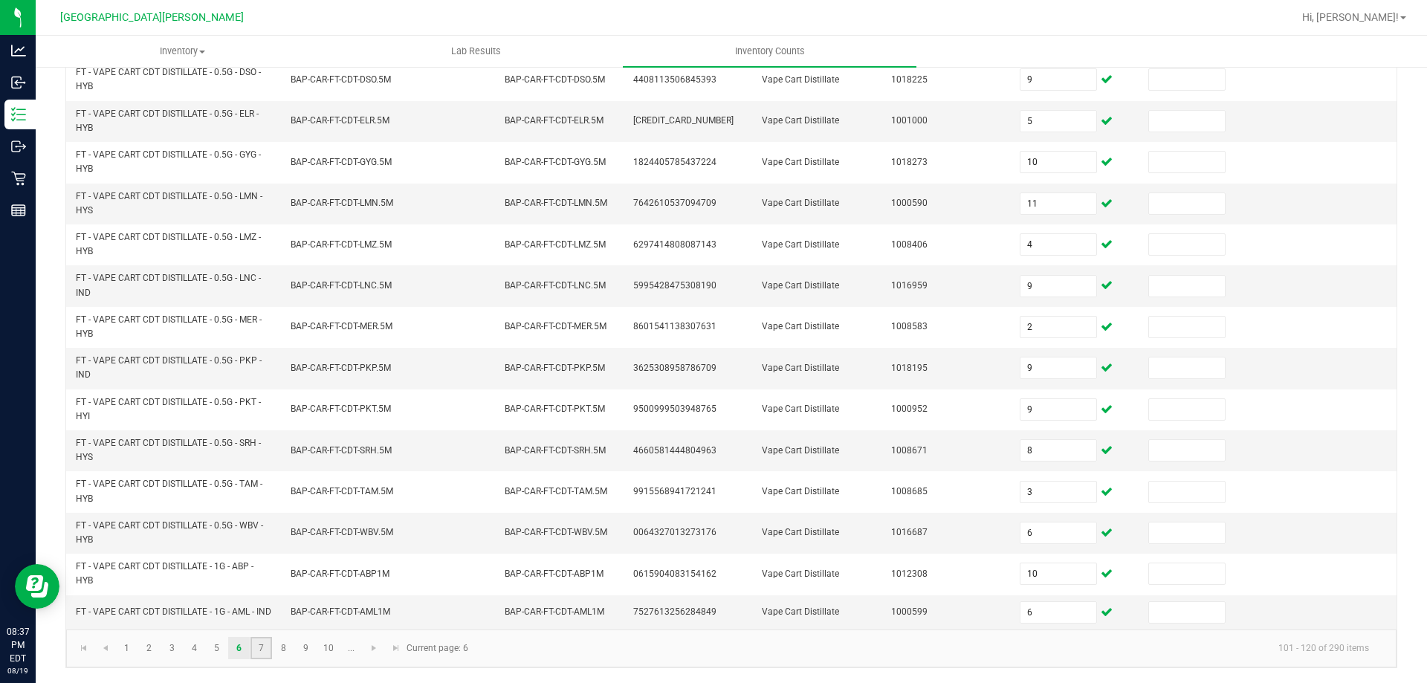
click at [262, 641] on link "7" at bounding box center [261, 648] width 22 height 22
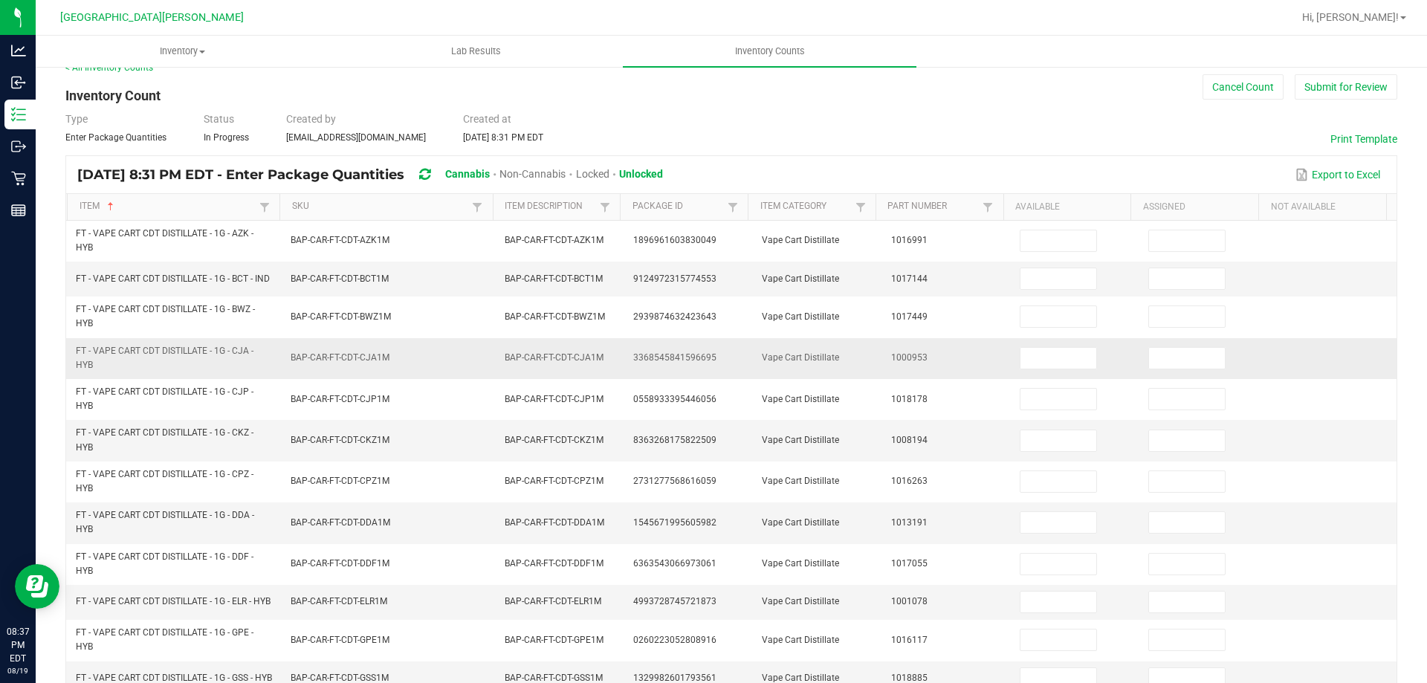
scroll to position [0, 0]
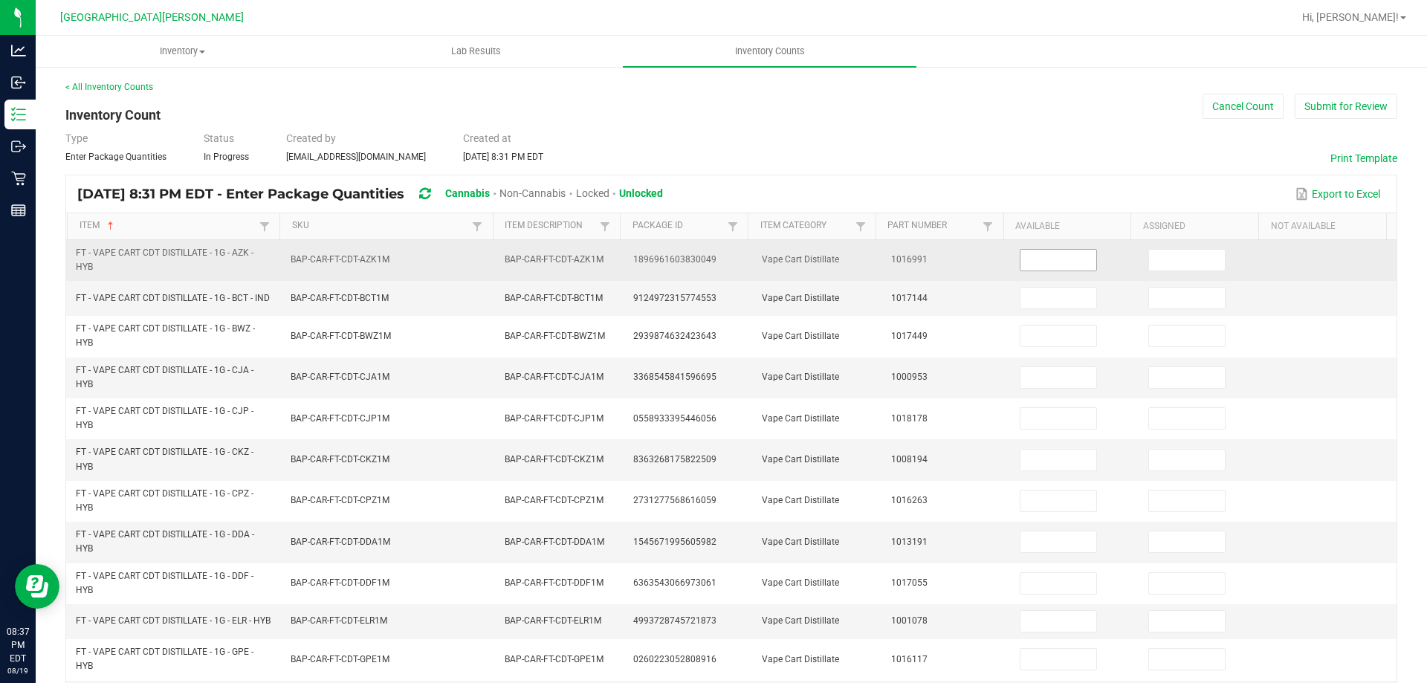
click at [1020, 259] on input at bounding box center [1058, 260] width 76 height 21
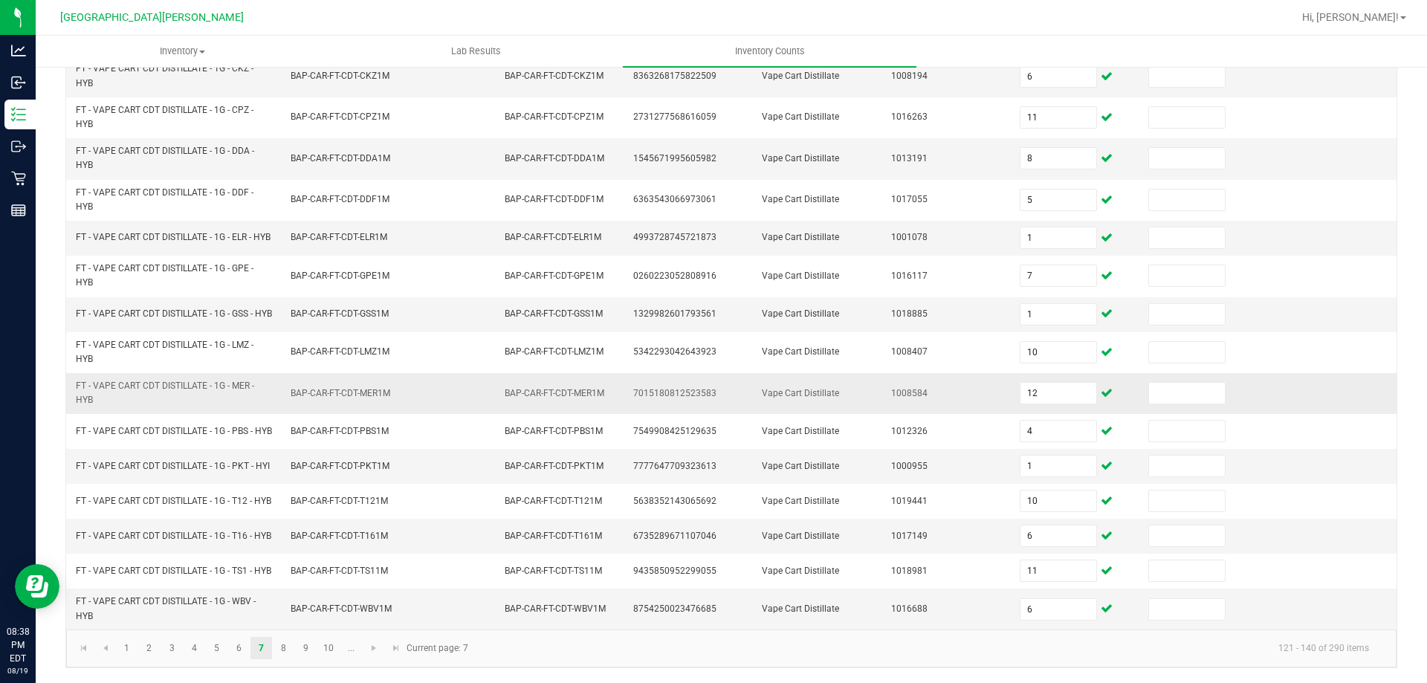
scroll to position [427, 0]
click at [277, 642] on link "8" at bounding box center [284, 648] width 22 height 22
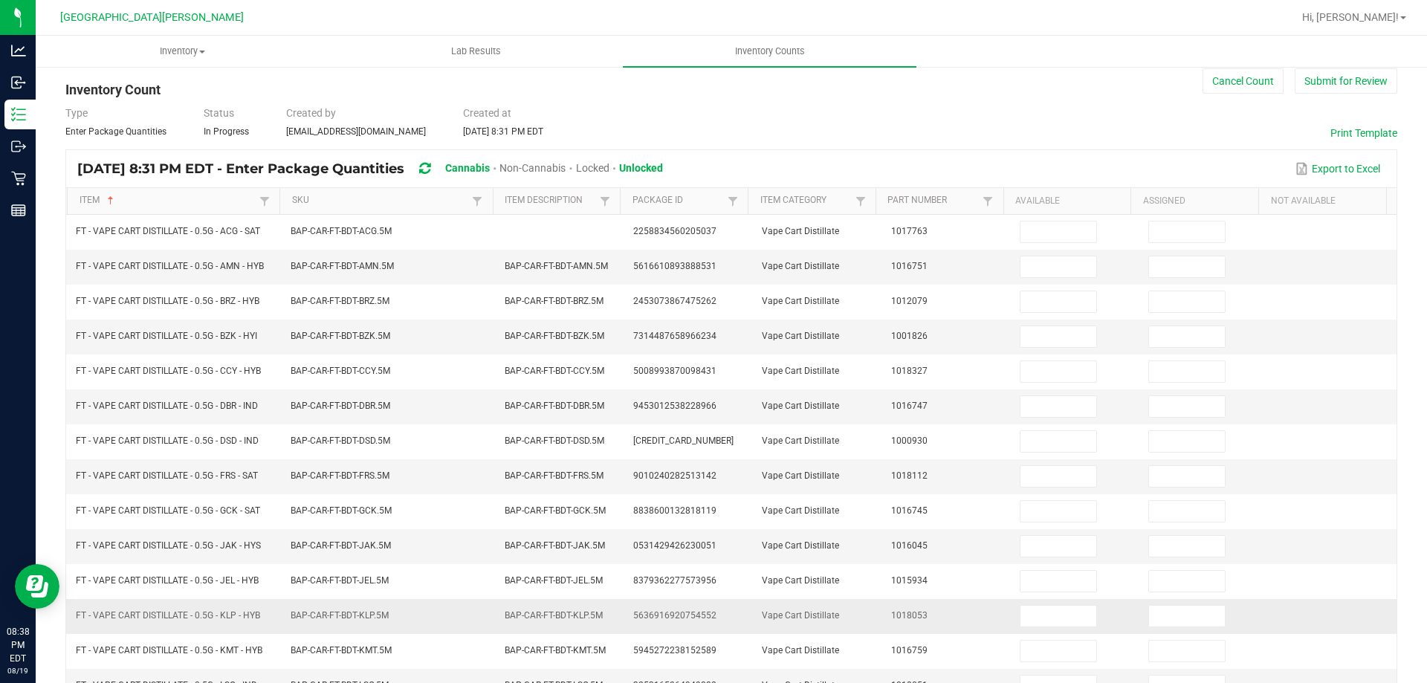
scroll to position [0, 0]
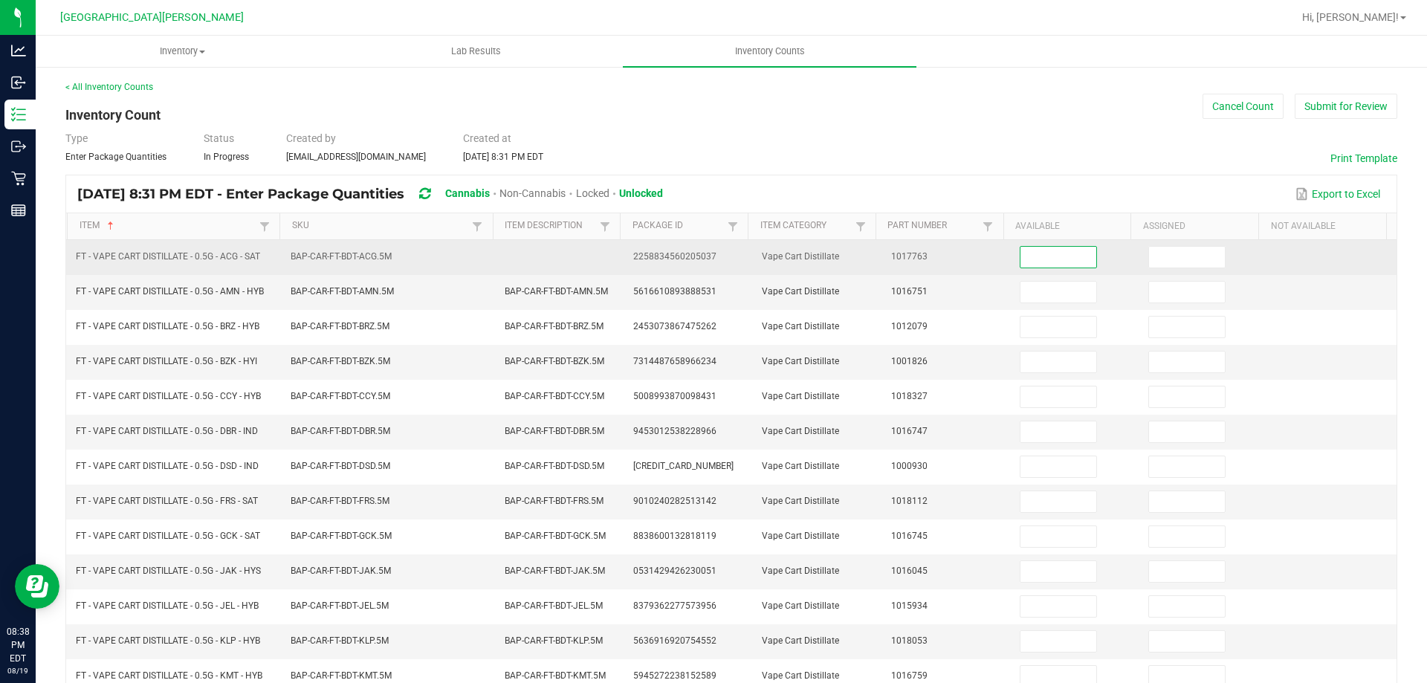
click at [1026, 255] on input at bounding box center [1058, 257] width 76 height 21
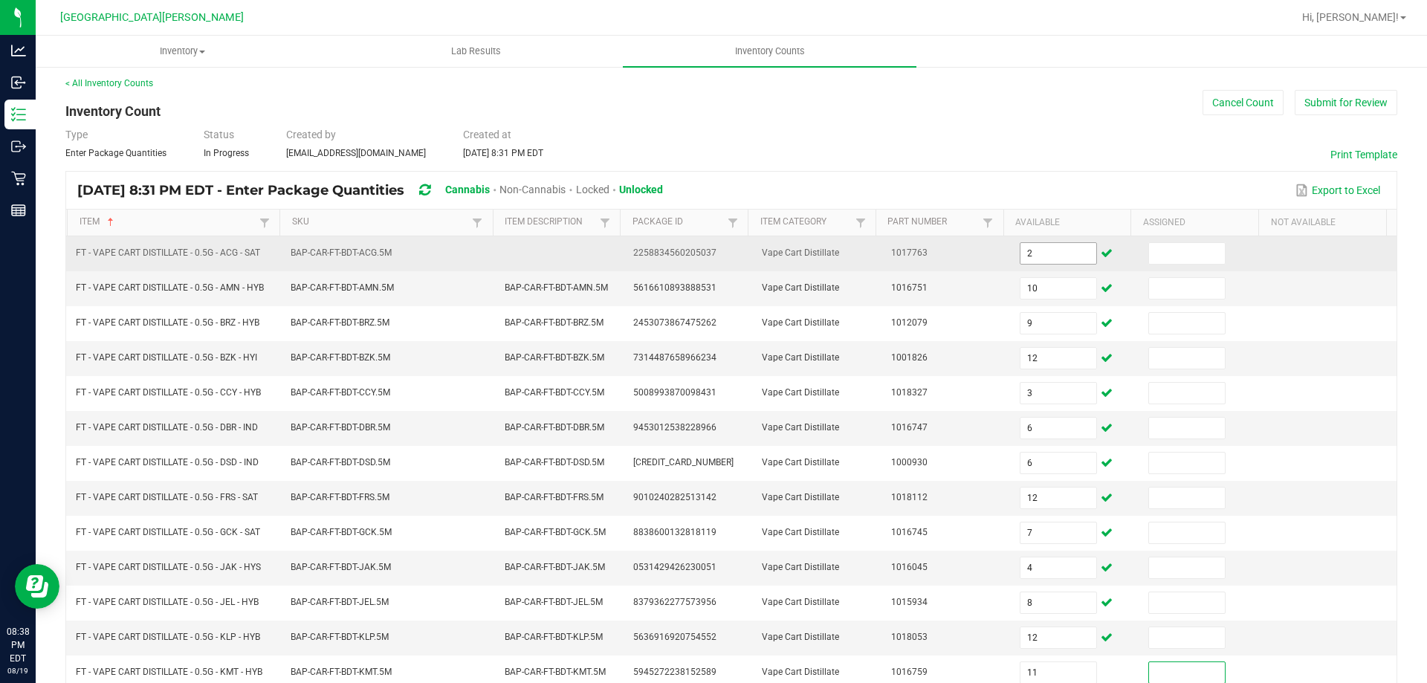
scroll to position [308, 0]
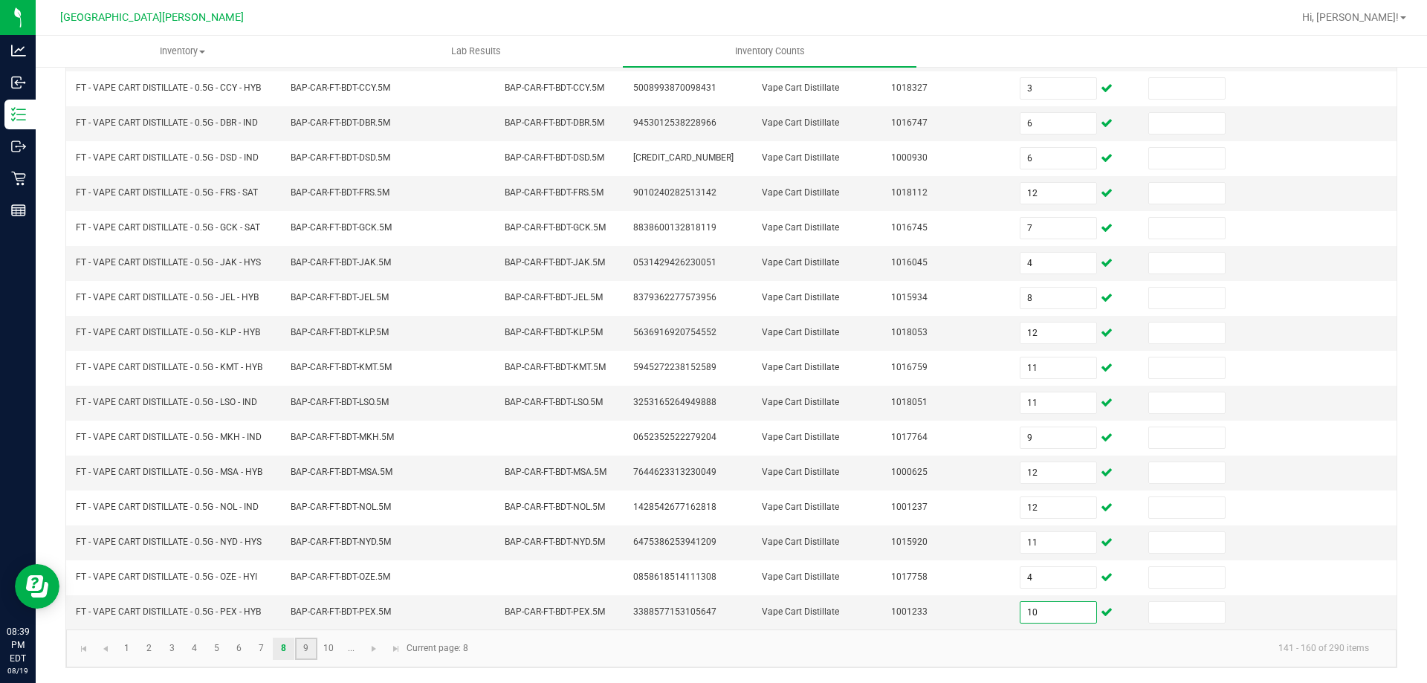
click at [302, 649] on link "9" at bounding box center [306, 649] width 22 height 22
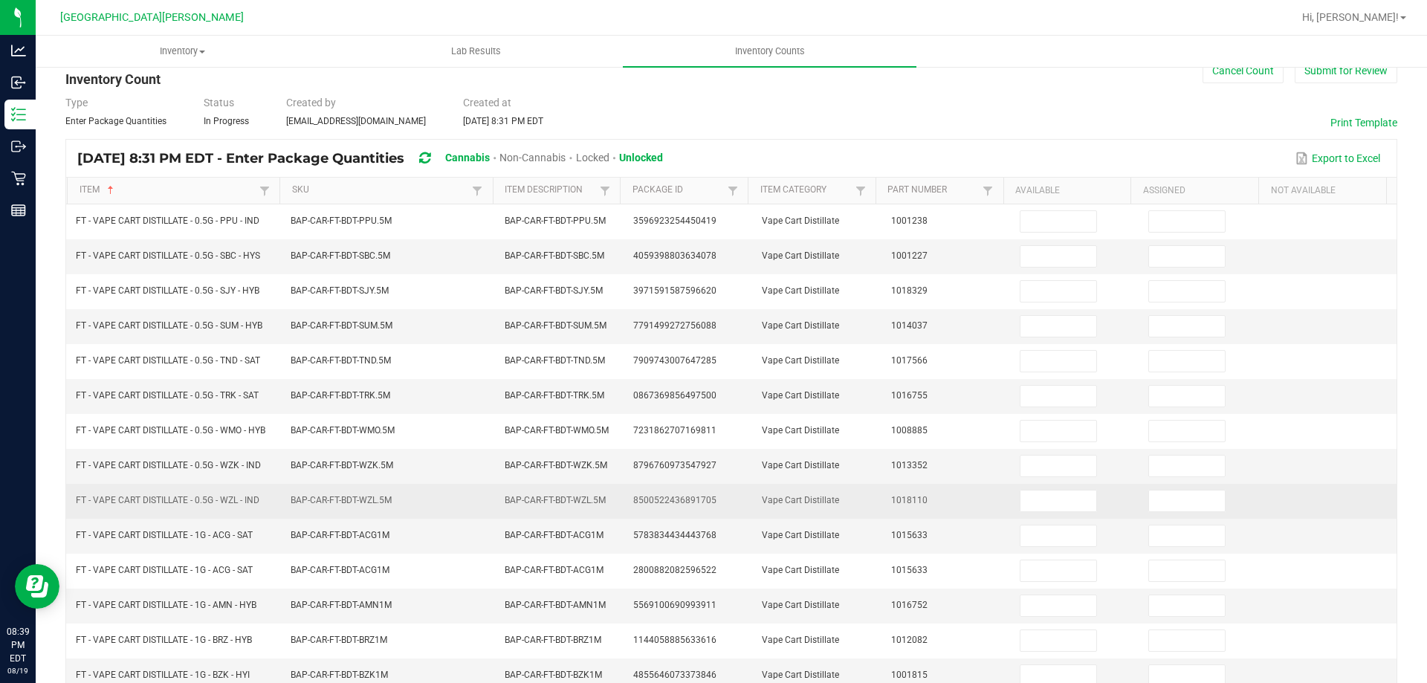
scroll to position [0, 0]
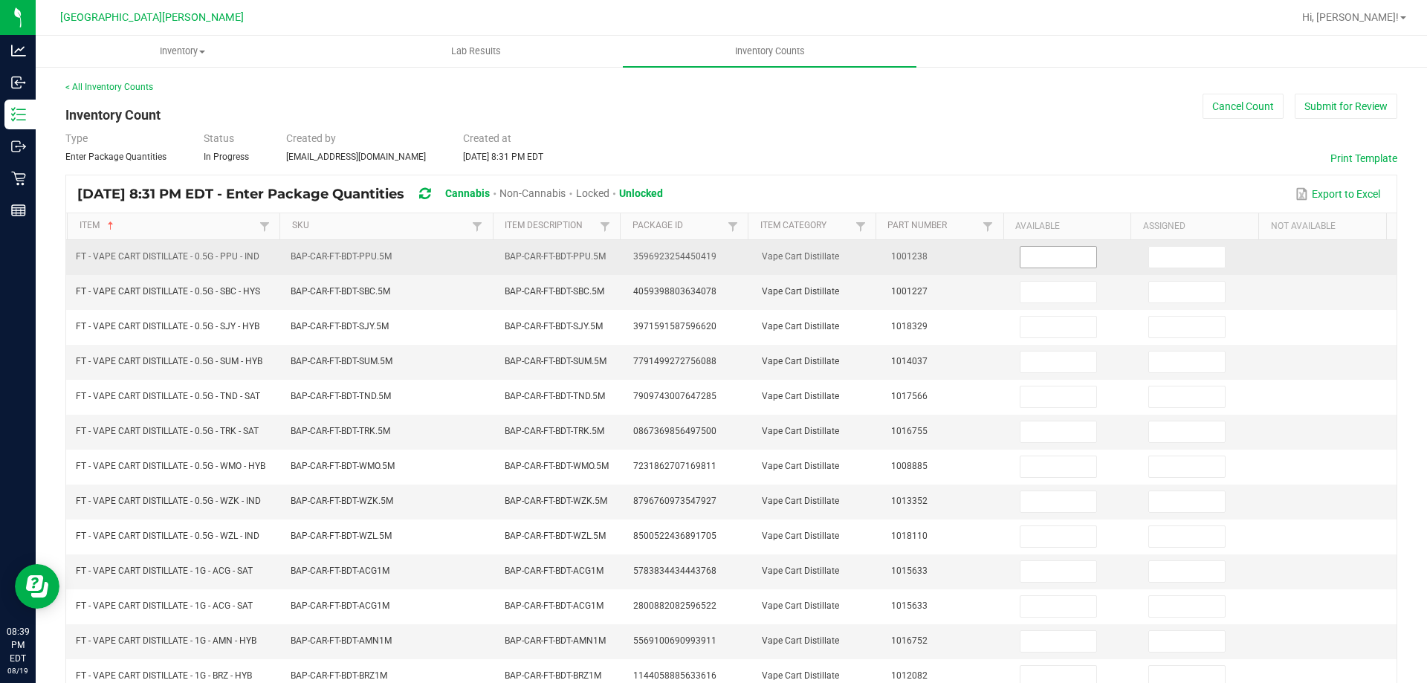
click at [1020, 263] on input at bounding box center [1058, 257] width 76 height 21
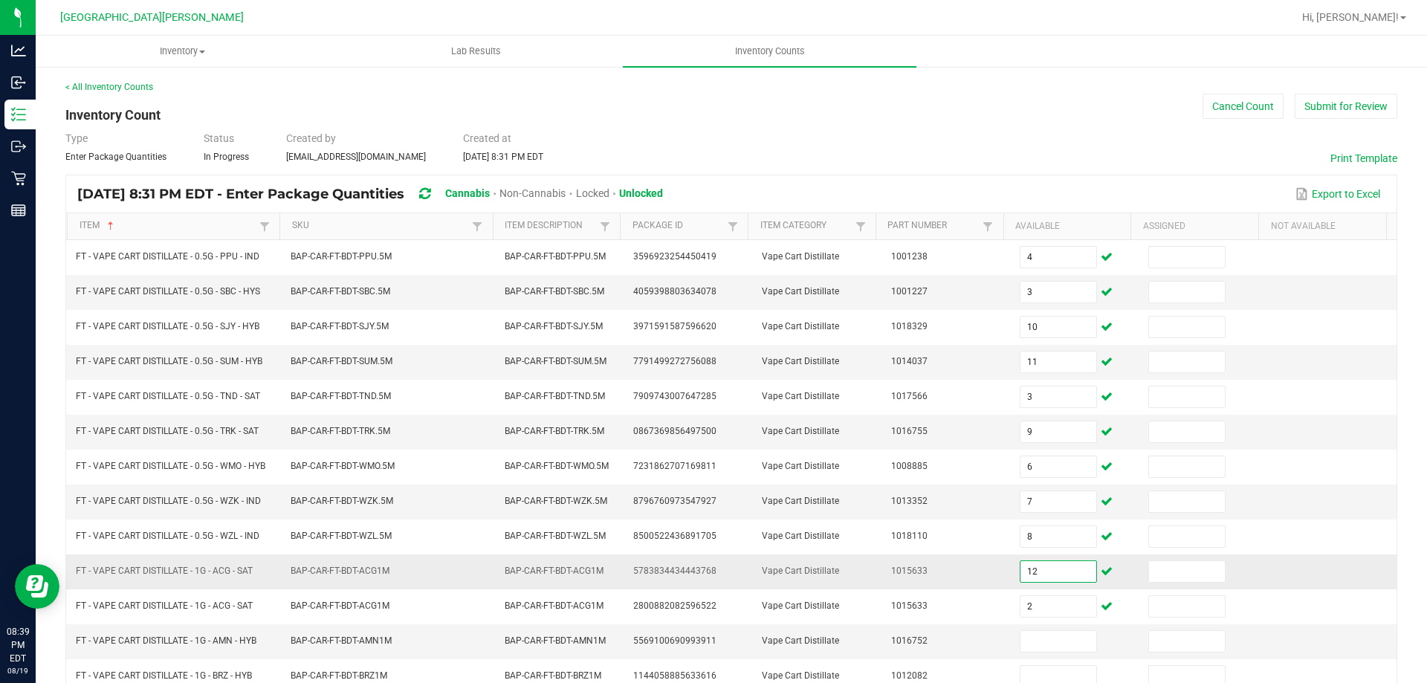
click at [1042, 571] on input "12" at bounding box center [1058, 571] width 76 height 21
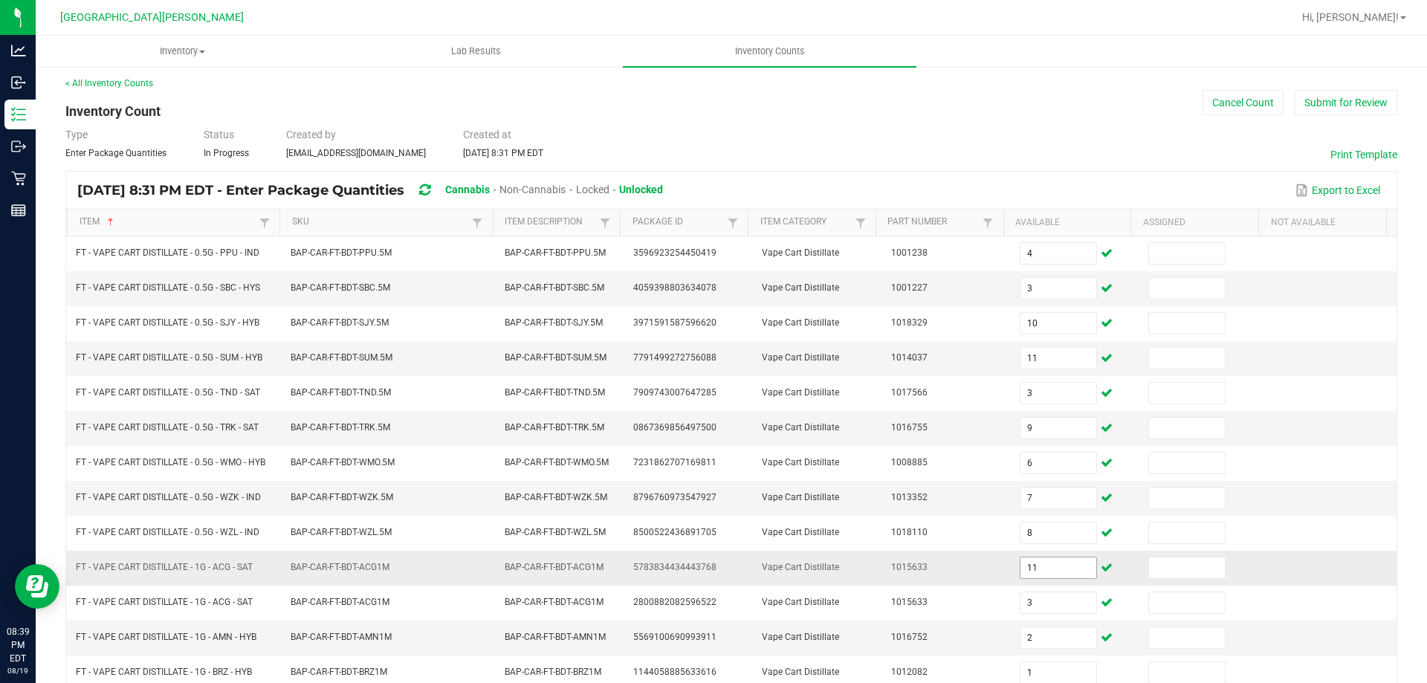
scroll to position [308, 0]
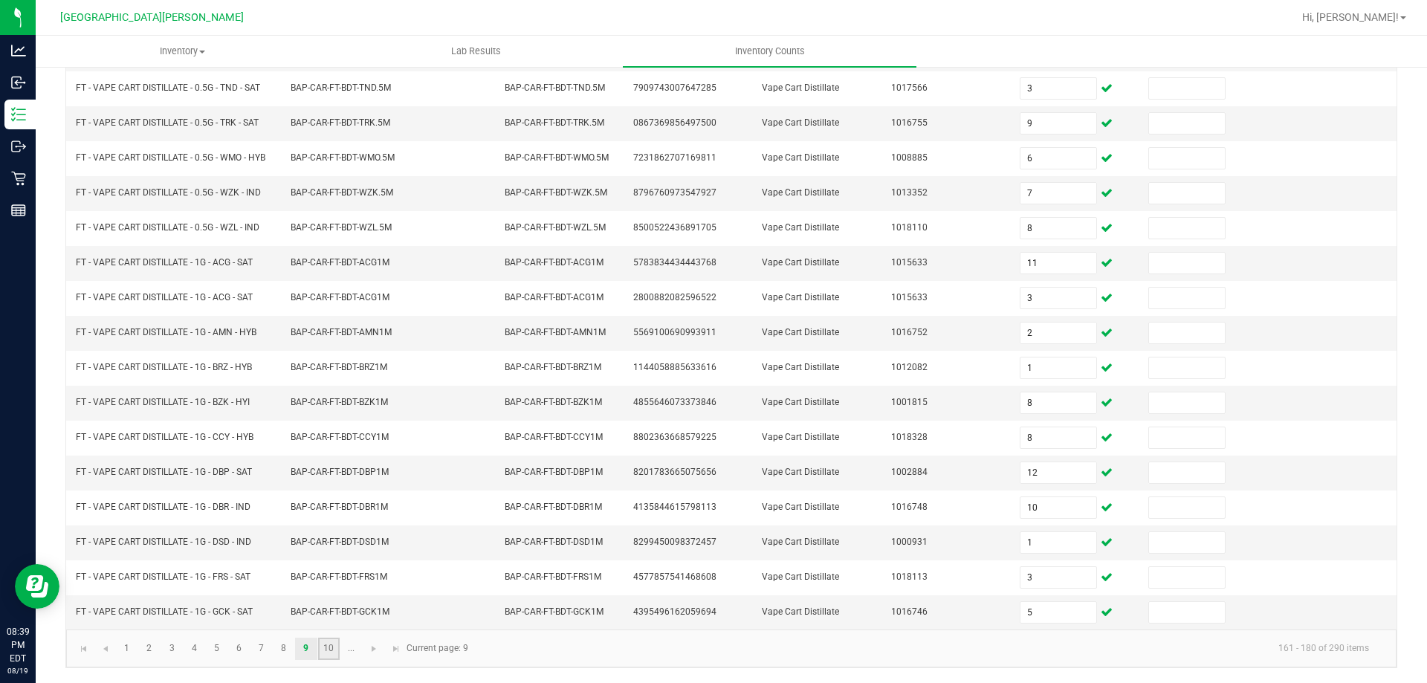
click at [322, 647] on link "10" at bounding box center [329, 649] width 22 height 22
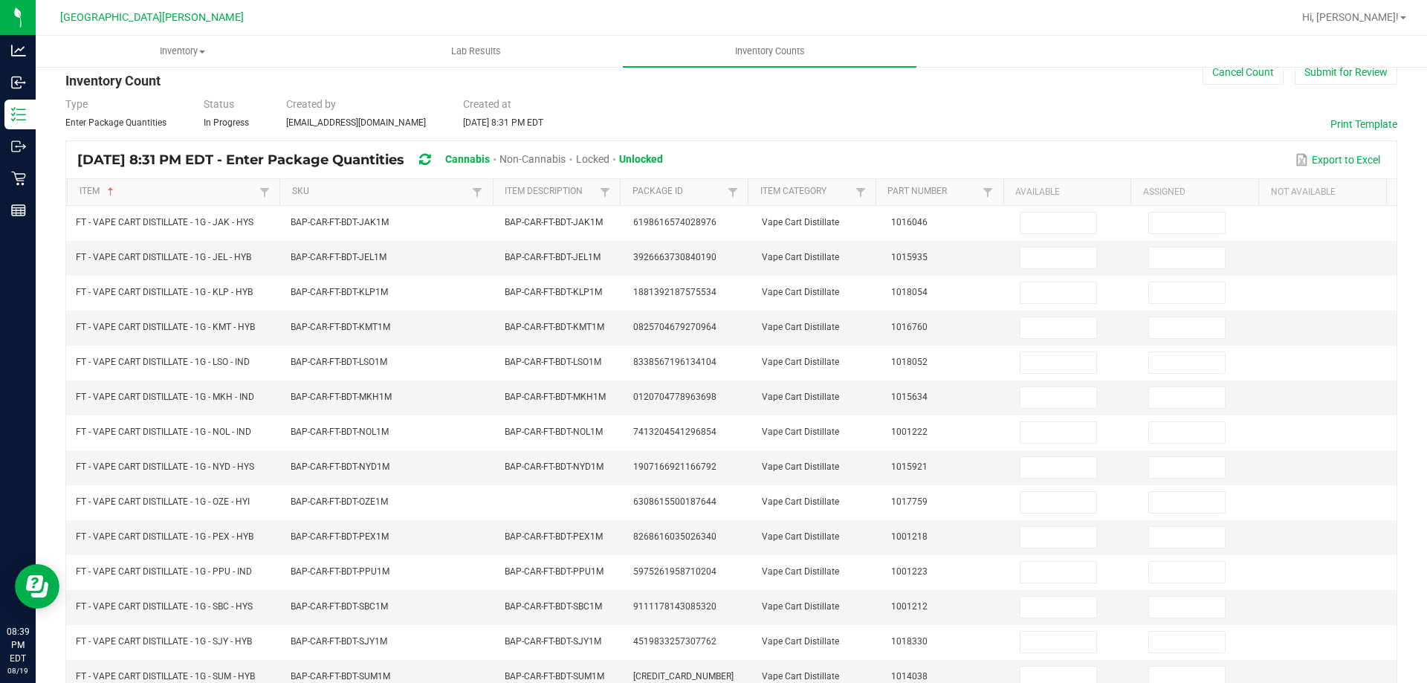
scroll to position [0, 0]
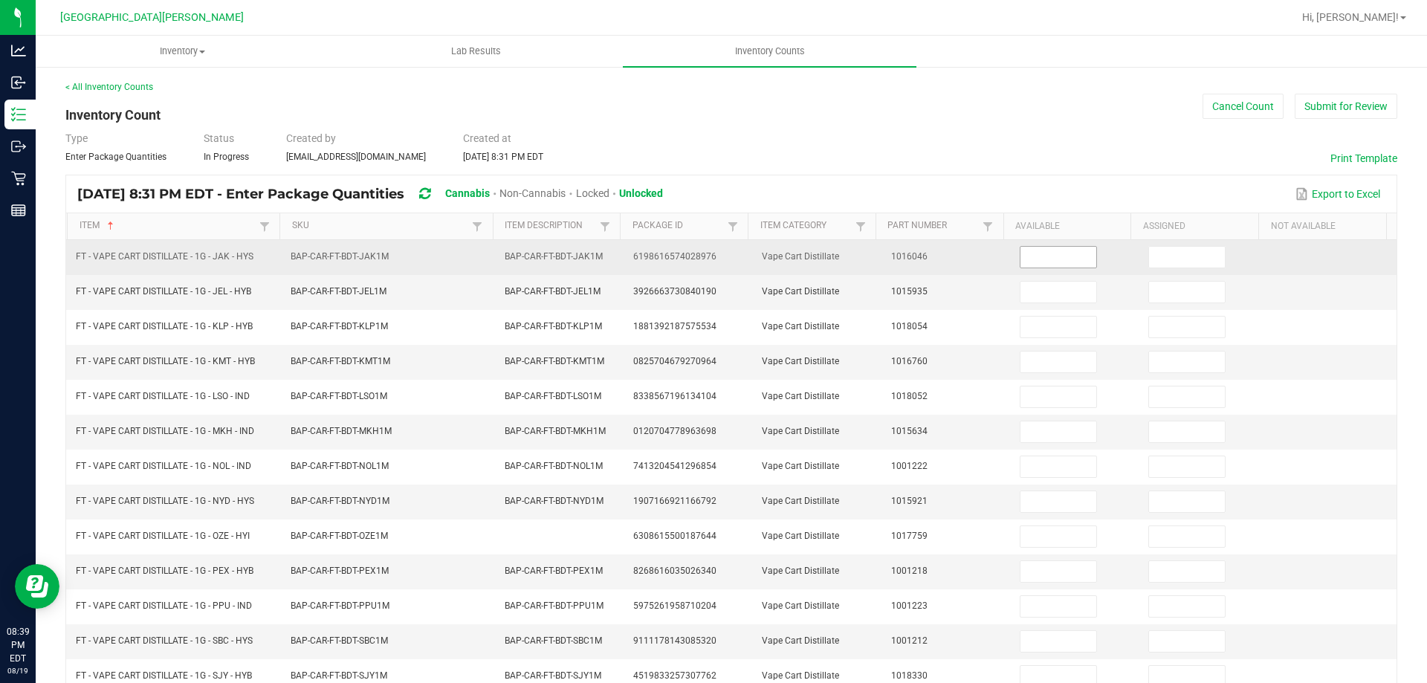
click at [1035, 254] on input at bounding box center [1058, 257] width 76 height 21
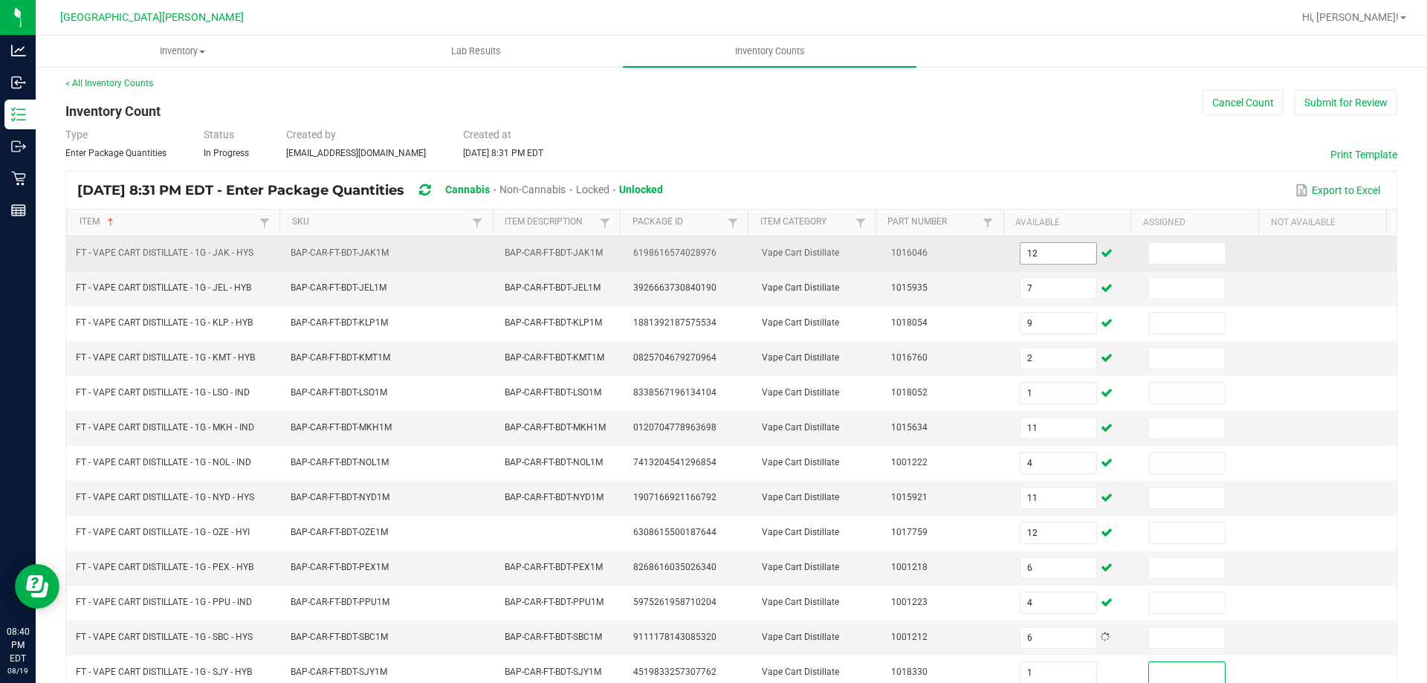
scroll to position [315, 0]
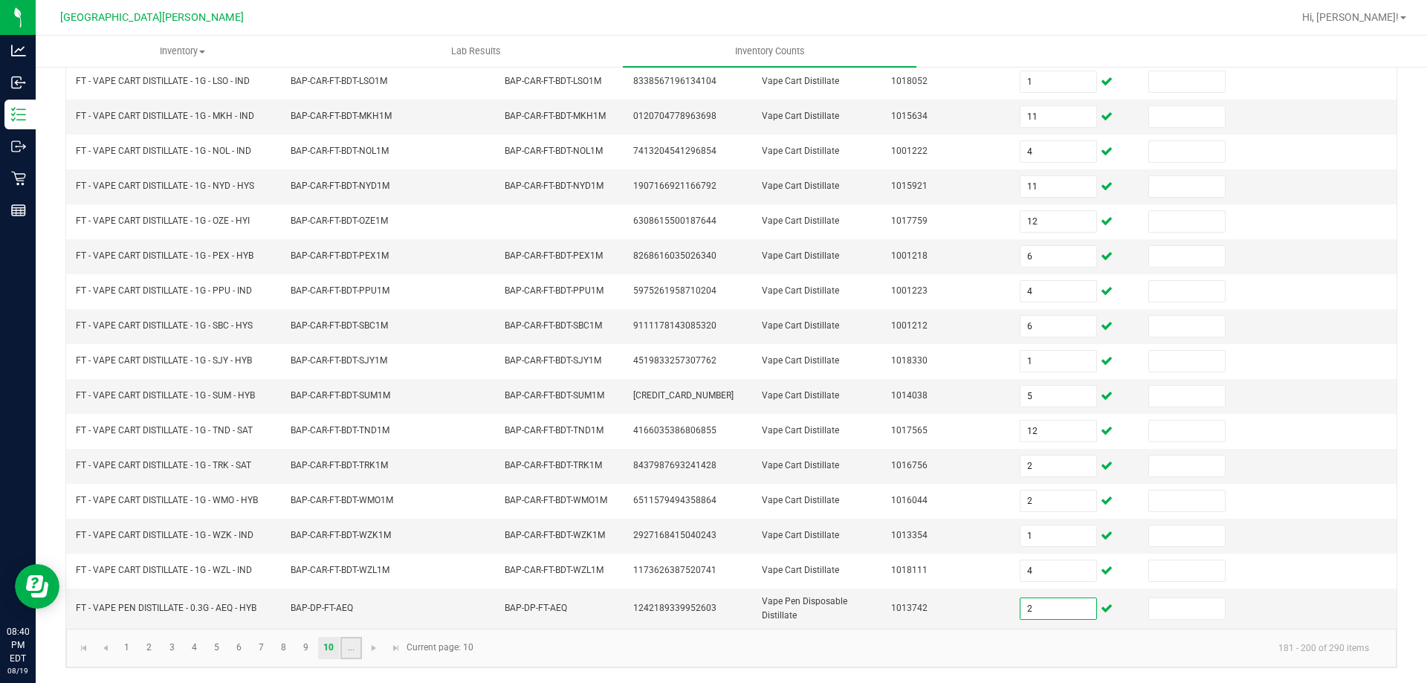
click at [348, 643] on link "..." at bounding box center [351, 648] width 22 height 22
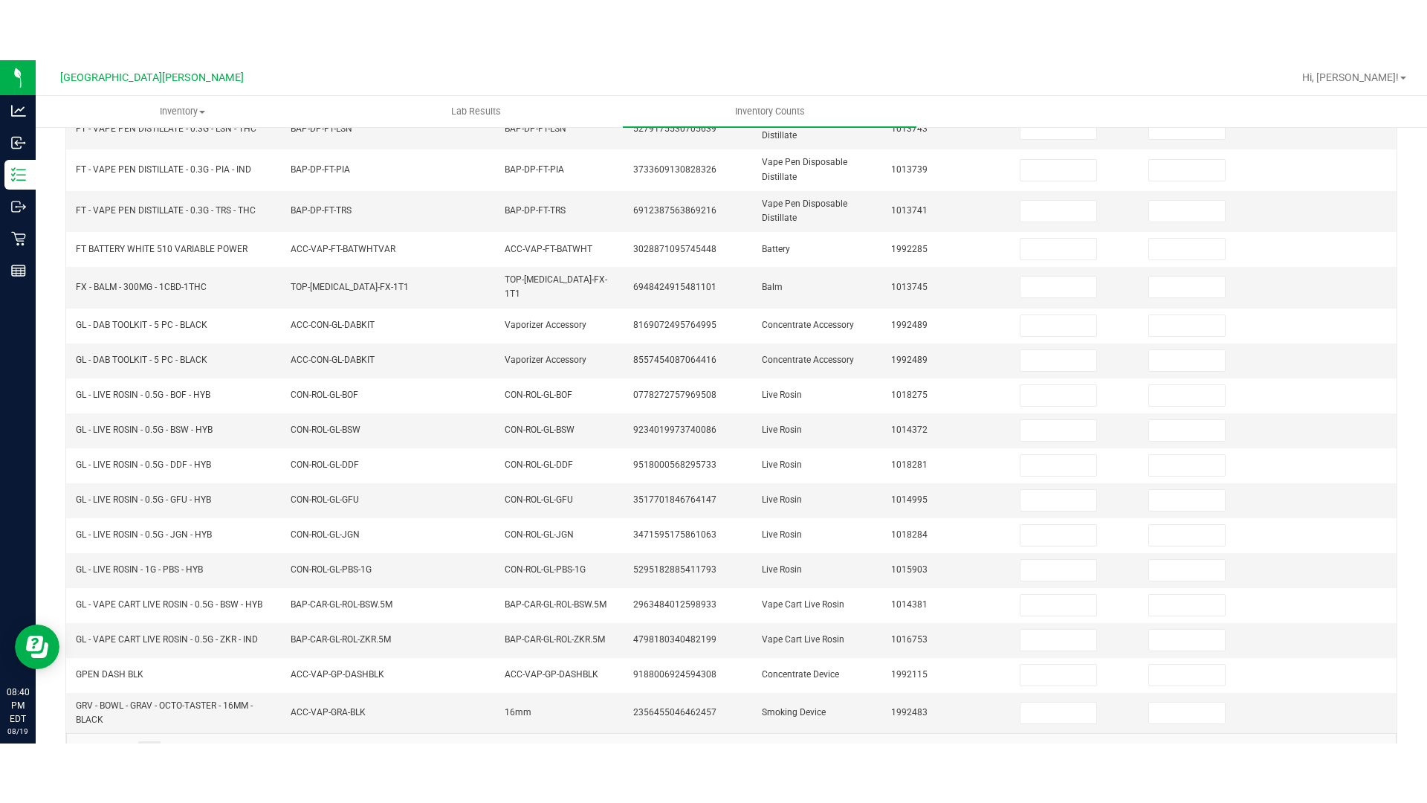
scroll to position [0, 0]
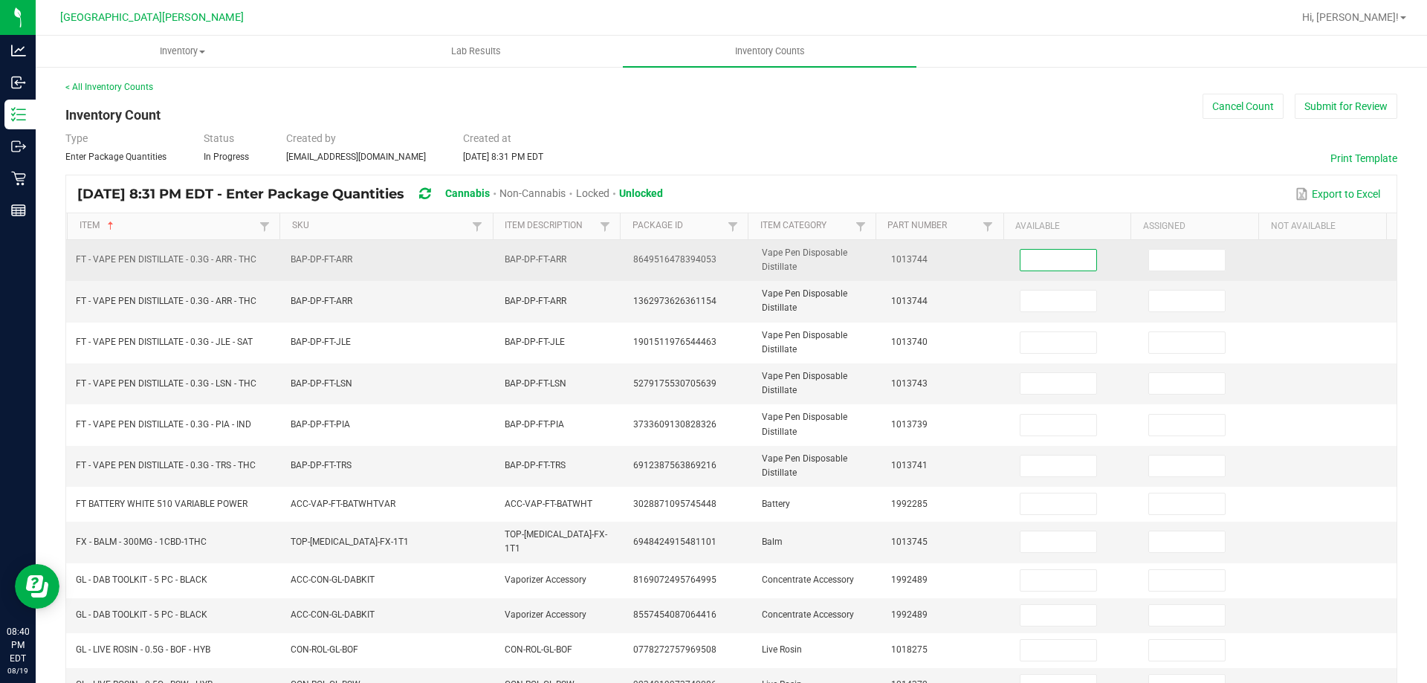
click at [1047, 267] on input at bounding box center [1058, 260] width 76 height 21
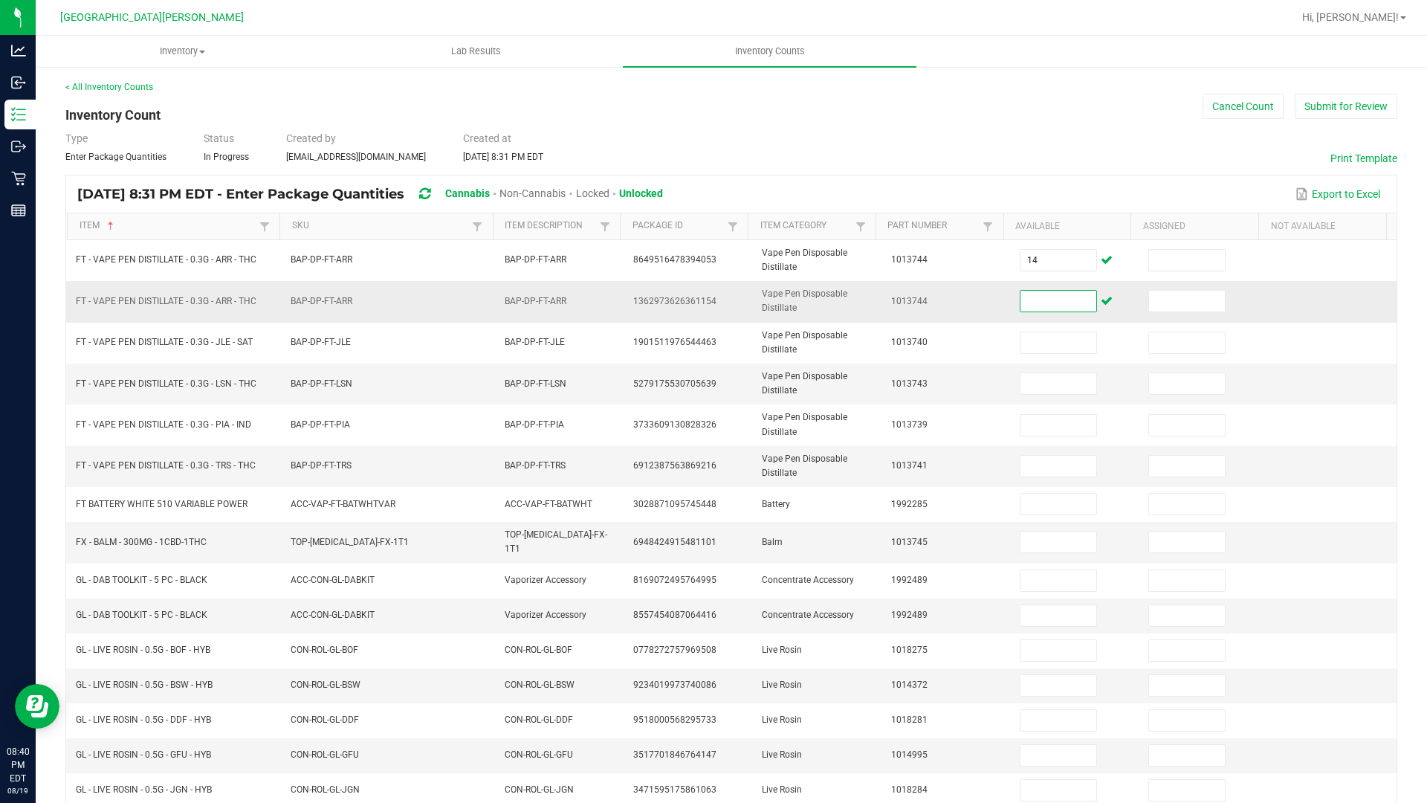
click at [1046, 299] on input at bounding box center [1058, 301] width 76 height 21
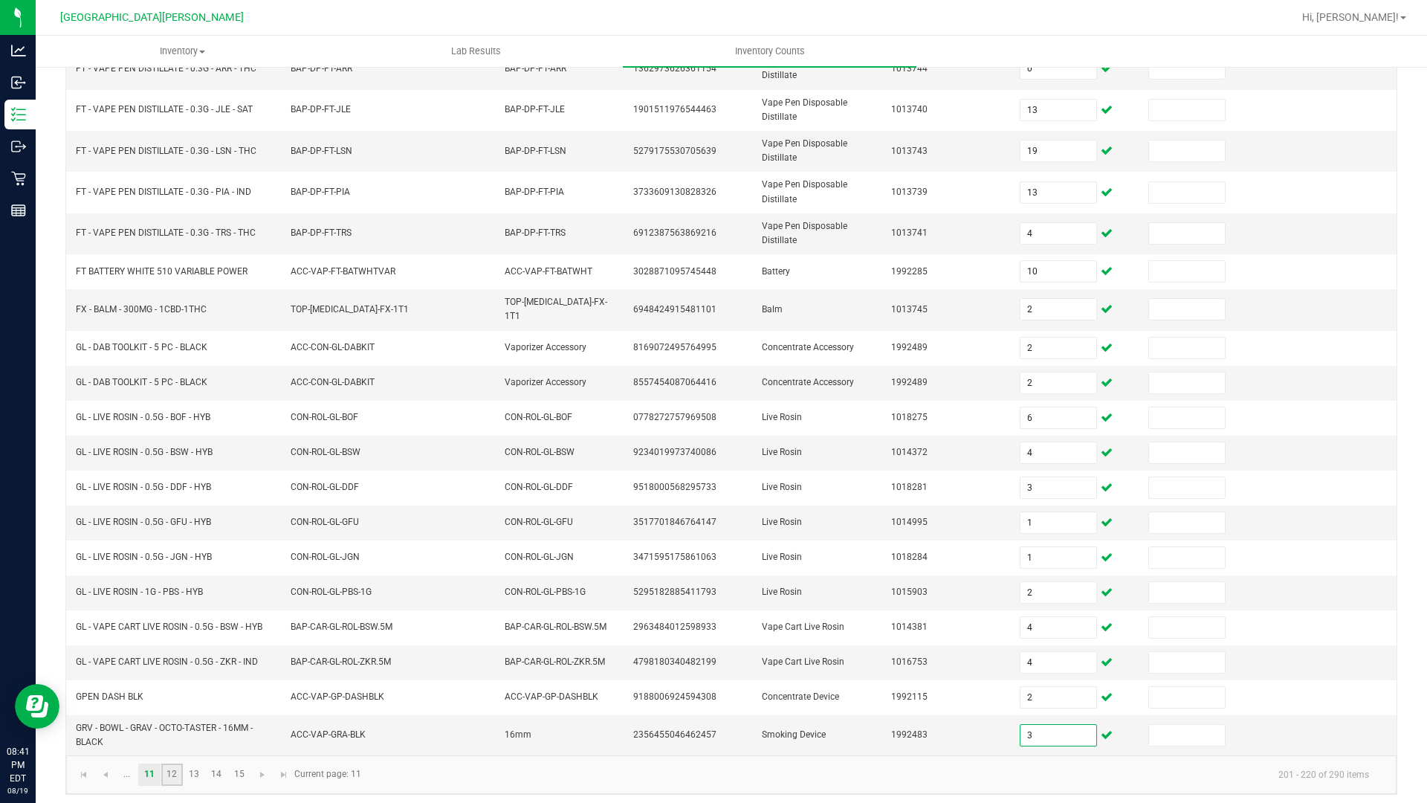
click at [175, 682] on link "12" at bounding box center [172, 774] width 22 height 22
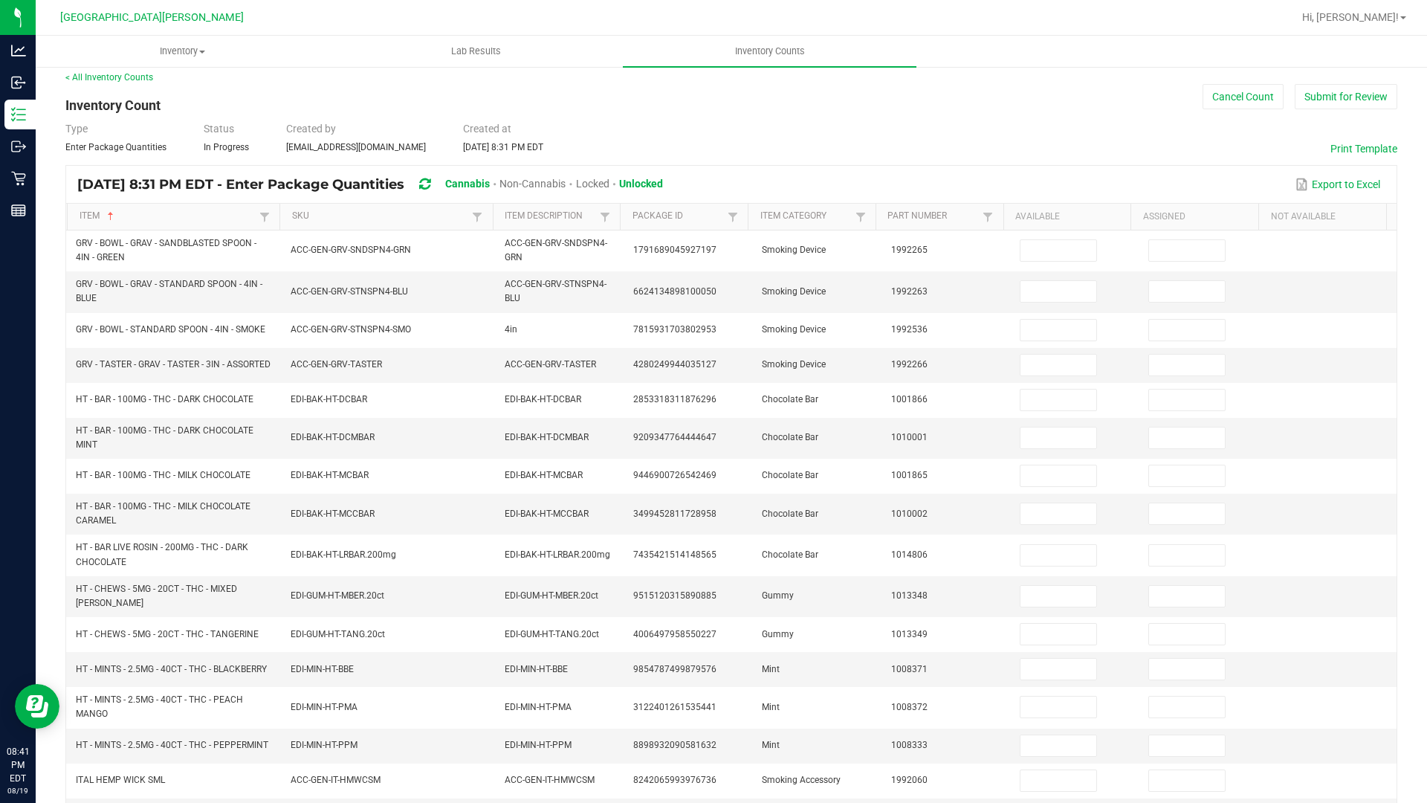
scroll to position [0, 0]
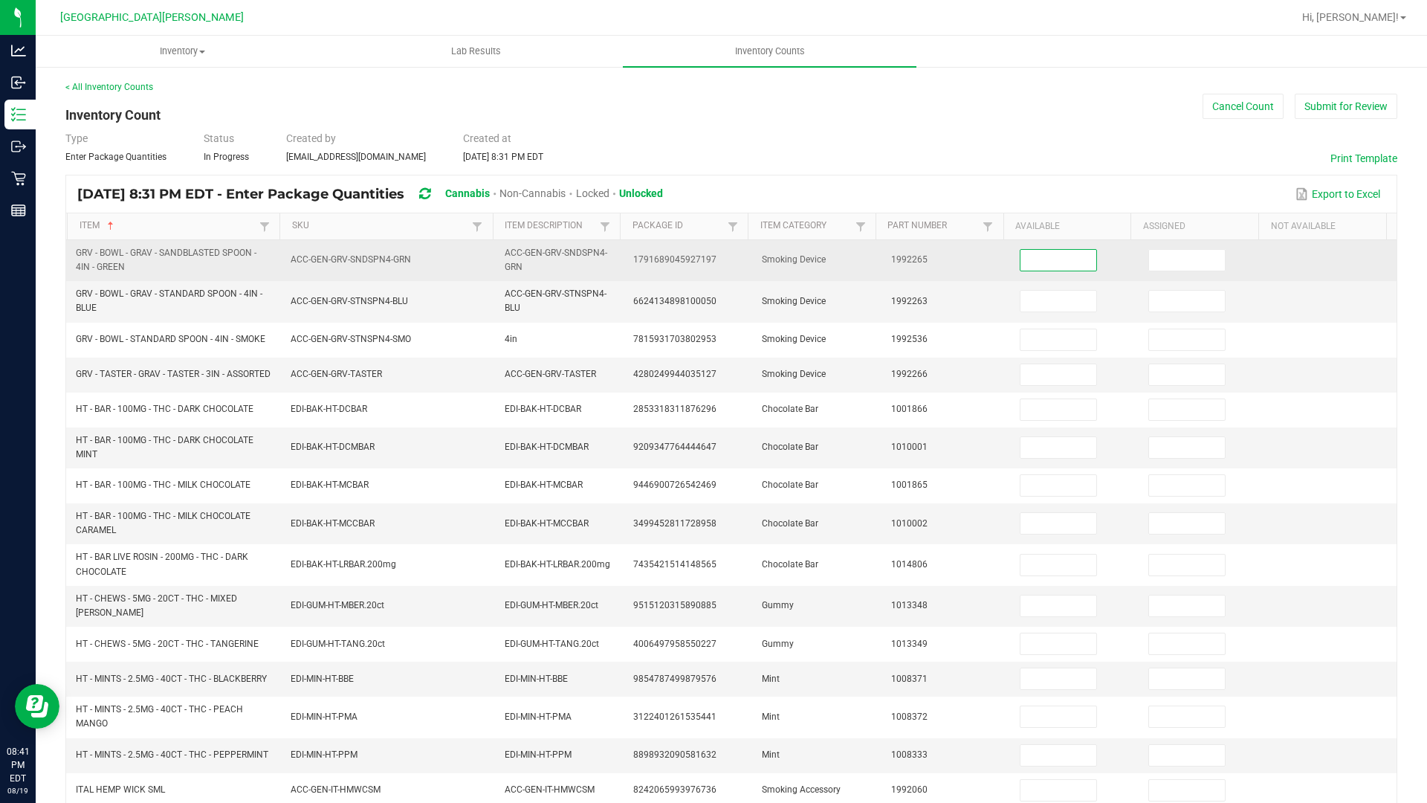
click at [1031, 266] on input at bounding box center [1058, 260] width 76 height 21
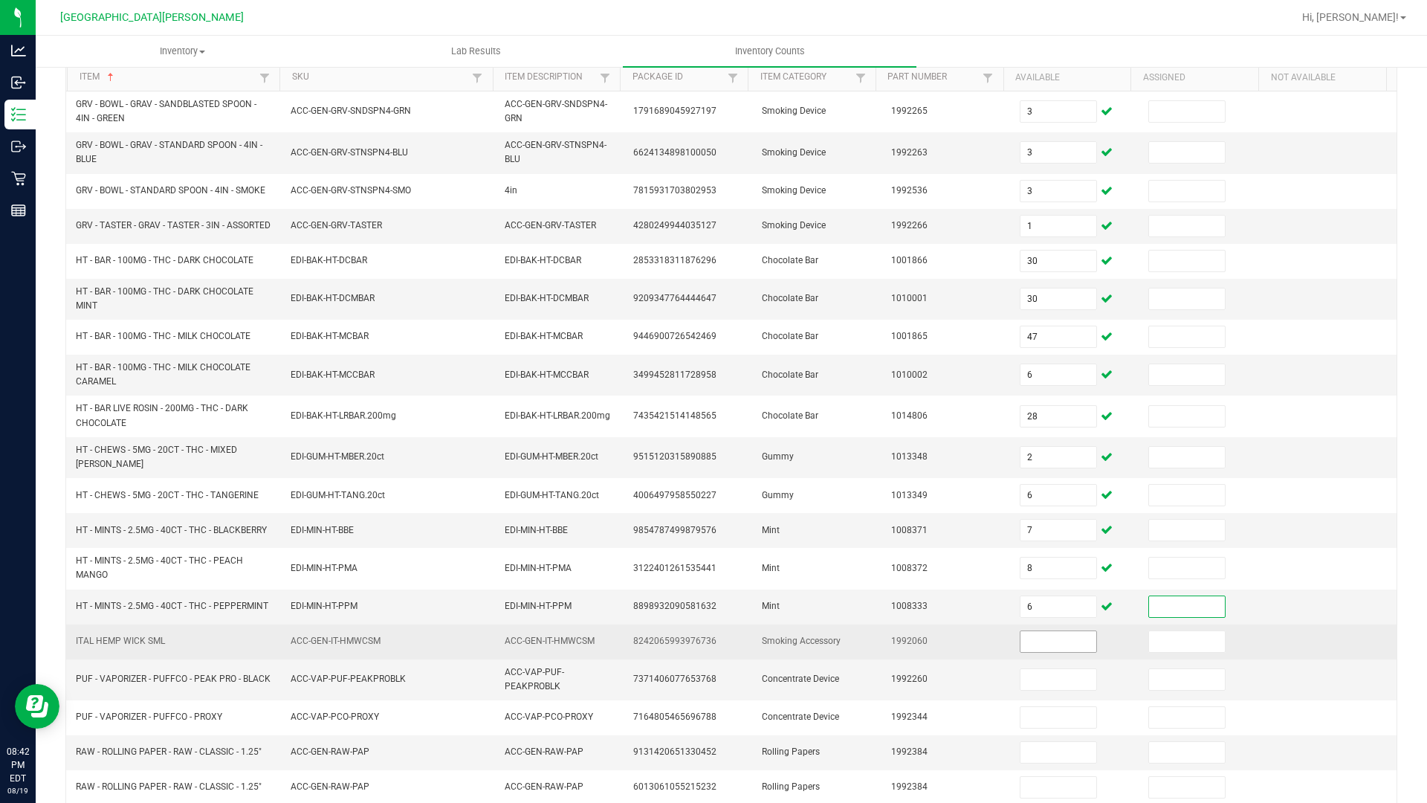
click at [1037, 637] on input at bounding box center [1058, 641] width 76 height 21
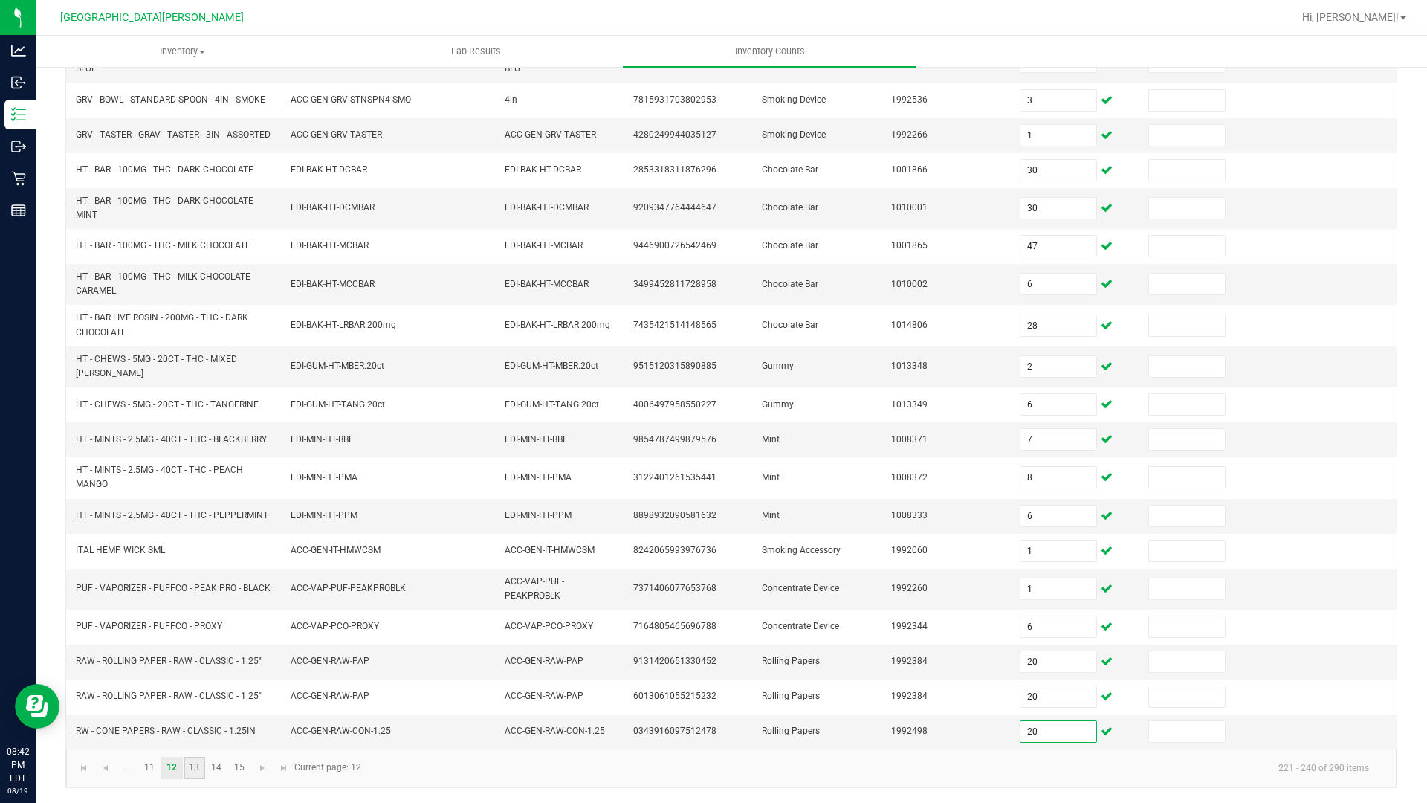
click at [194, 682] on link "13" at bounding box center [195, 767] width 22 height 22
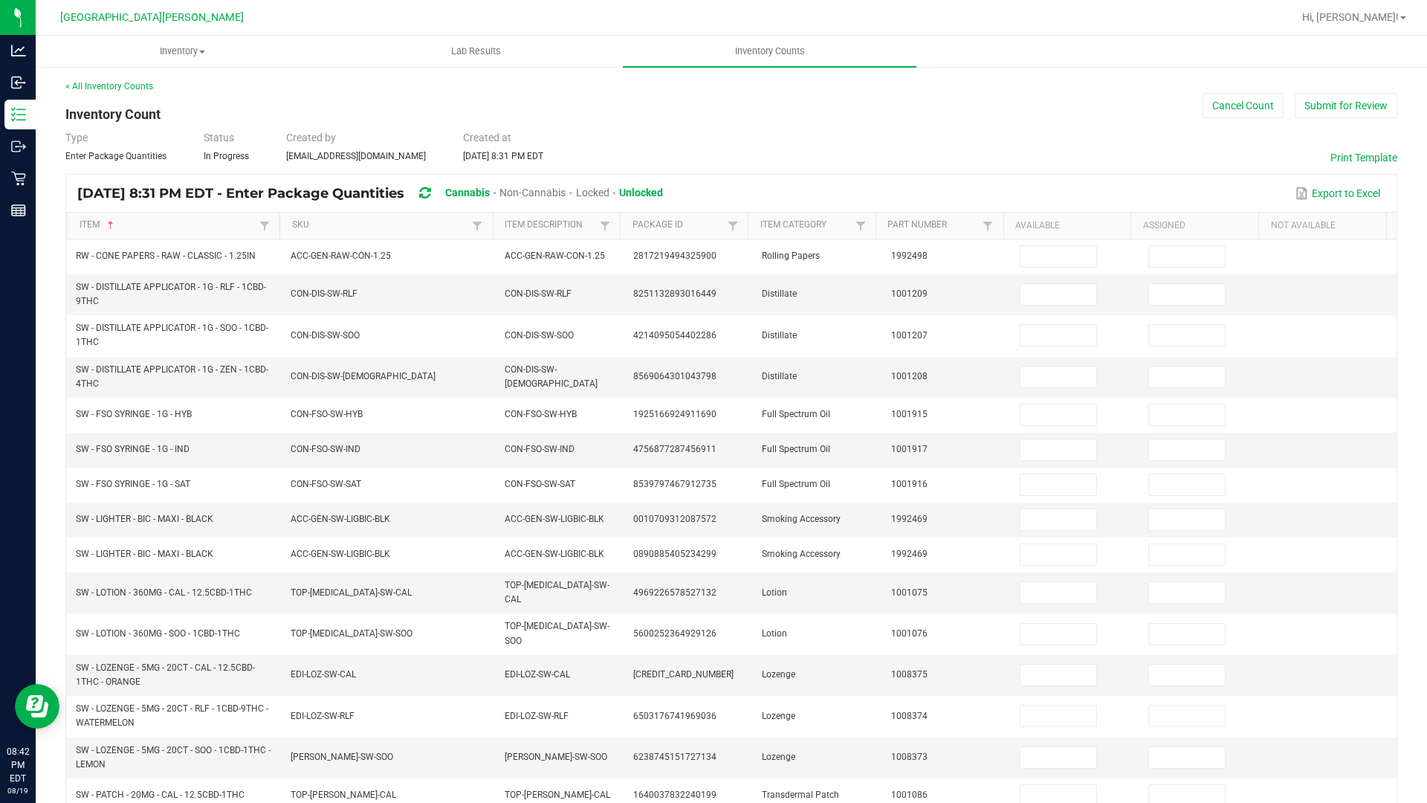
scroll to position [0, 0]
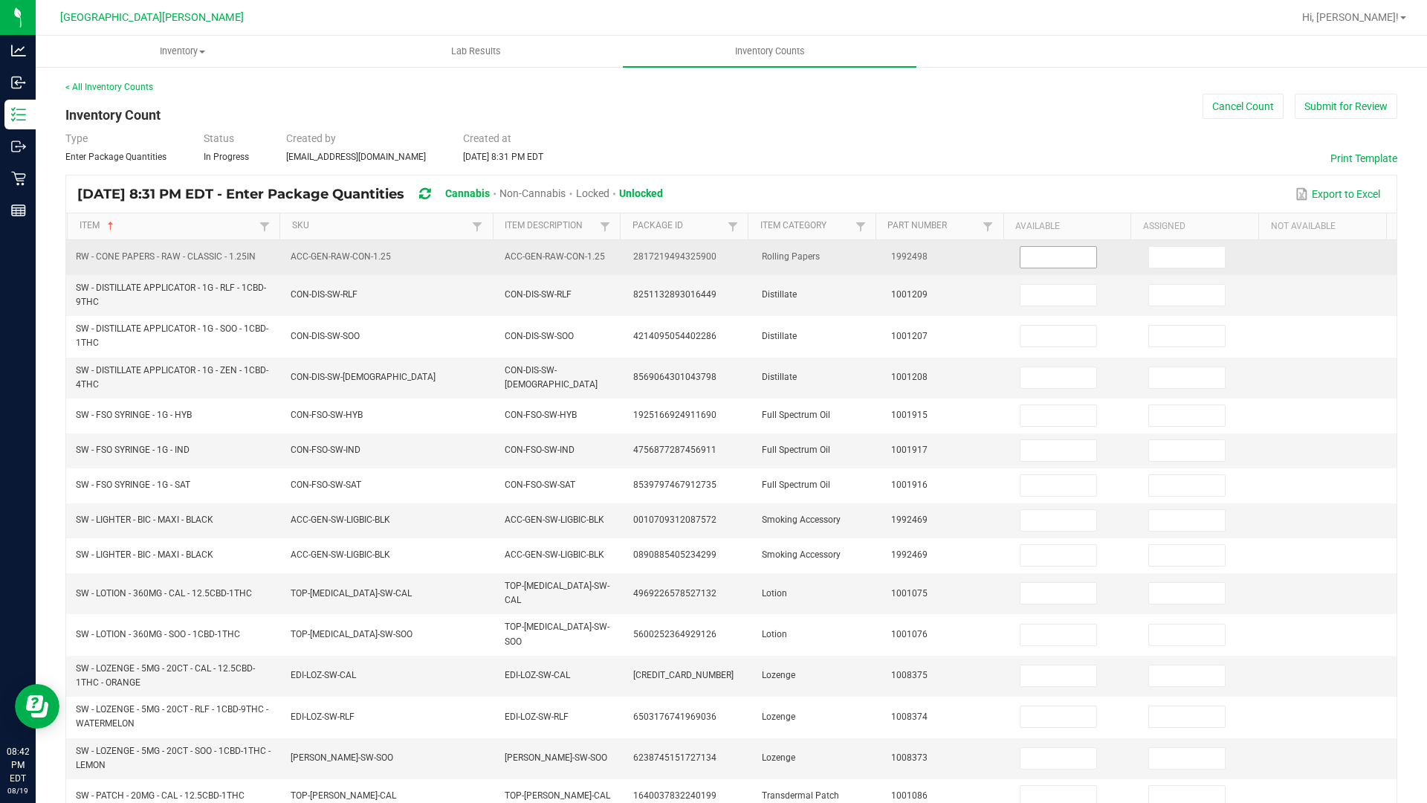
click at [1063, 258] on input at bounding box center [1058, 257] width 76 height 21
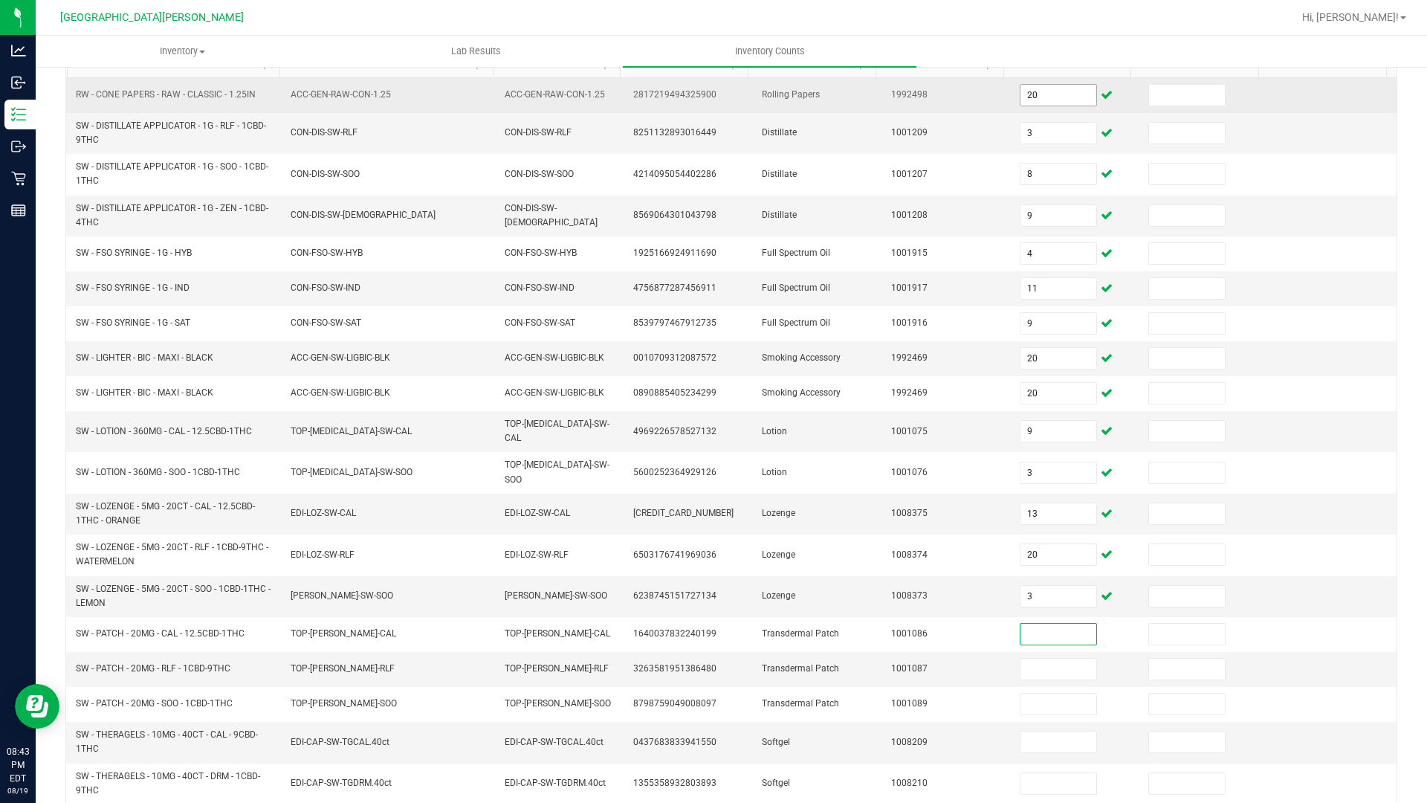
scroll to position [245, 0]
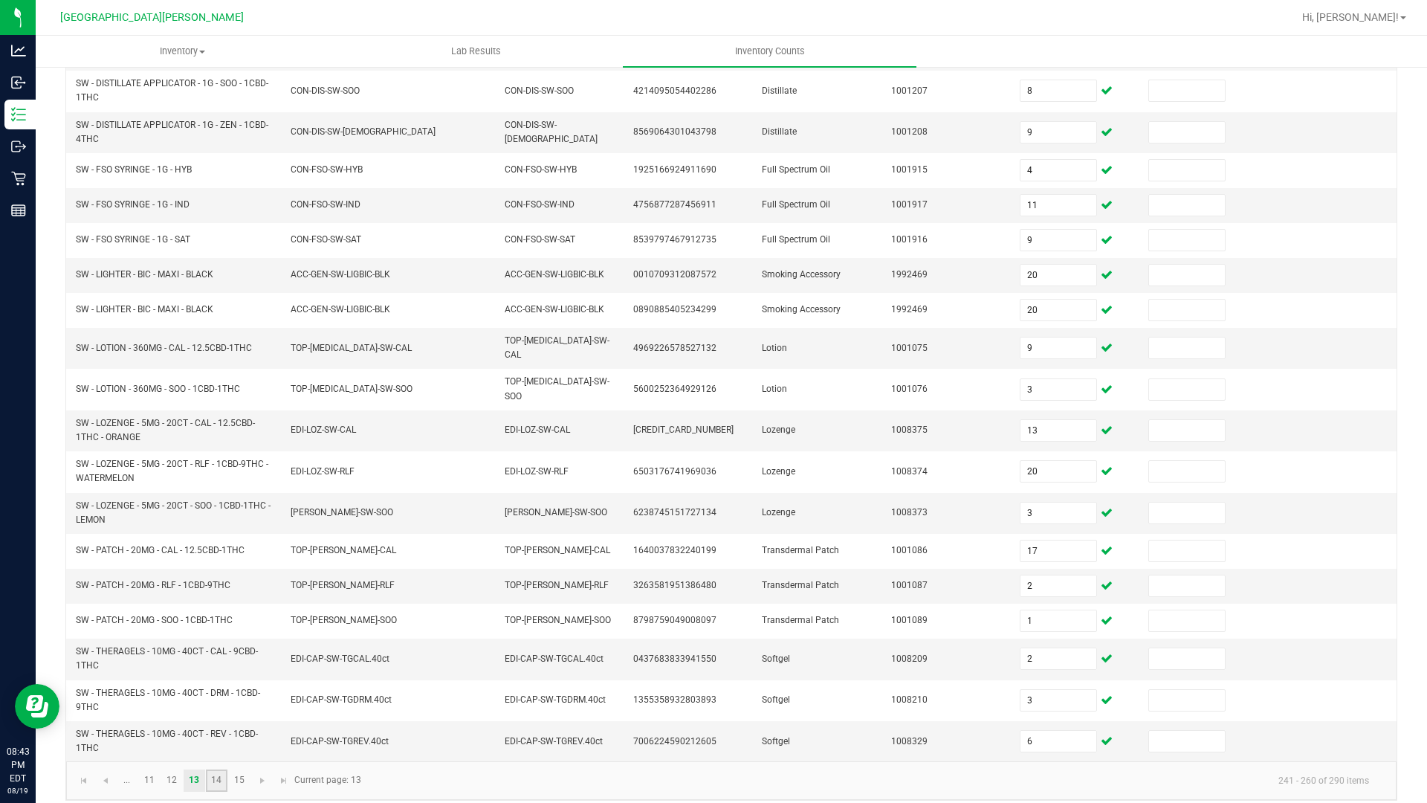
click at [219, 682] on link "14" at bounding box center [217, 780] width 22 height 22
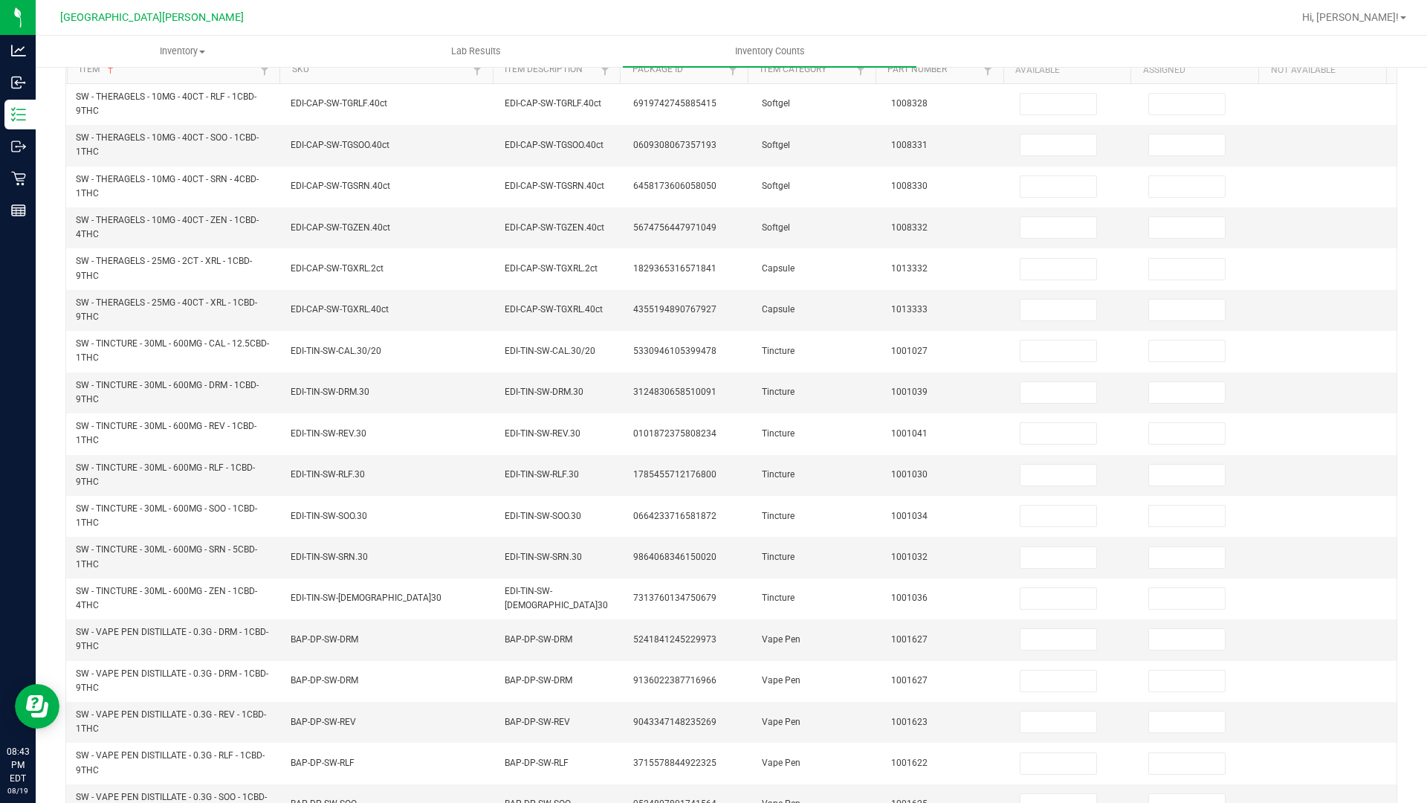
scroll to position [0, 0]
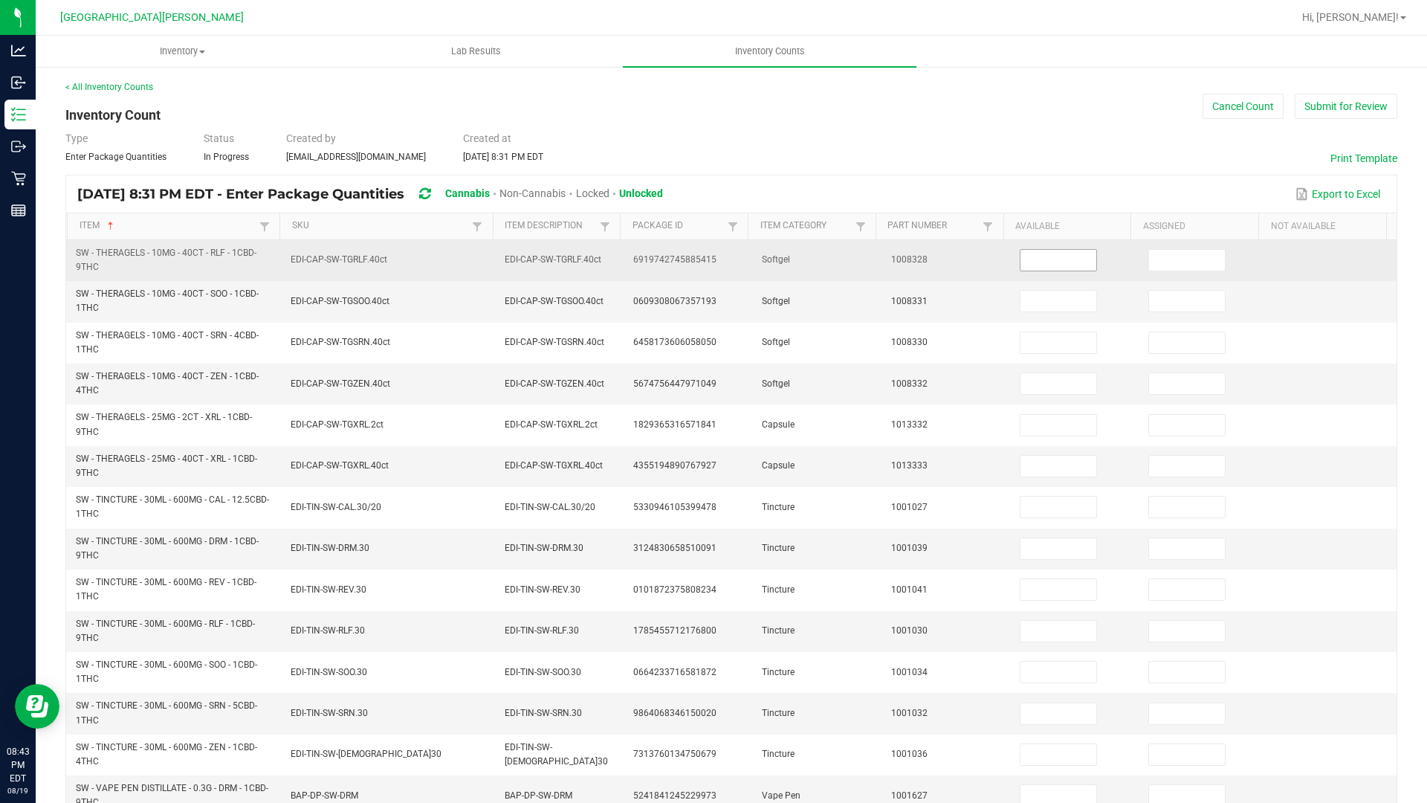
click at [1020, 261] on input at bounding box center [1058, 260] width 76 height 21
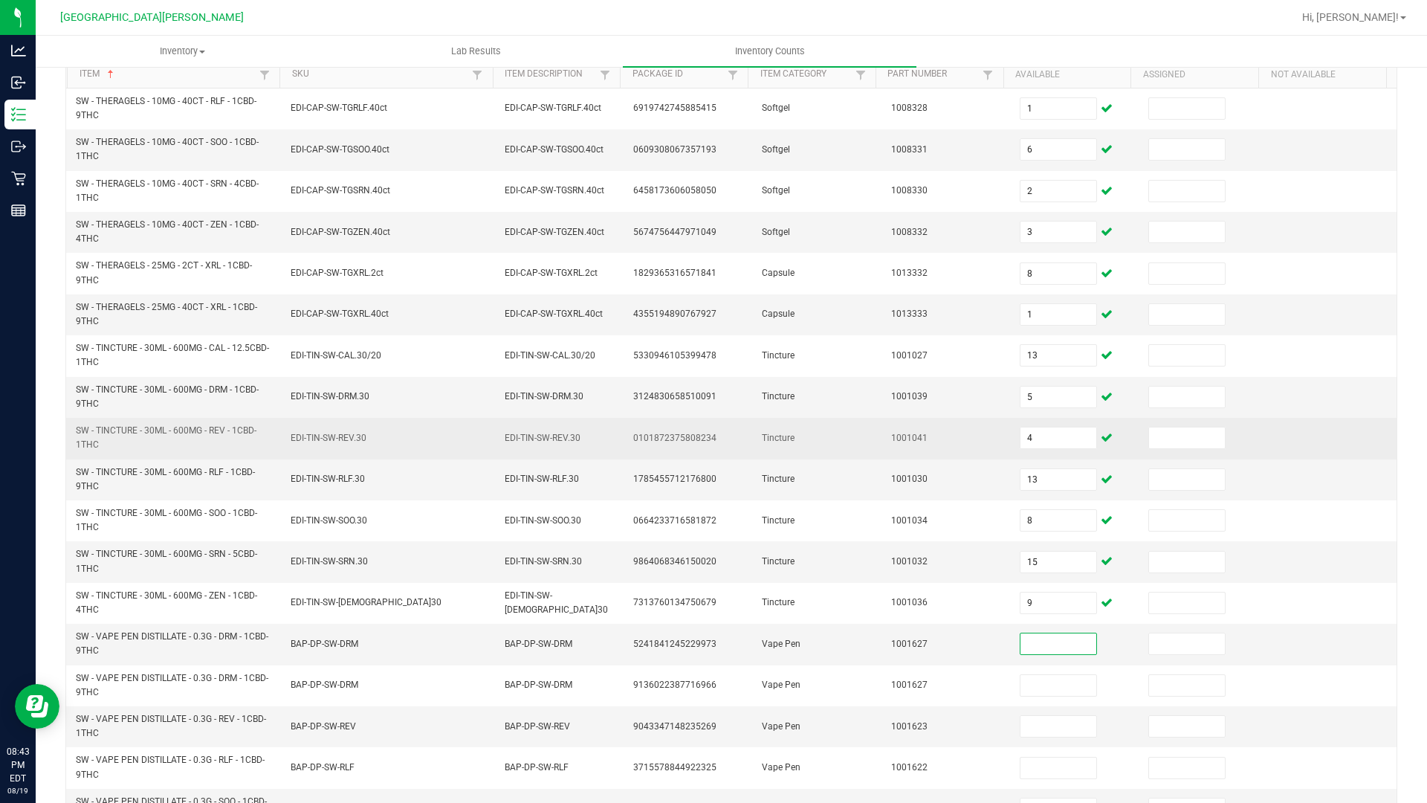
scroll to position [314, 0]
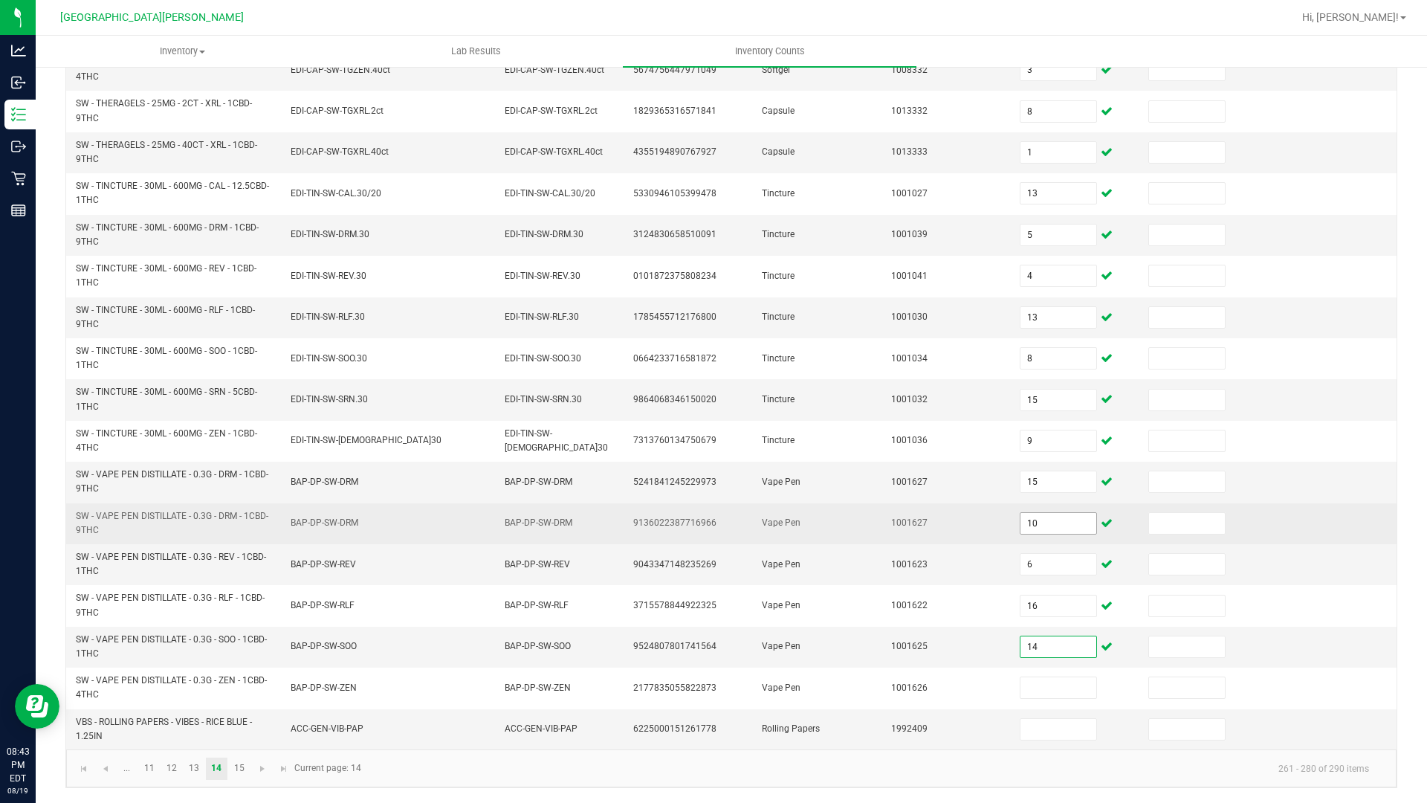
click at [1034, 527] on input "10" at bounding box center [1058, 523] width 76 height 21
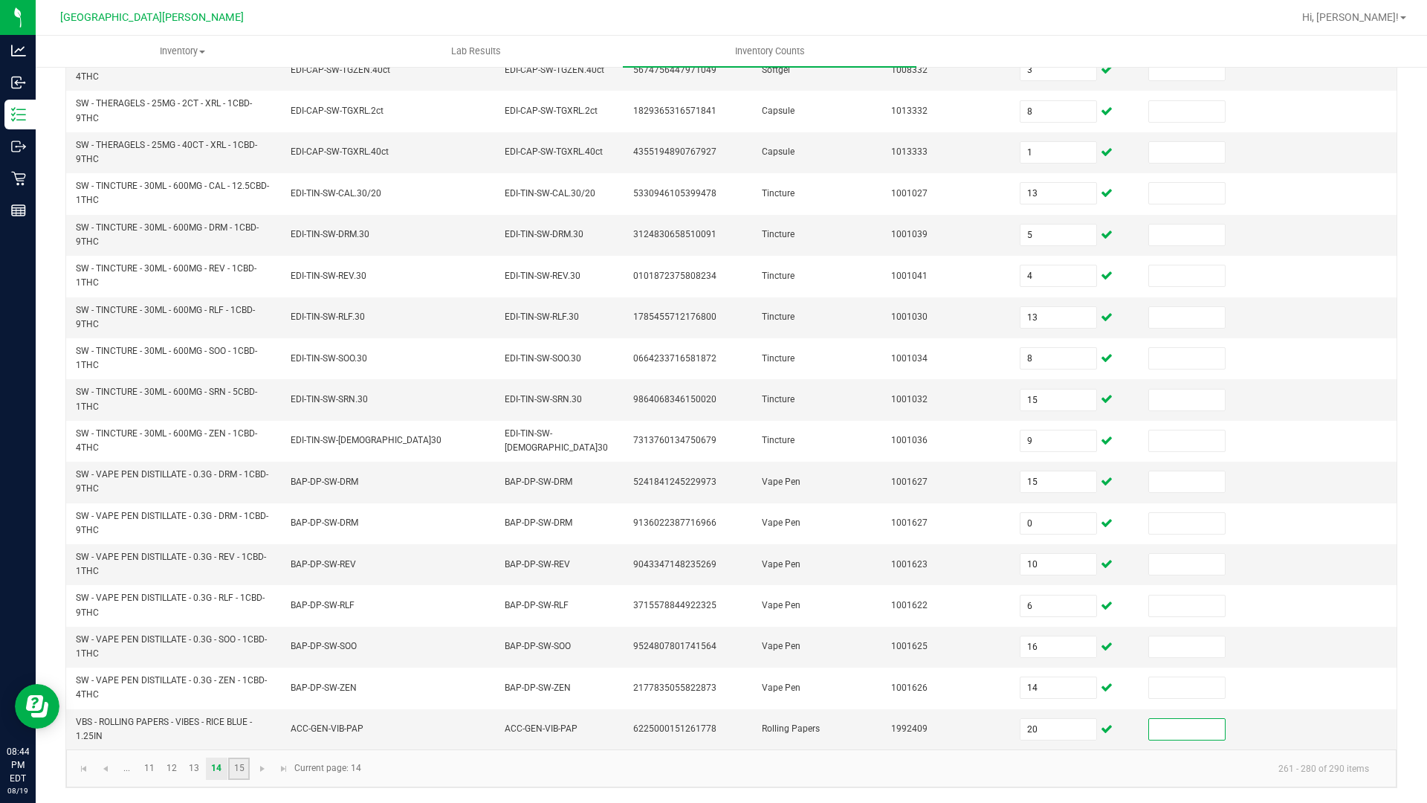
click at [239, 682] on link "15" at bounding box center [239, 768] width 22 height 22
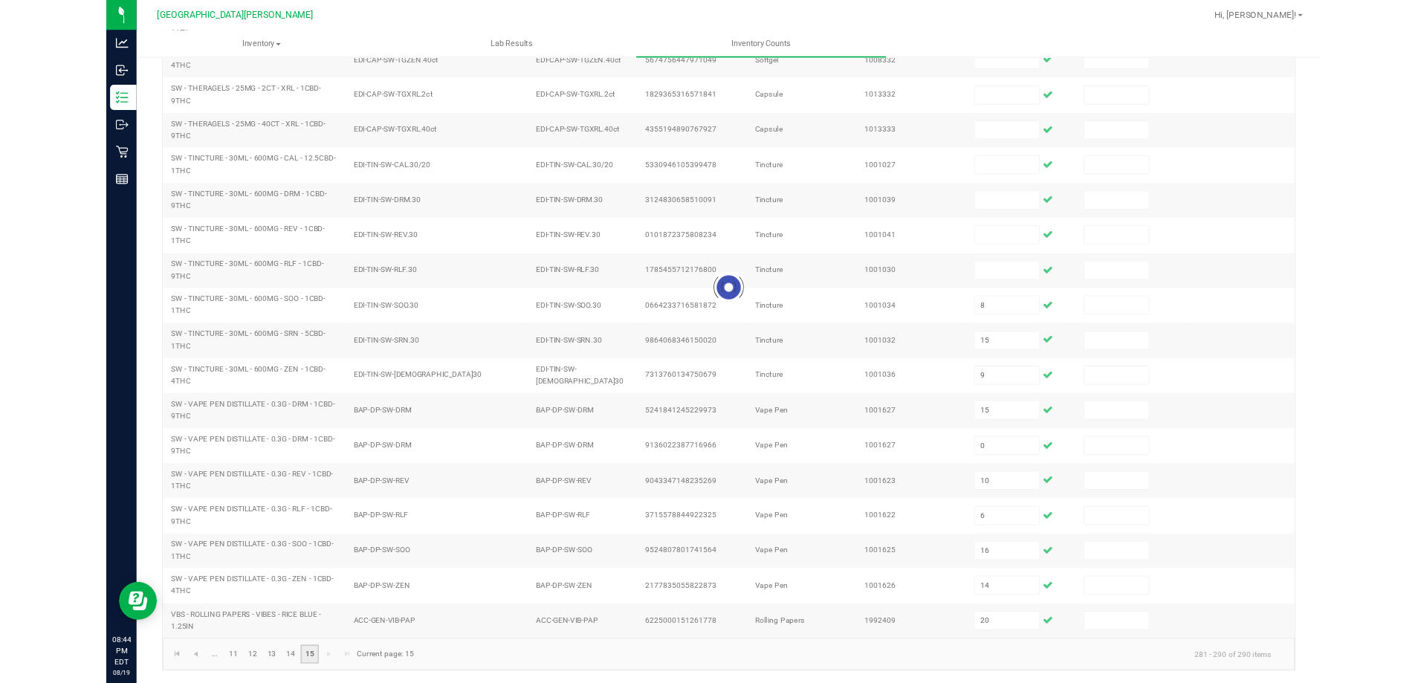
scroll to position [0, 0]
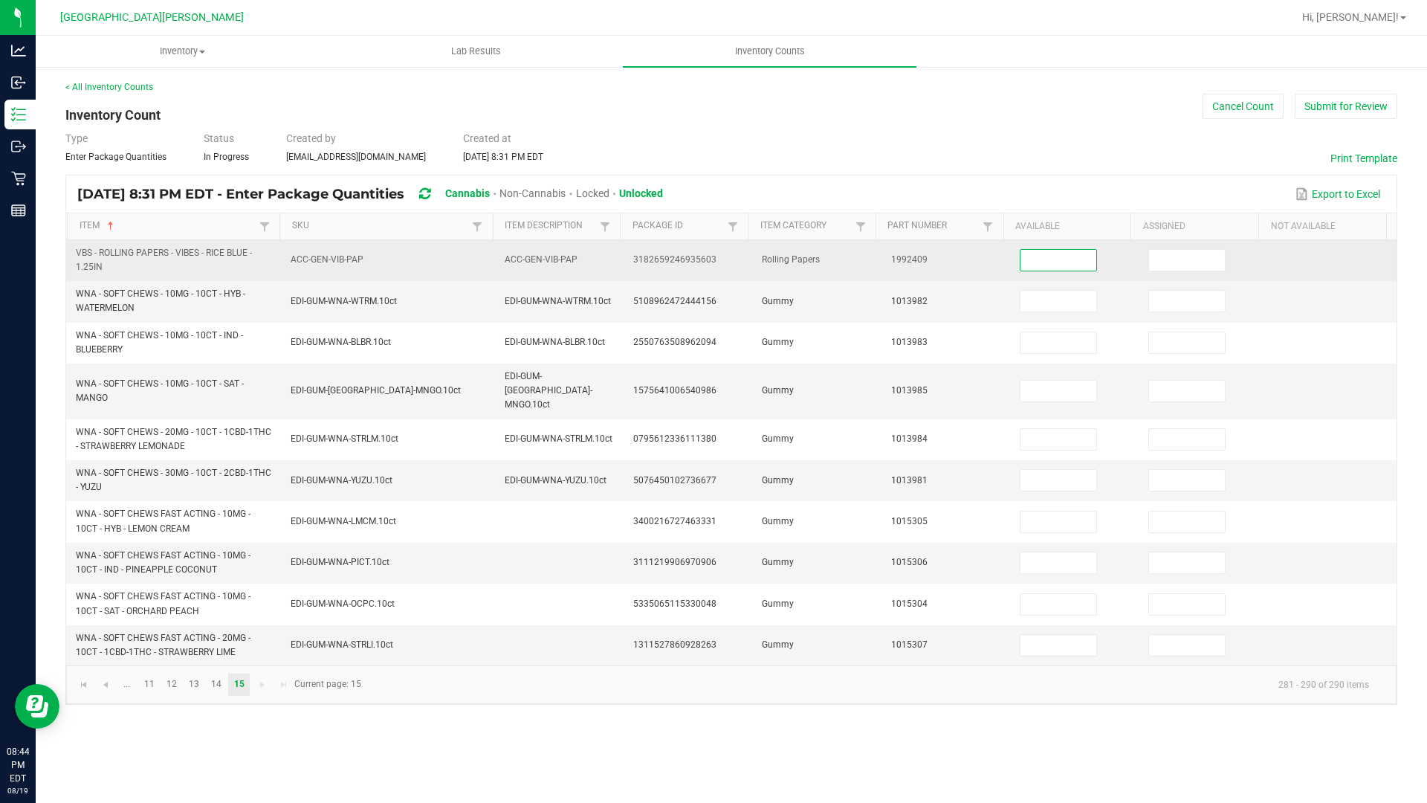
click at [1080, 259] on input at bounding box center [1058, 260] width 76 height 21
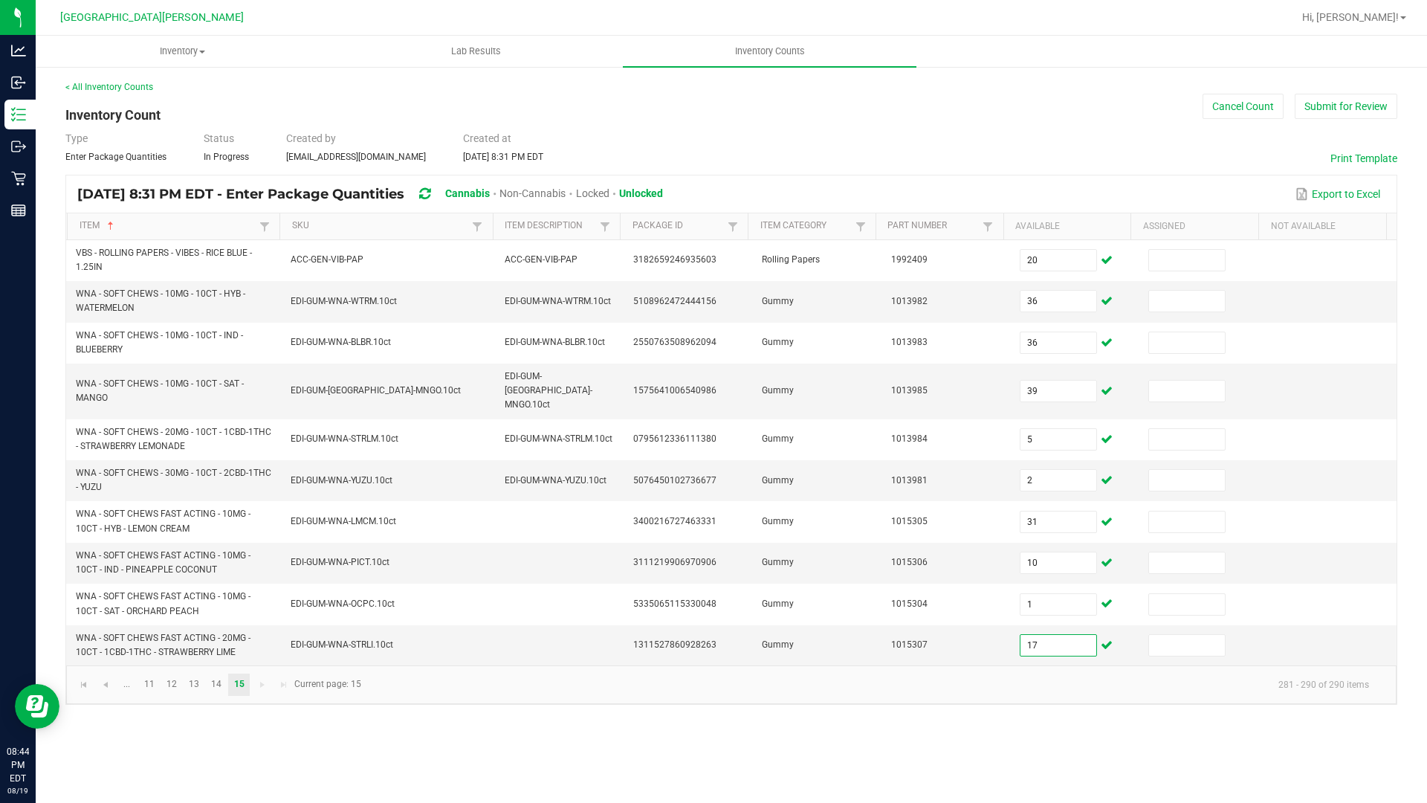
click at [1334, 89] on div "< All Inventory Counts" at bounding box center [731, 86] width 1332 height 13
click at [1332, 97] on button "Submit for Review" at bounding box center [1345, 106] width 103 height 25
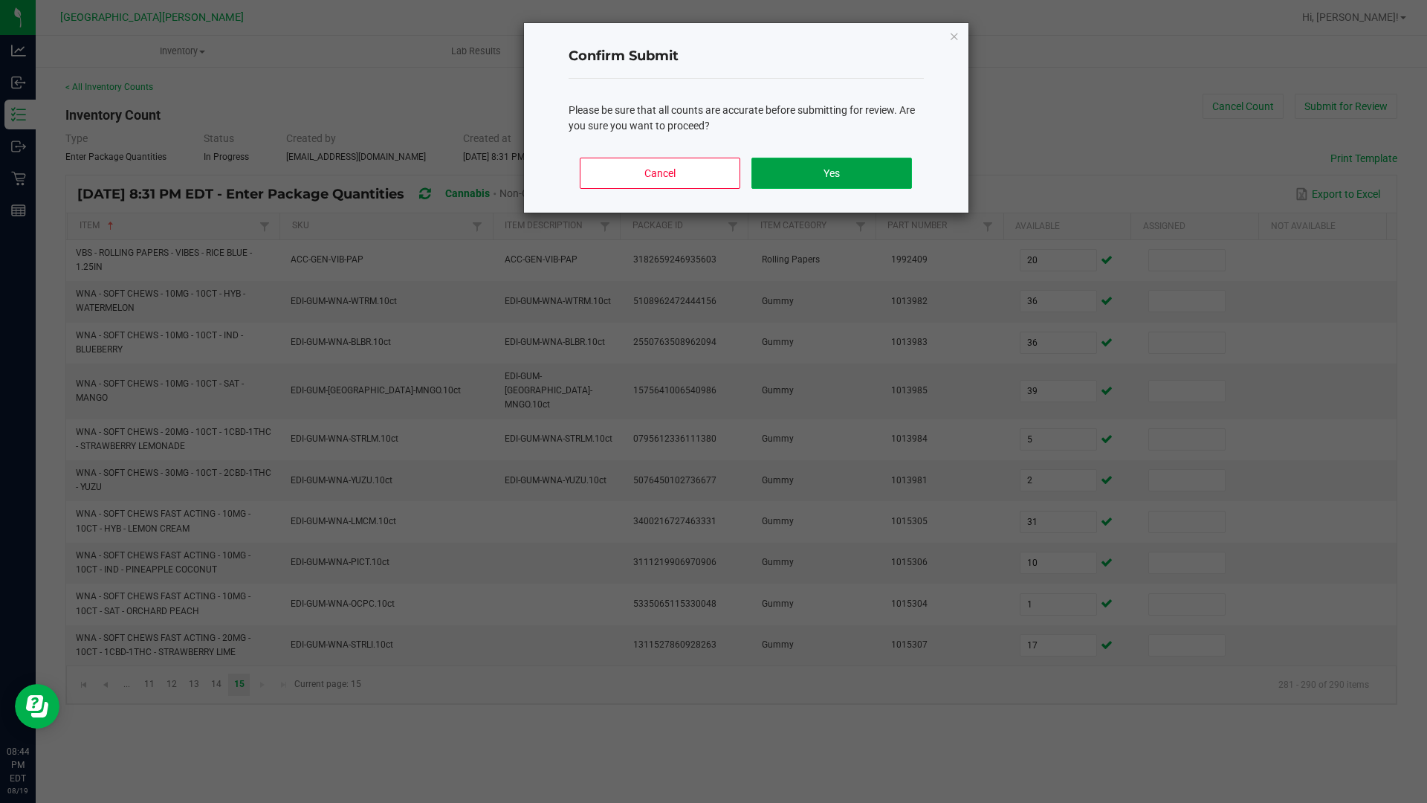
click at [887, 182] on button "Yes" at bounding box center [831, 173] width 160 height 31
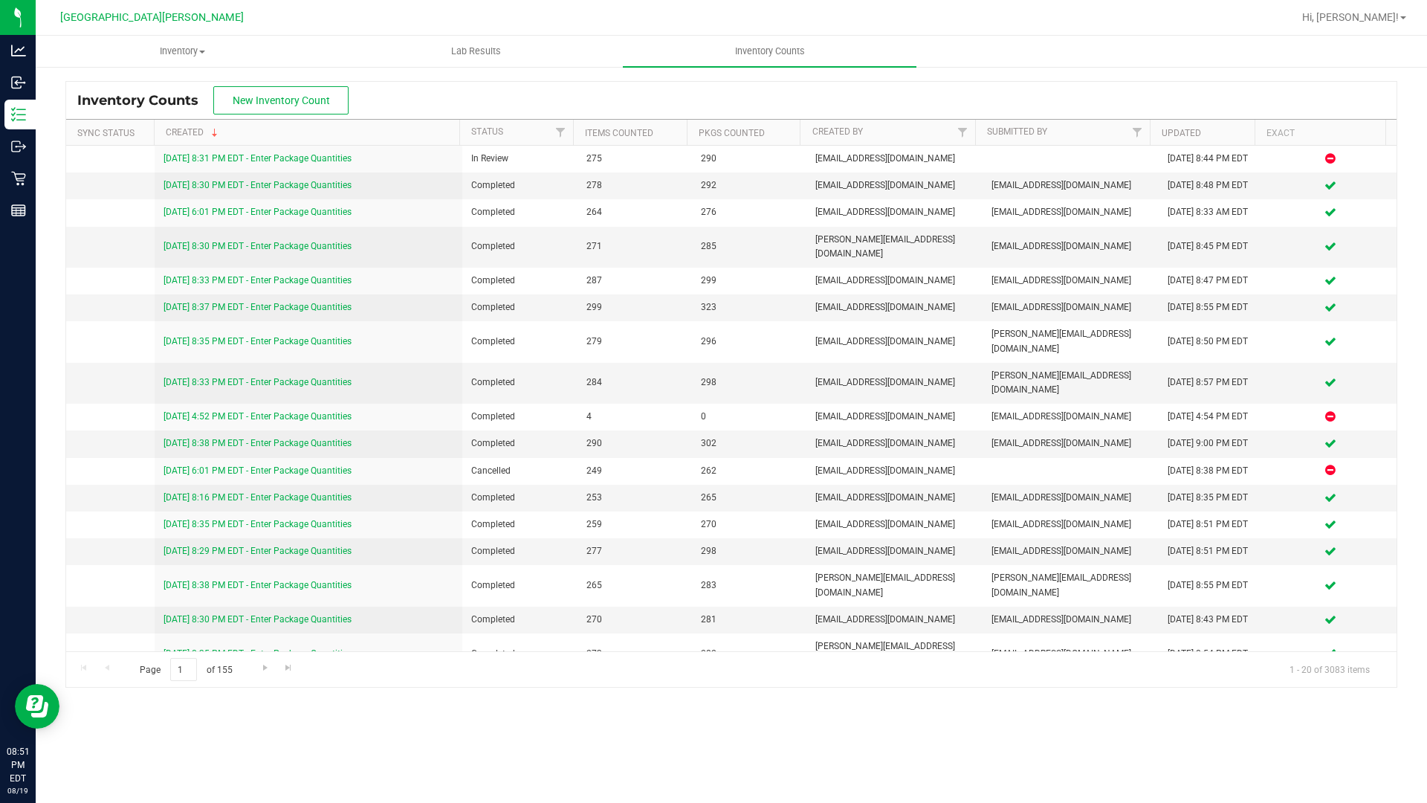
click at [208, 682] on div "Inventory All packages All inventory Waste log Create inventory Lab Results Inv…" at bounding box center [731, 419] width 1391 height 767
click at [1396, 13] on span "Hi, [PERSON_NAME]!" at bounding box center [1350, 17] width 97 height 12
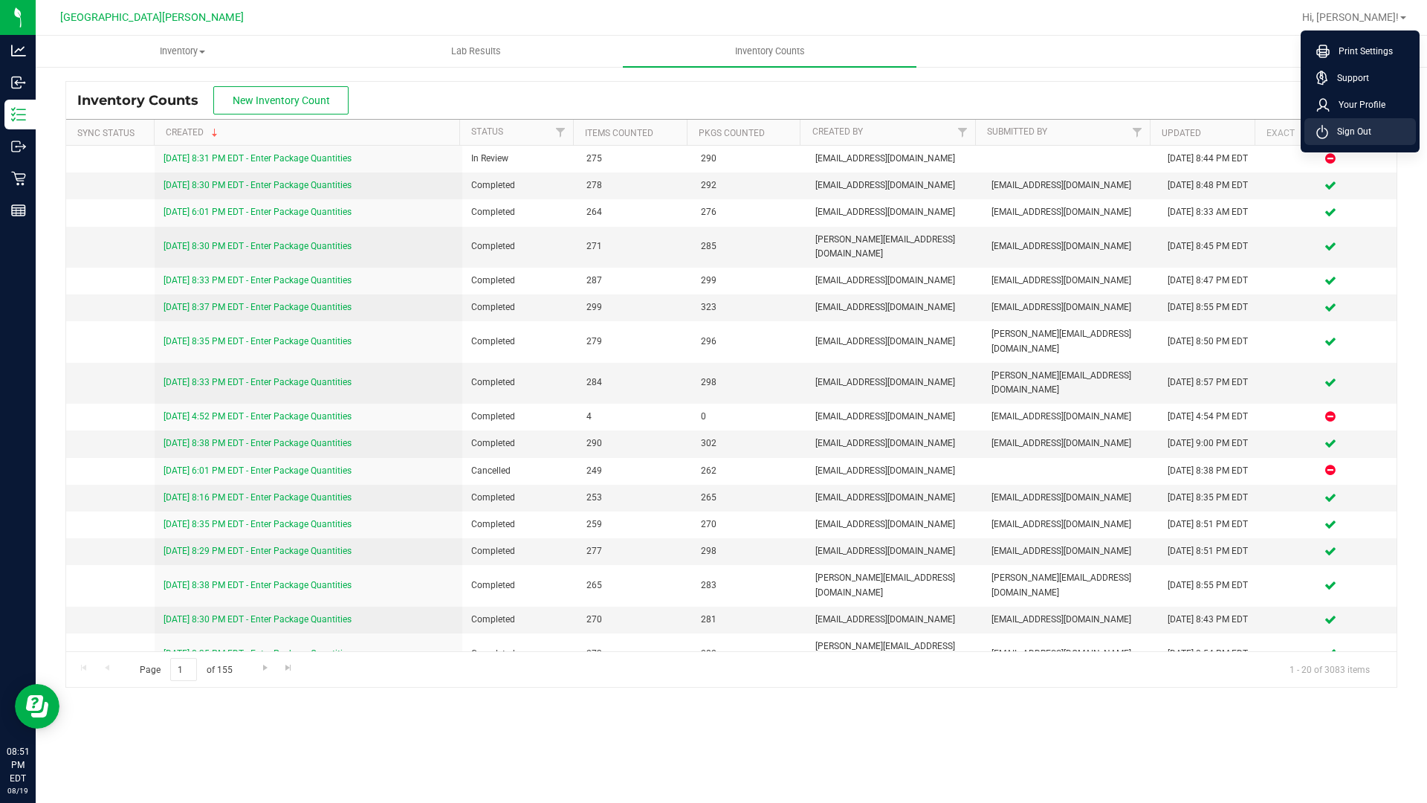
click at [1358, 136] on span "Sign Out" at bounding box center [1349, 131] width 43 height 15
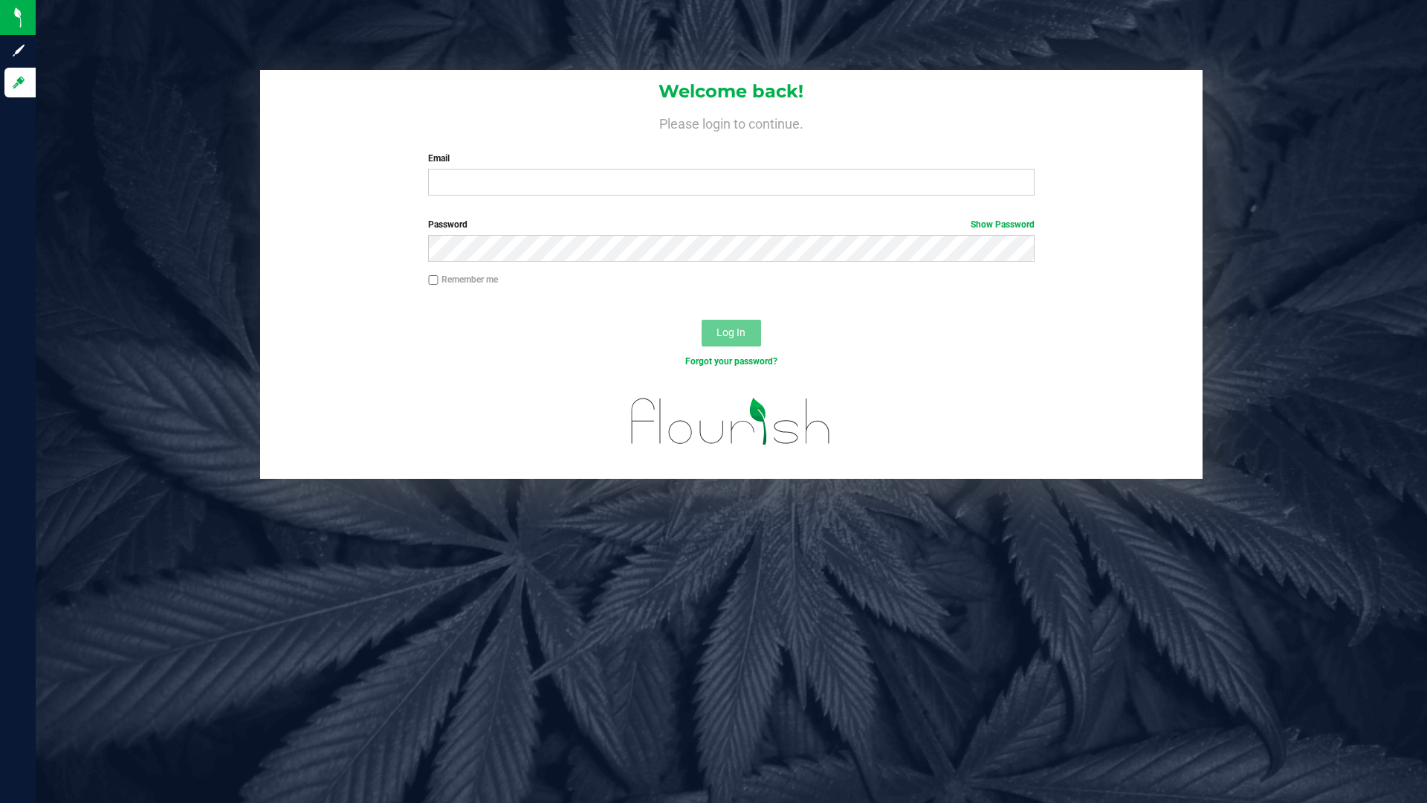
click at [1422, 9] on div "Welcome back! Please login to continue. Email Required Please format your email…" at bounding box center [731, 401] width 1391 height 803
